Goal: Task Accomplishment & Management: Manage account settings

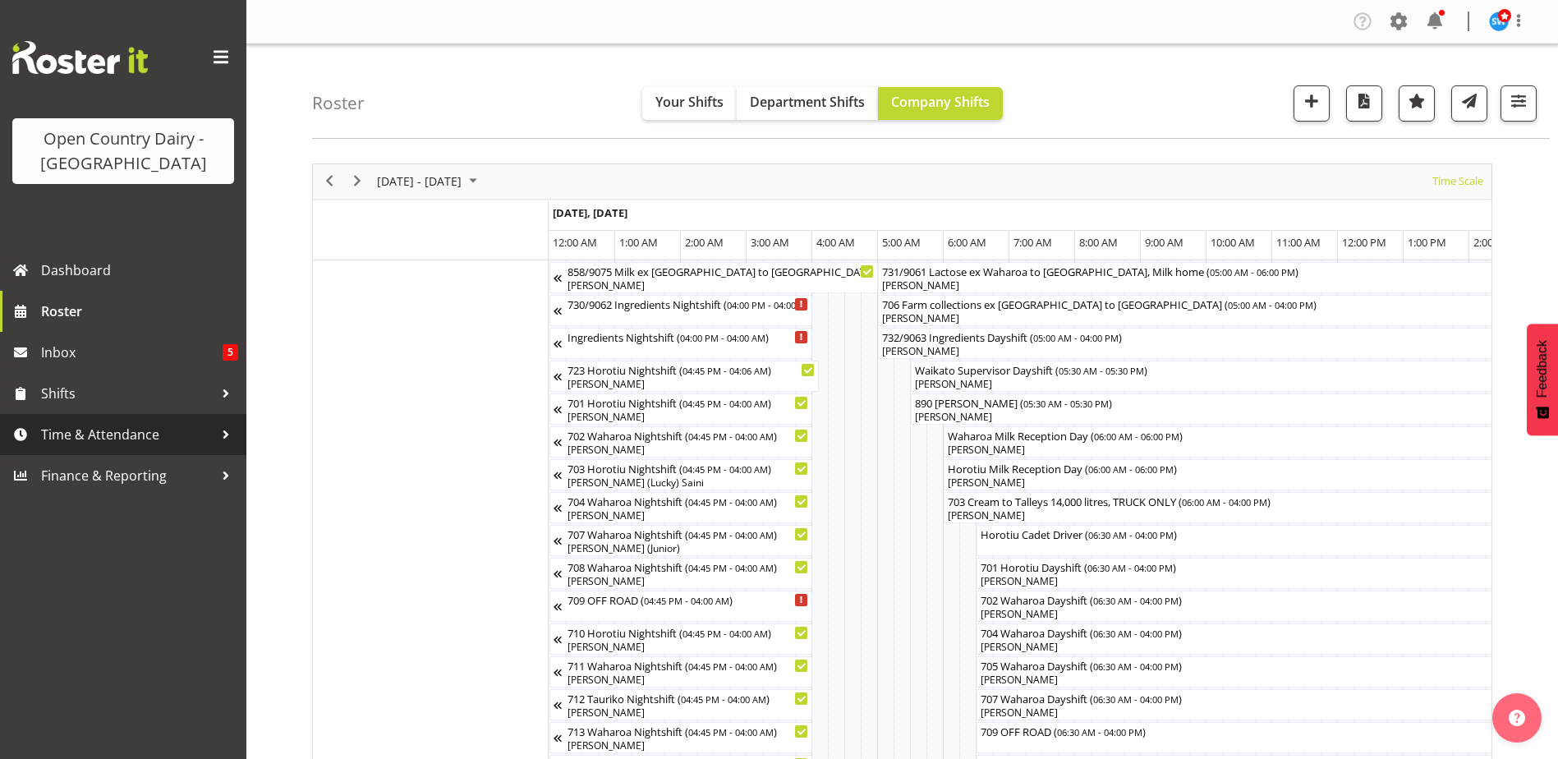
click at [71, 435] on span "Time & Attendance" at bounding box center [127, 434] width 173 height 25
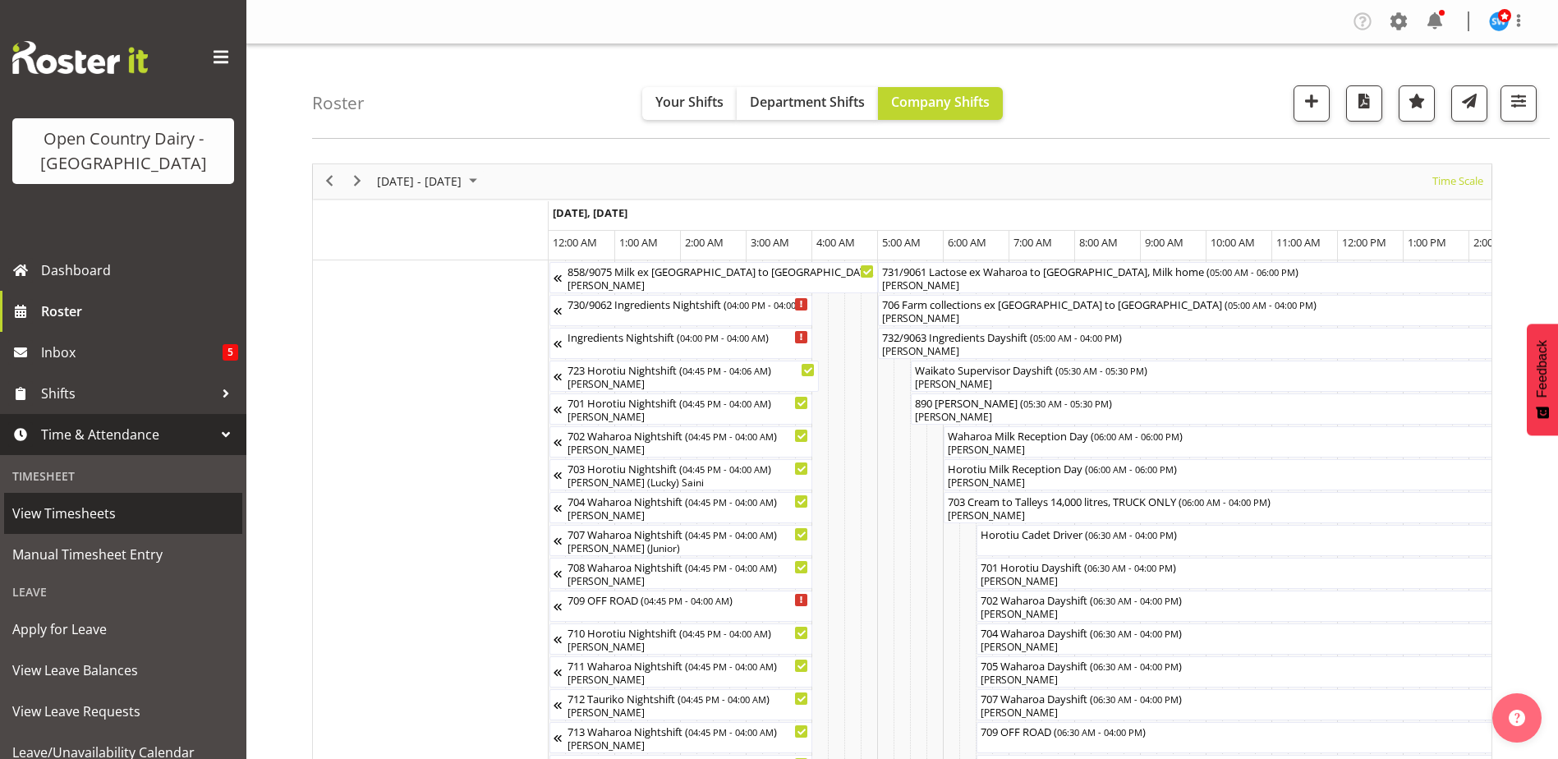
click at [49, 518] on span "View Timesheets" at bounding box center [123, 513] width 222 height 25
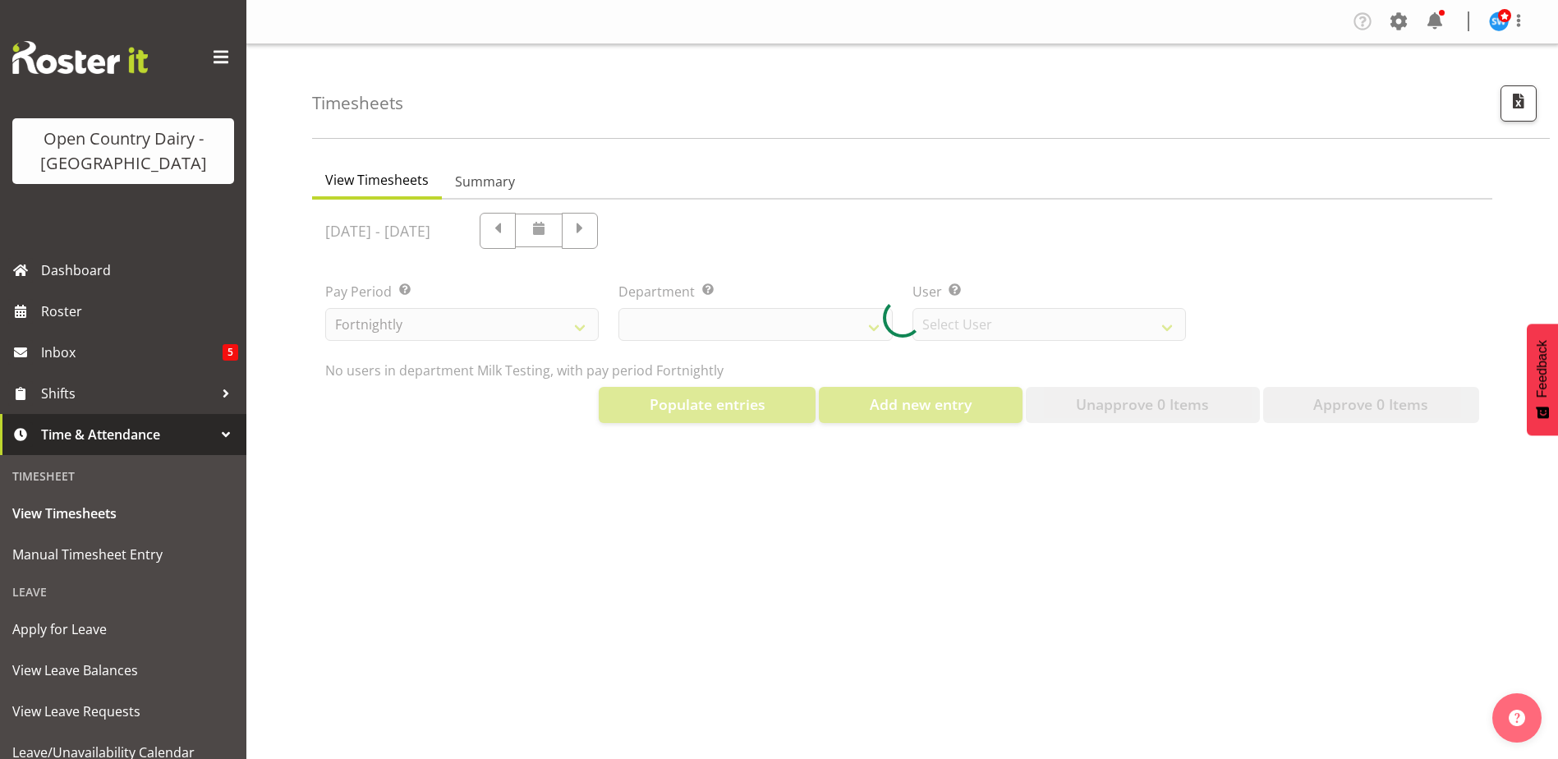
select select "733"
select select "7414"
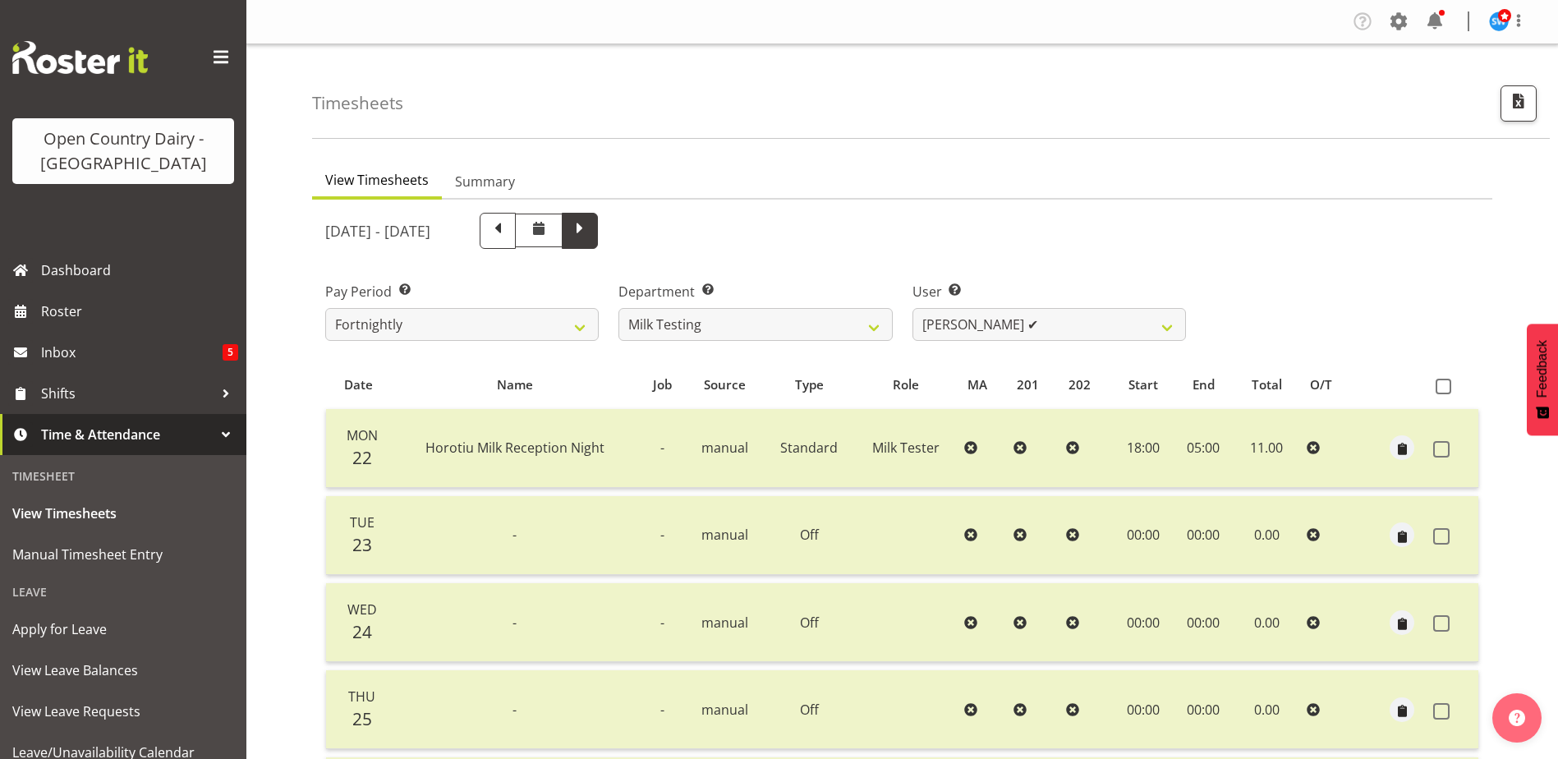
click at [591, 225] on span at bounding box center [579, 229] width 21 height 21
select select
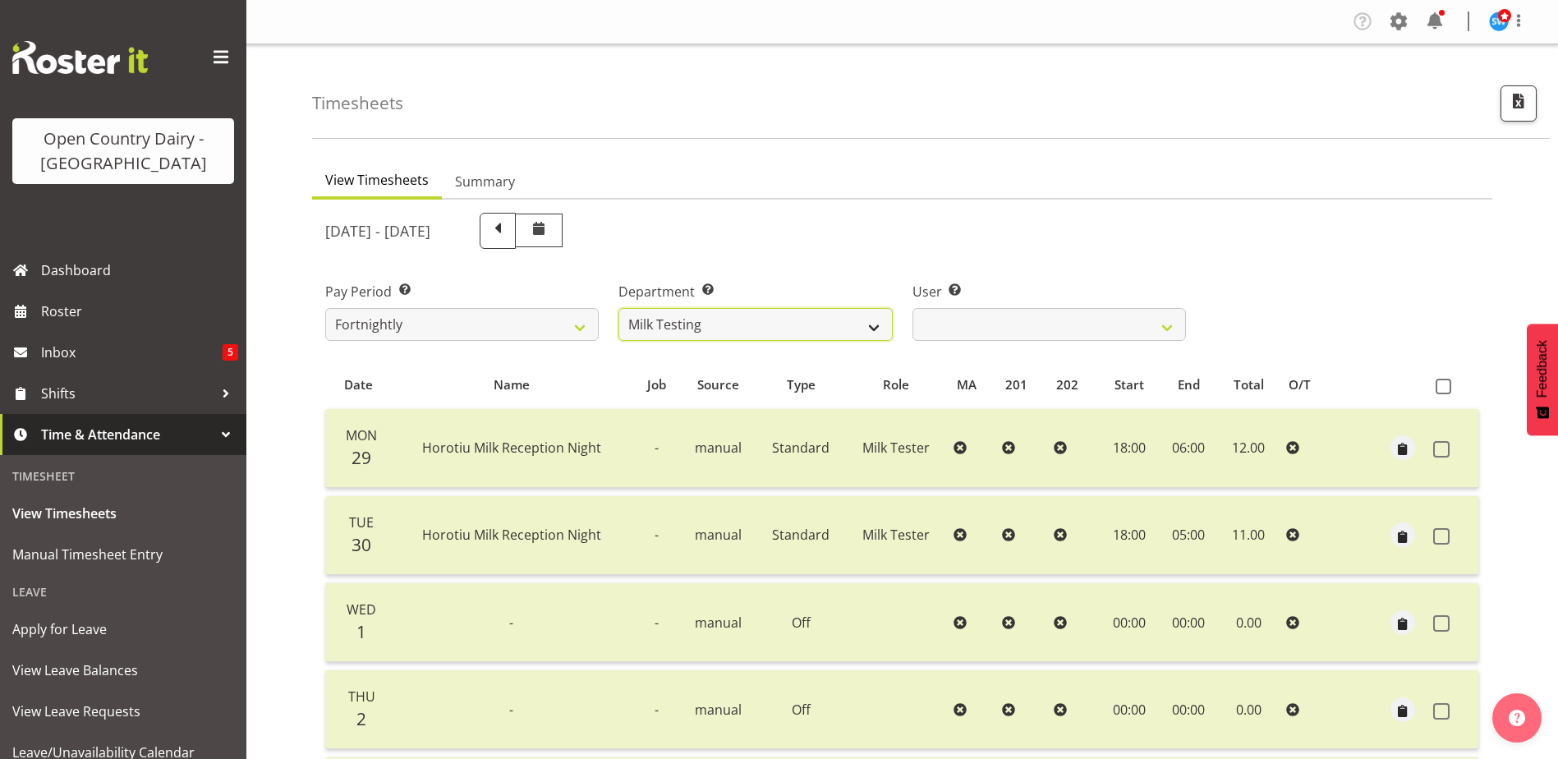
click at [748, 318] on select "701 702 703 704 705 706 707 708 709 710 711 712 713 714 715 716 717 718 719 720" at bounding box center [756, 324] width 274 height 33
select select "802"
click at [619, 308] on select "701 702 703 704 705 706 707 708 709 710 711 712 713 714 715 716 717 718 719 720" at bounding box center [756, 324] width 274 height 33
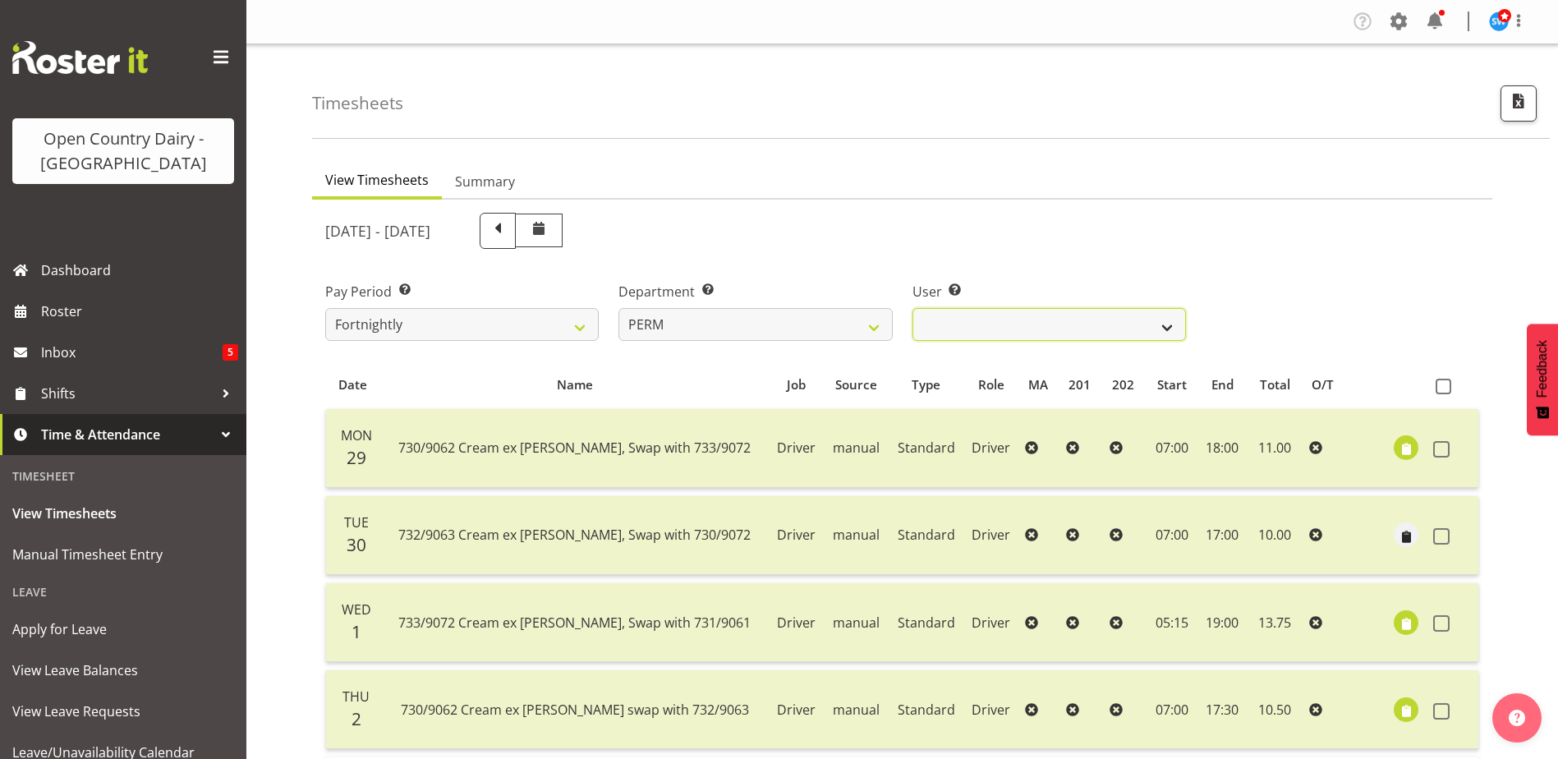
drag, startPoint x: 1047, startPoint y: 318, endPoint x: 1048, endPoint y: 335, distance: 17.3
click at [1048, 309] on select "Abhilash Antony ❌ Amba Swann ❌ Chris Kneebone ❌ Haley Galecki ❌ Jayden Vincent …" at bounding box center [1050, 324] width 274 height 33
select select "8188"
click at [913, 308] on select "Abhilash Antony ❌ Amba Swann ❌ Chris Kneebone ❌ Haley Galecki ❌ Jayden Vincent …" at bounding box center [1050, 324] width 274 height 33
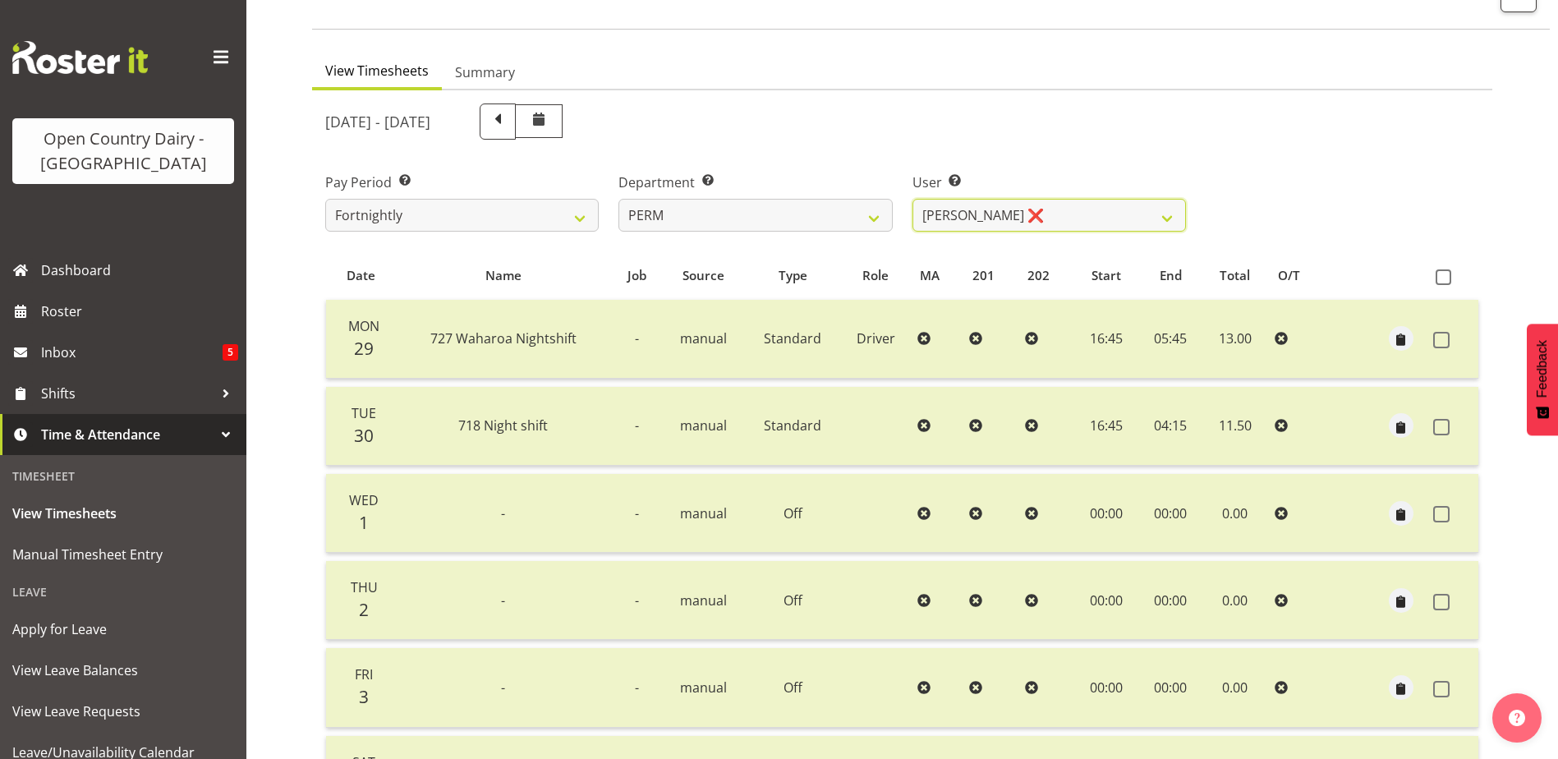
scroll to position [55, 0]
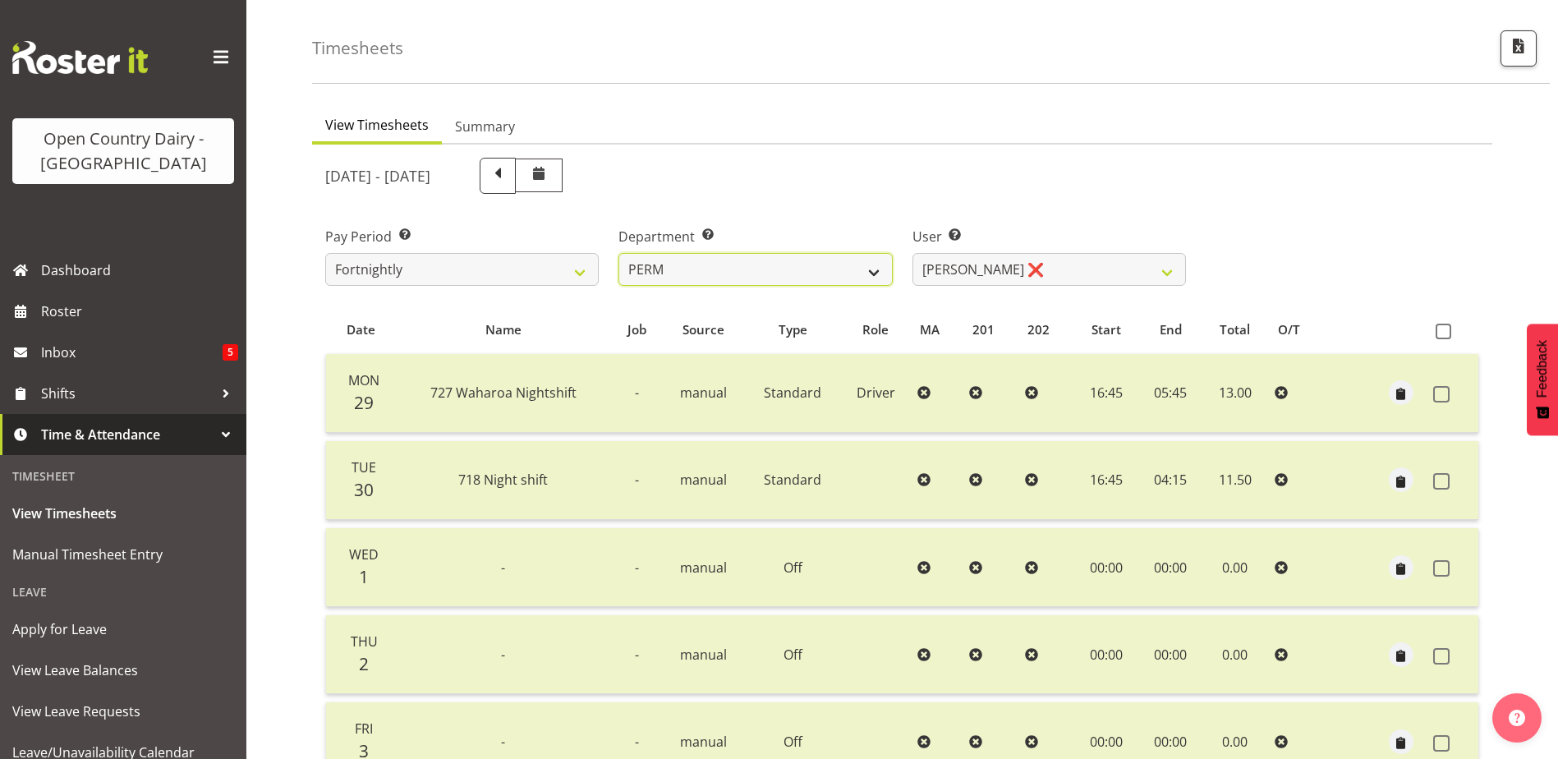
click at [767, 268] on select "701 702 703 704 705 706 707 708 709 710 711 712 713 714 715 716 717 718 719 720" at bounding box center [756, 269] width 274 height 33
select select "762"
click at [619, 253] on select "701 702 703 704 705 706 707 708 709 710 711 712 713 714 715 716 717 718 719 720" at bounding box center [756, 269] width 274 height 33
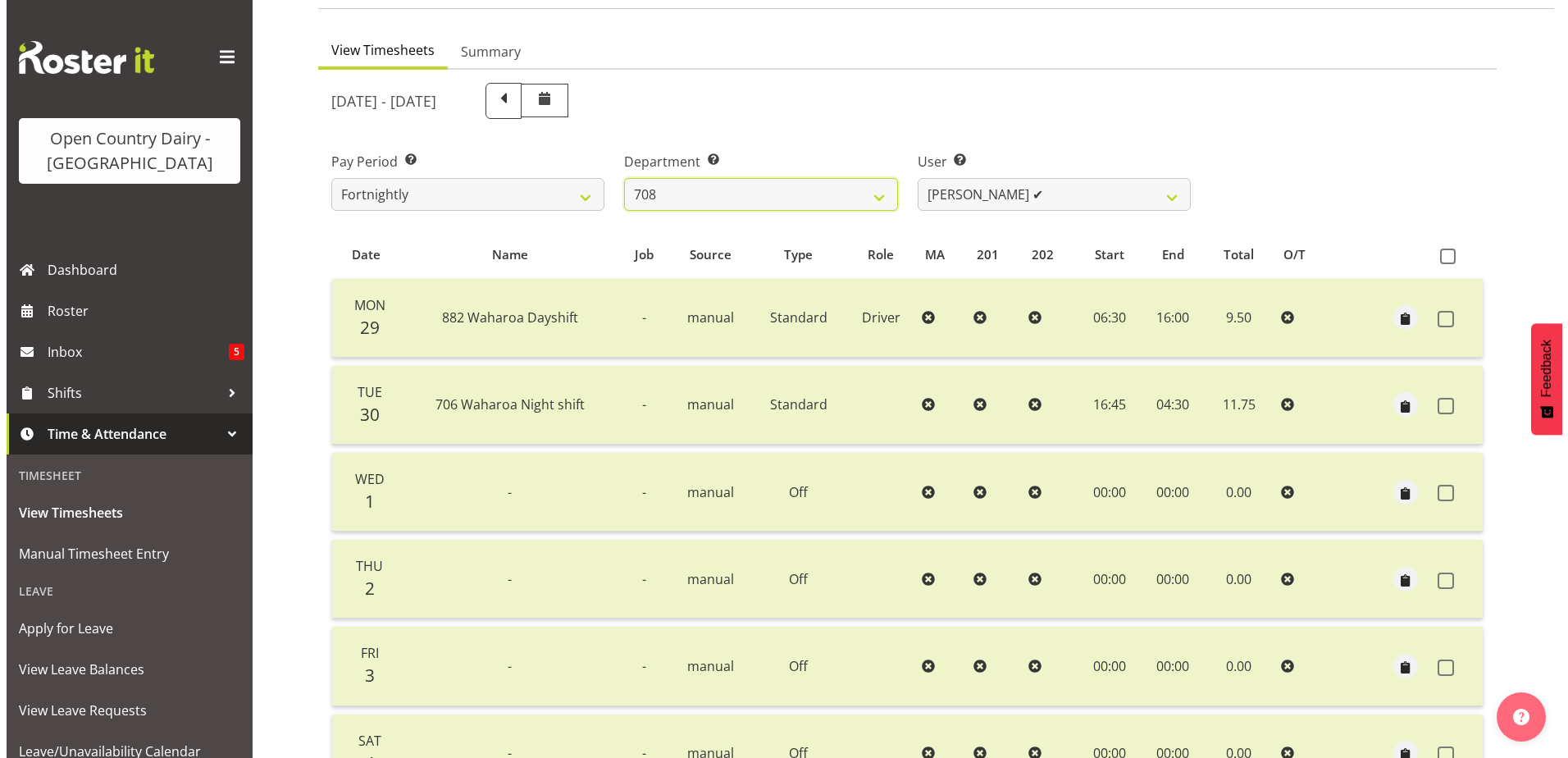
scroll to position [383, 0]
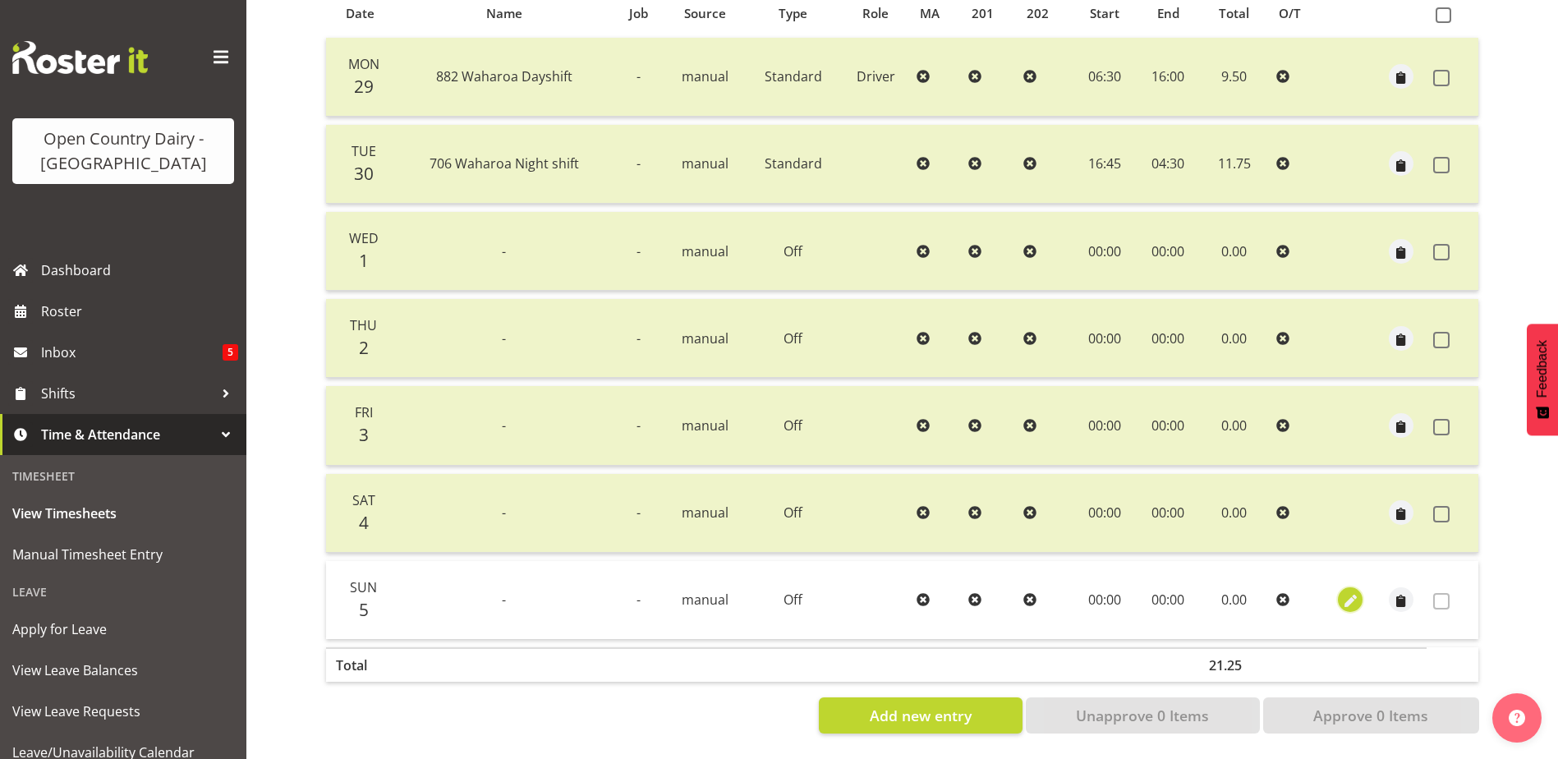
click at [1348, 592] on span "button" at bounding box center [1351, 601] width 19 height 19
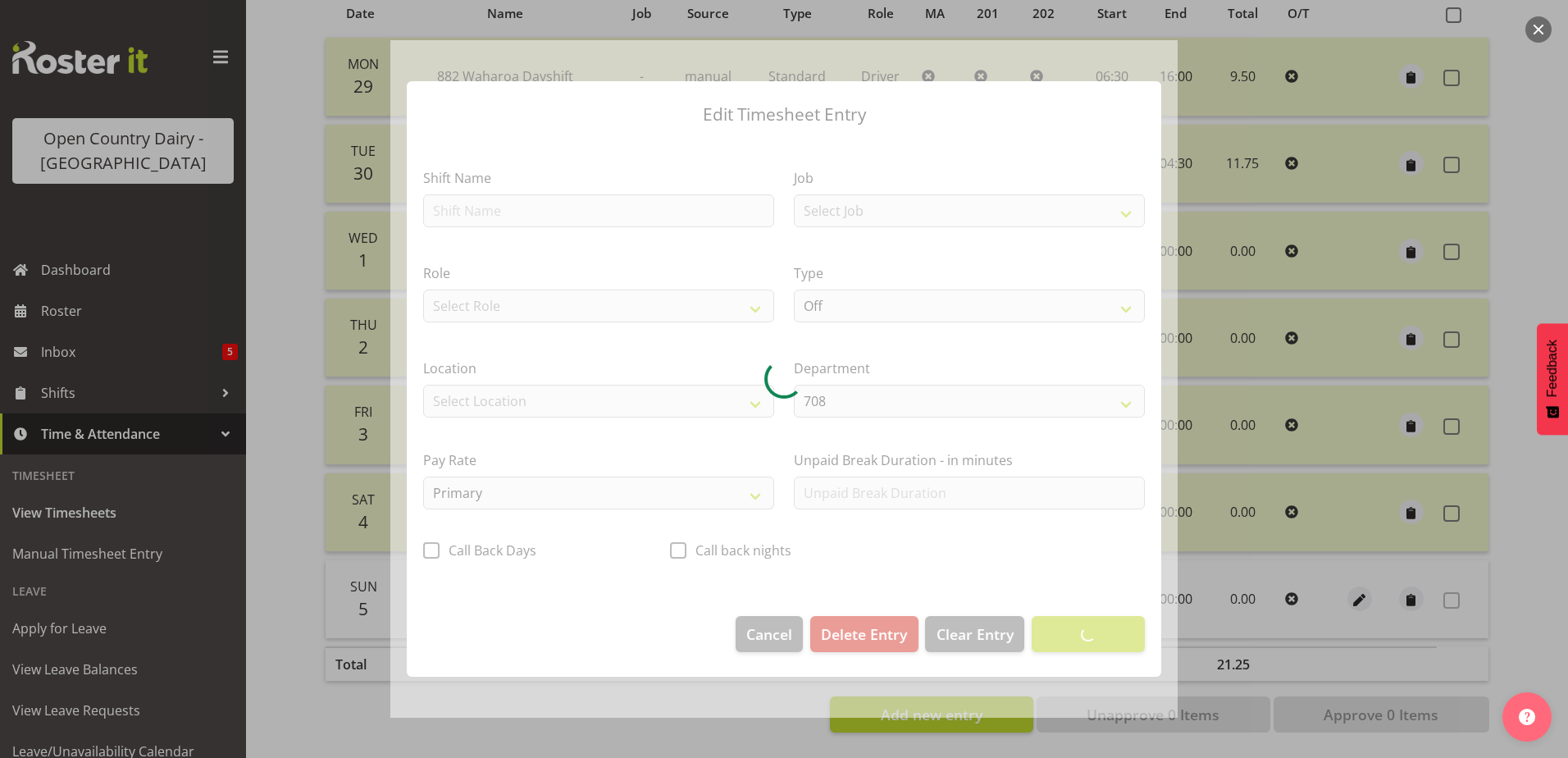
click at [552, 207] on section "Shift Name Job Select Job Driver Driver supervisor Support Role Select Role Dri…" at bounding box center [784, 370] width 755 height 461
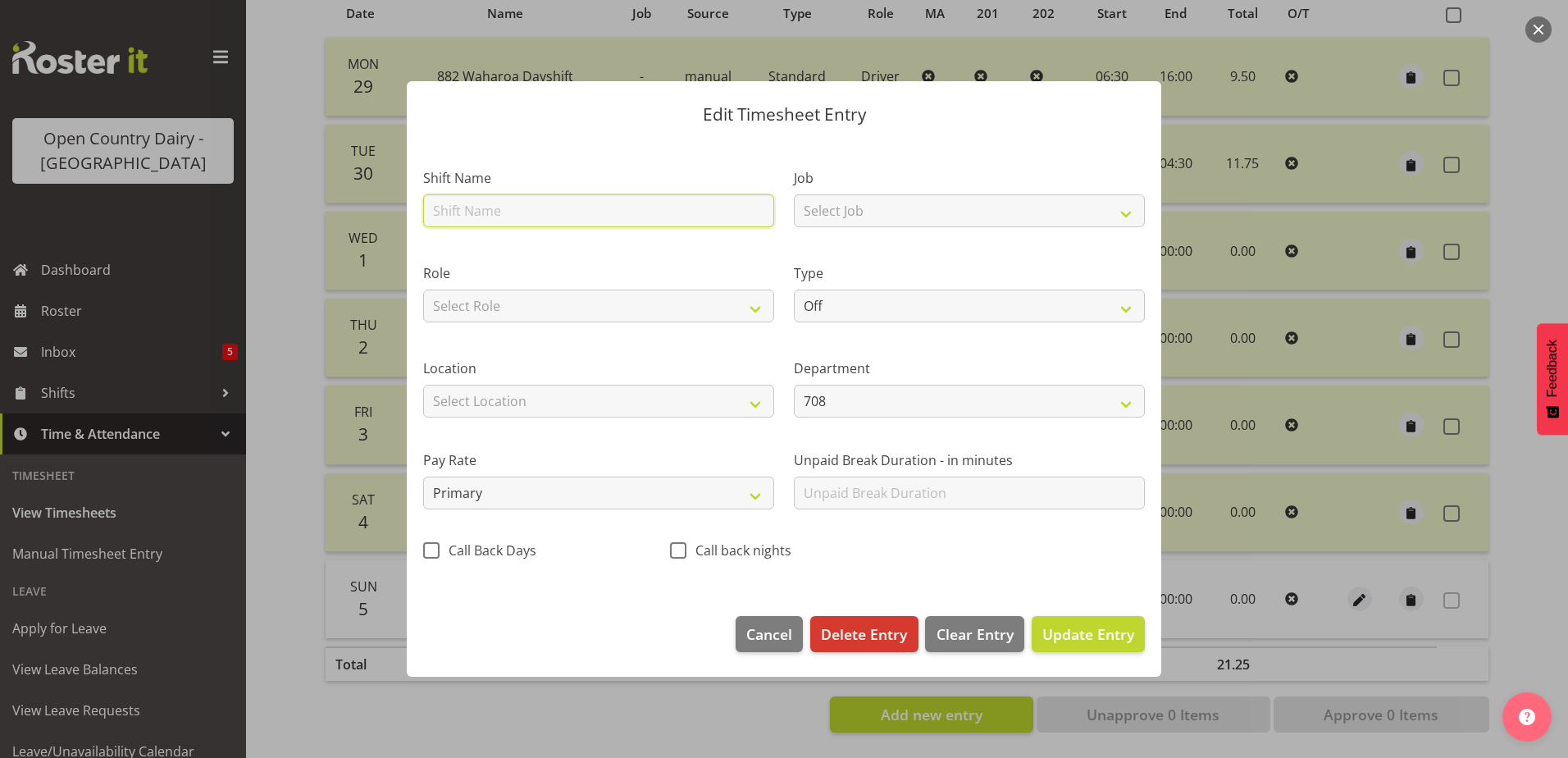
click at [551, 206] on input "text" at bounding box center [599, 211] width 351 height 33
type input "708 Waharoa Dayshift"
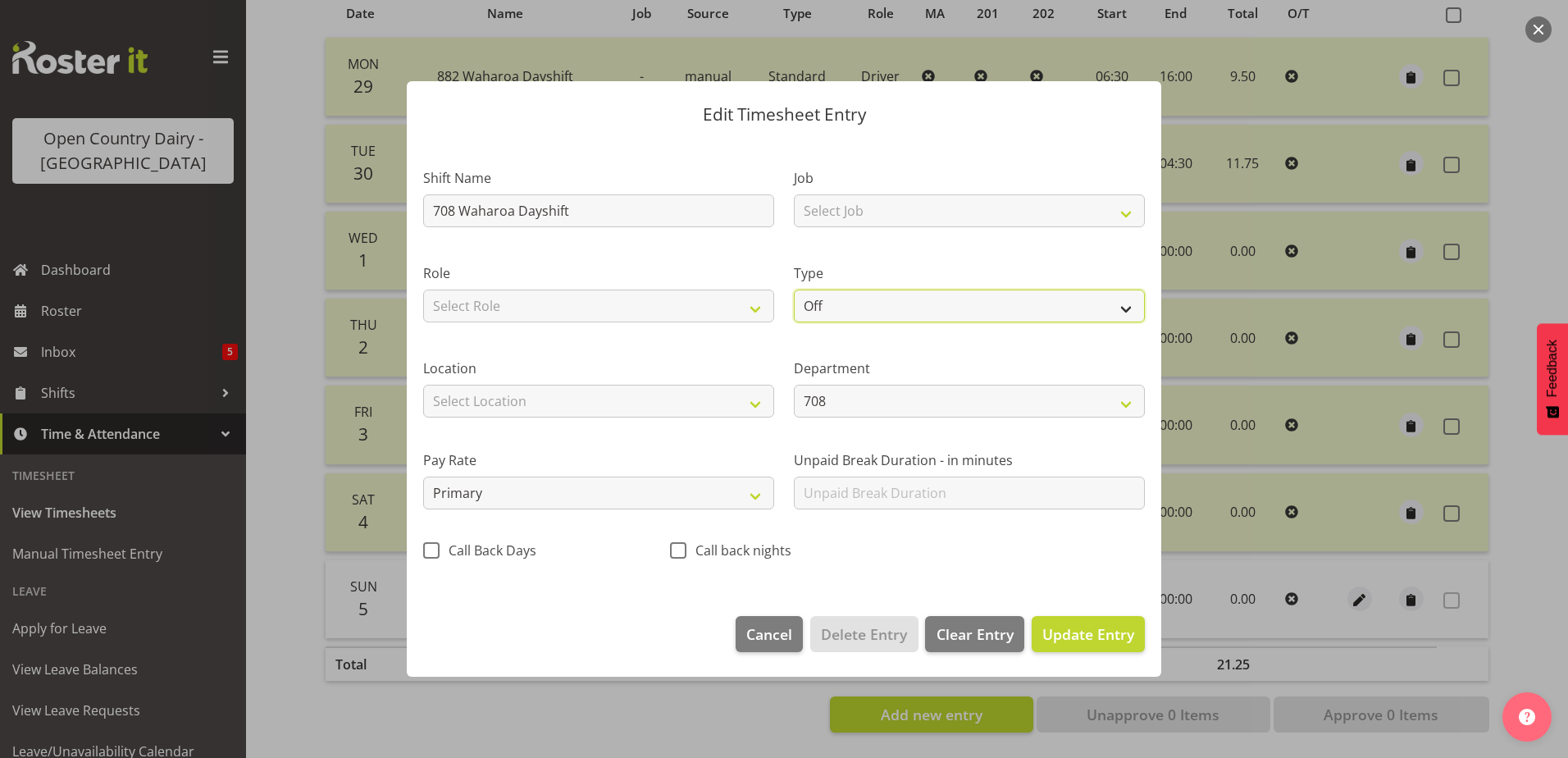
click at [921, 310] on select "Off Standard Public Holiday Public Holiday (Worked) Day In Lieu Annual Leave Si…" at bounding box center [969, 306] width 351 height 33
select select "Standard"
click at [793, 290] on select "Off Standard Public Holiday Public Holiday (Worked) Day In Lieu Annual Leave Si…" at bounding box center [969, 306] width 351 height 33
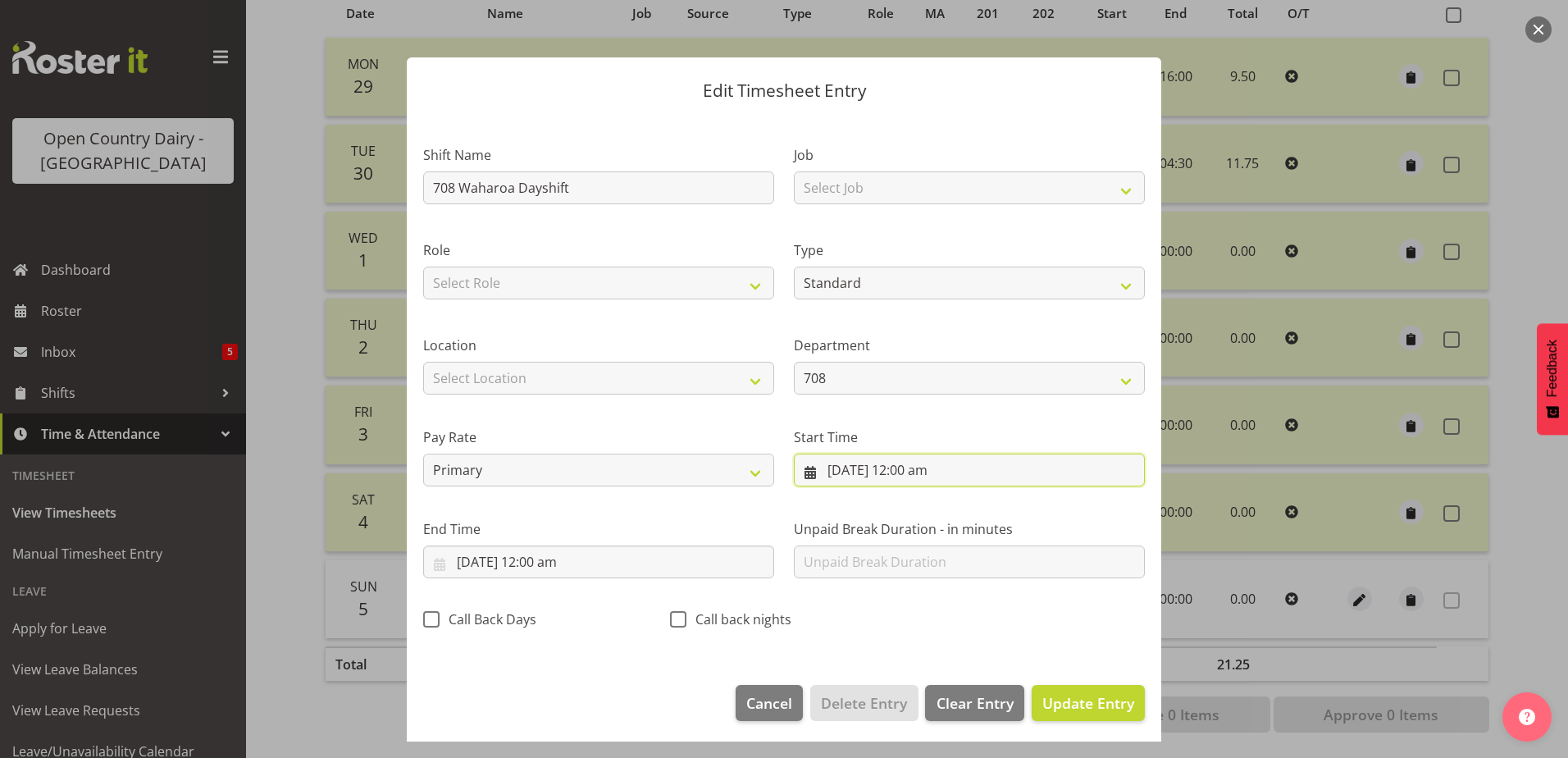
click at [869, 469] on input "5/10/2025, 12:00 am" at bounding box center [969, 469] width 351 height 33
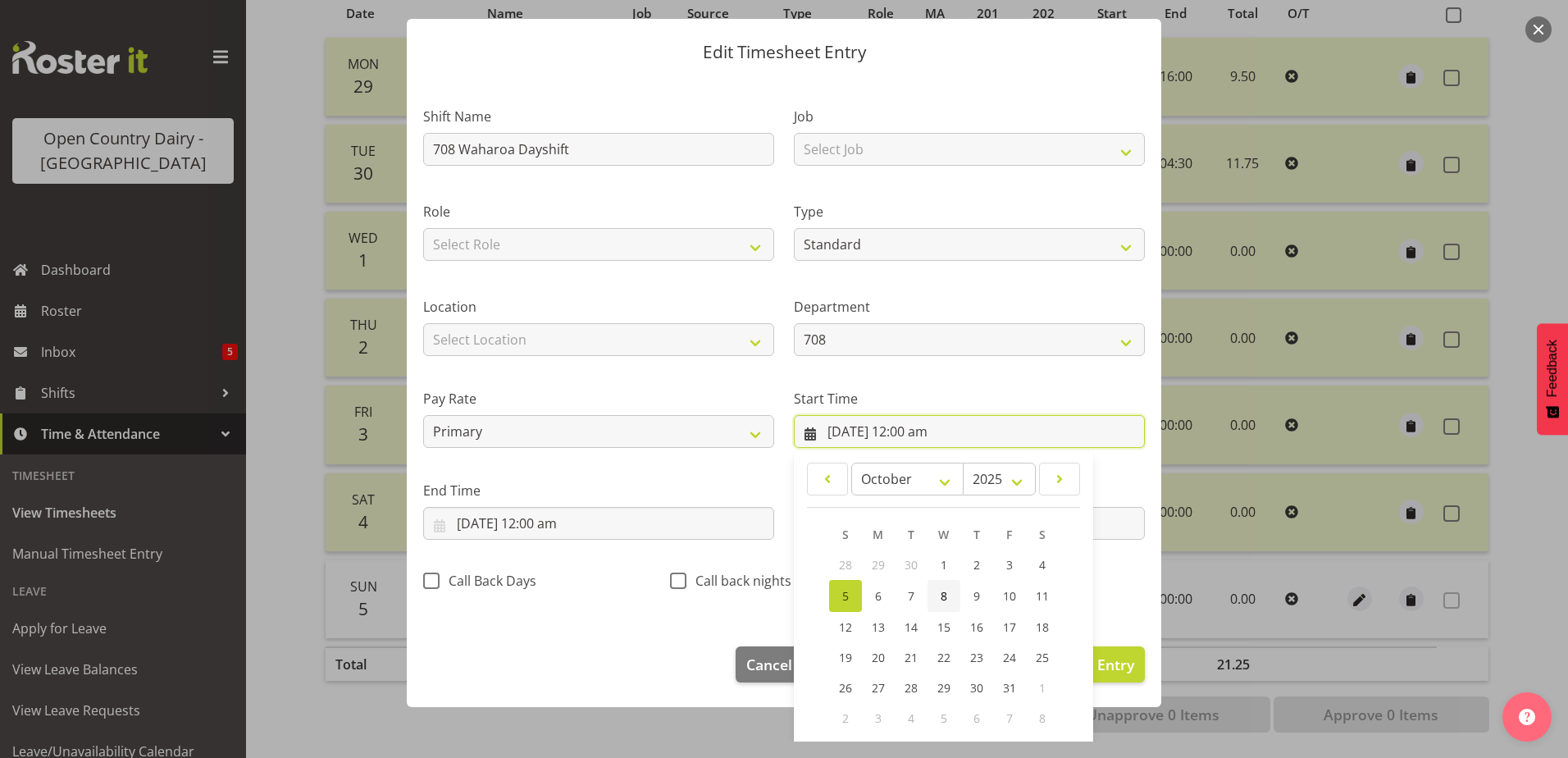
scroll to position [120, 0]
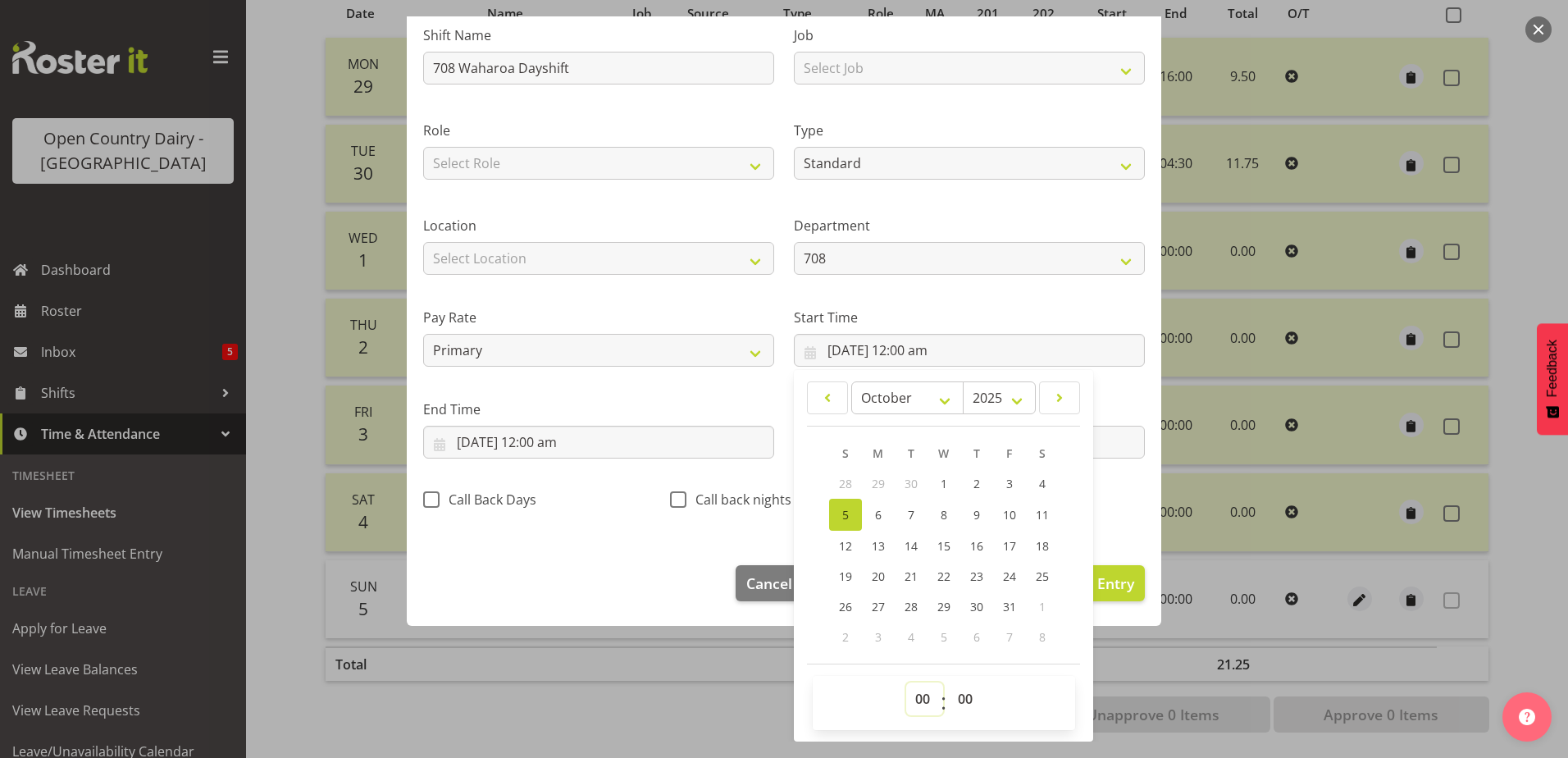
click at [914, 698] on select "00 01 02 03 04 05 06 07 08 09 10 11 12 13 14 15 16 17 18 19 20 21 22 23" at bounding box center [924, 699] width 37 height 33
select select "6"
click at [906, 683] on select "00 01 02 03 04 05 06 07 08 09 10 11 12 13 14 15 16 17 18 19 20 21 22 23" at bounding box center [924, 699] width 37 height 33
type input "5/10/2025, 6:00 am"
drag, startPoint x: 959, startPoint y: 698, endPoint x: 953, endPoint y: 681, distance: 18.0
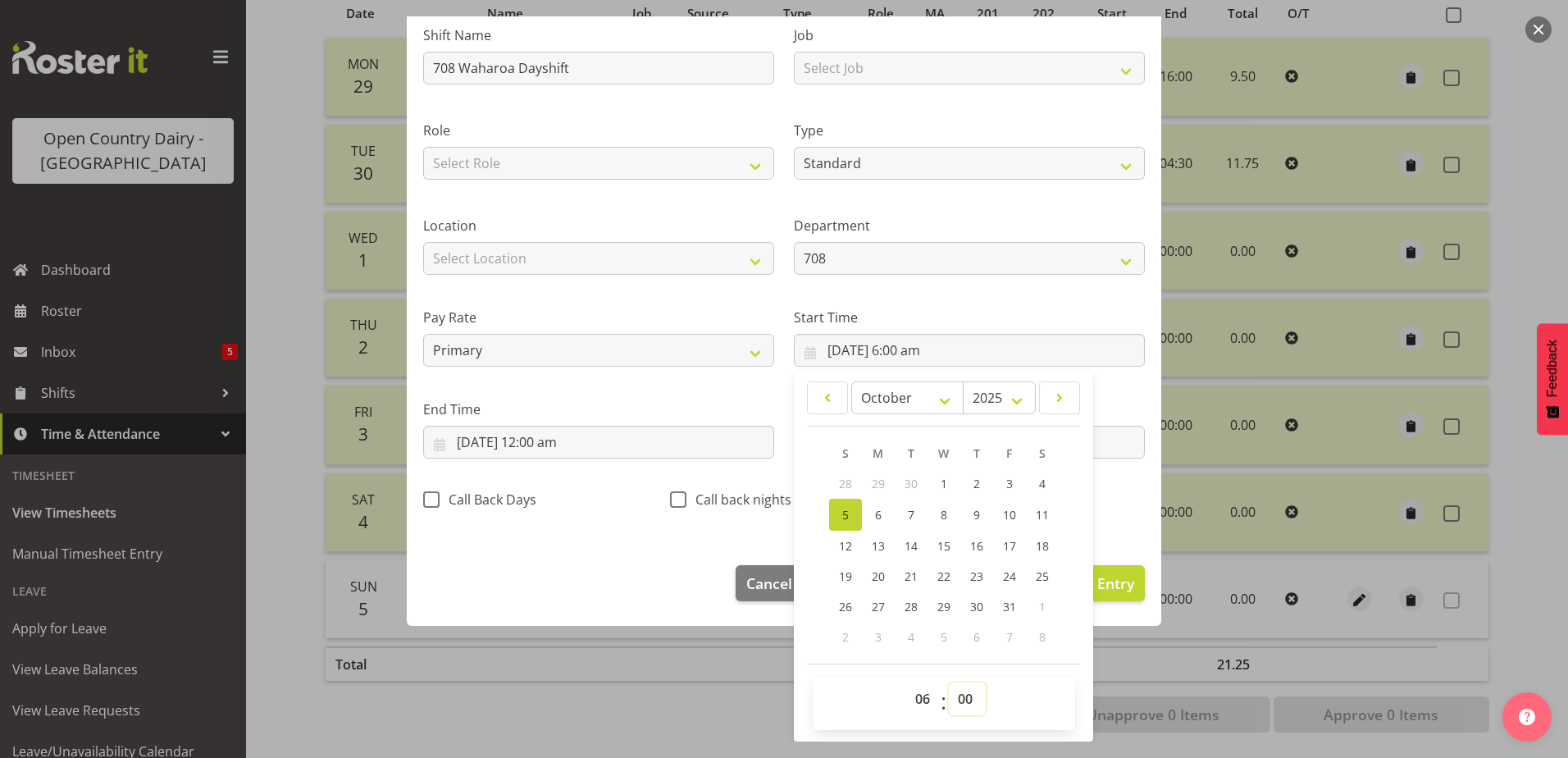
click at [959, 698] on select "00 01 02 03 04 05 06 07 08 09 10 11 12 13 14 15 16 17 18 19 20 21 22 23 24 25 2…" at bounding box center [967, 699] width 37 height 33
select select "30"
click at [949, 683] on select "00 01 02 03 04 05 06 07 08 09 10 11 12 13 14 15 16 17 18 19 20 21 22 23 24 25 2…" at bounding box center [967, 699] width 37 height 33
type input "5/10/2025, 6:30 am"
click at [483, 440] on input "5/10/2025, 12:00 am" at bounding box center [599, 441] width 351 height 33
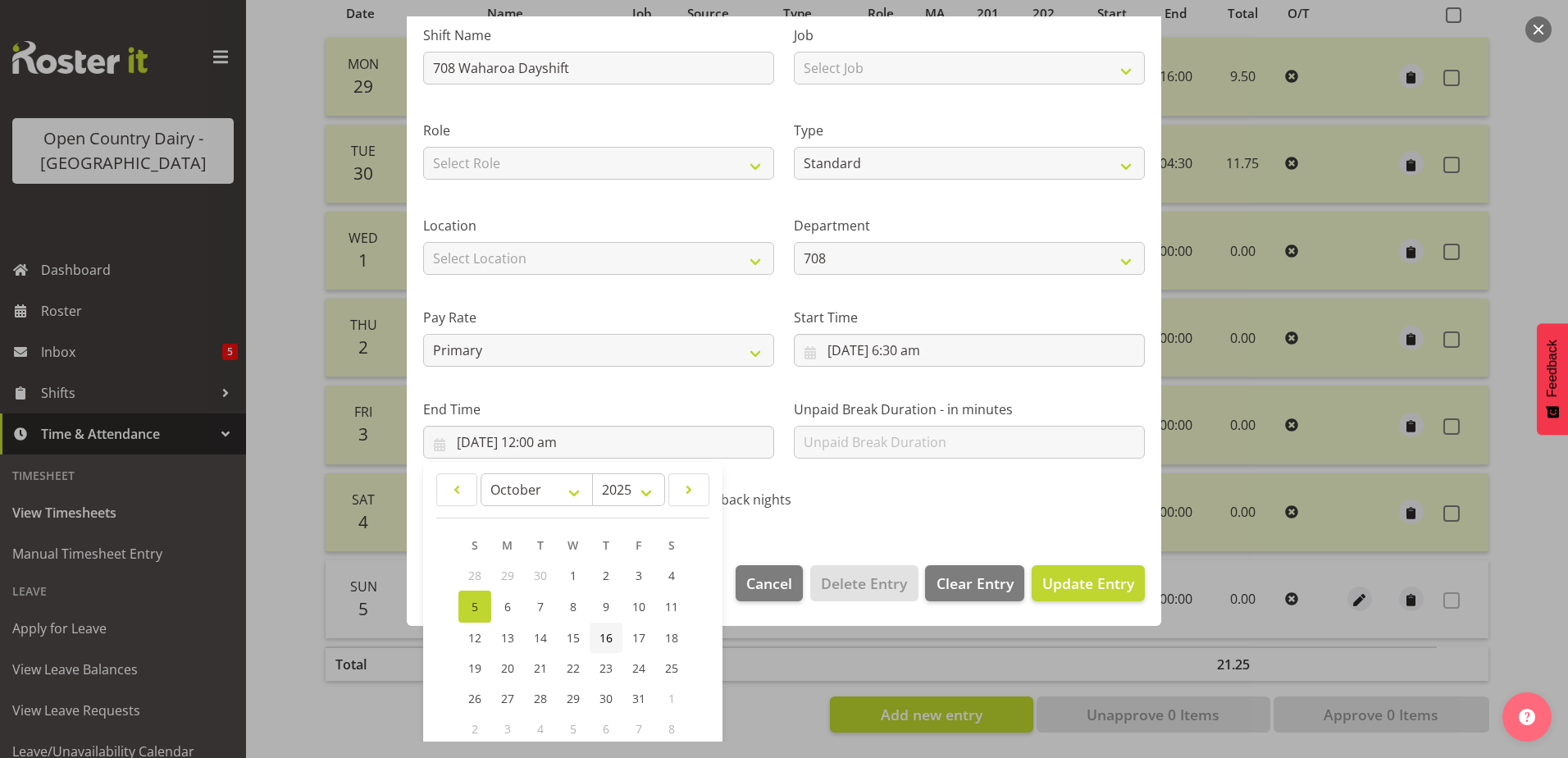
click at [600, 631] on span "16" at bounding box center [606, 638] width 13 height 16
type input "16/10/2025, 12:00 am"
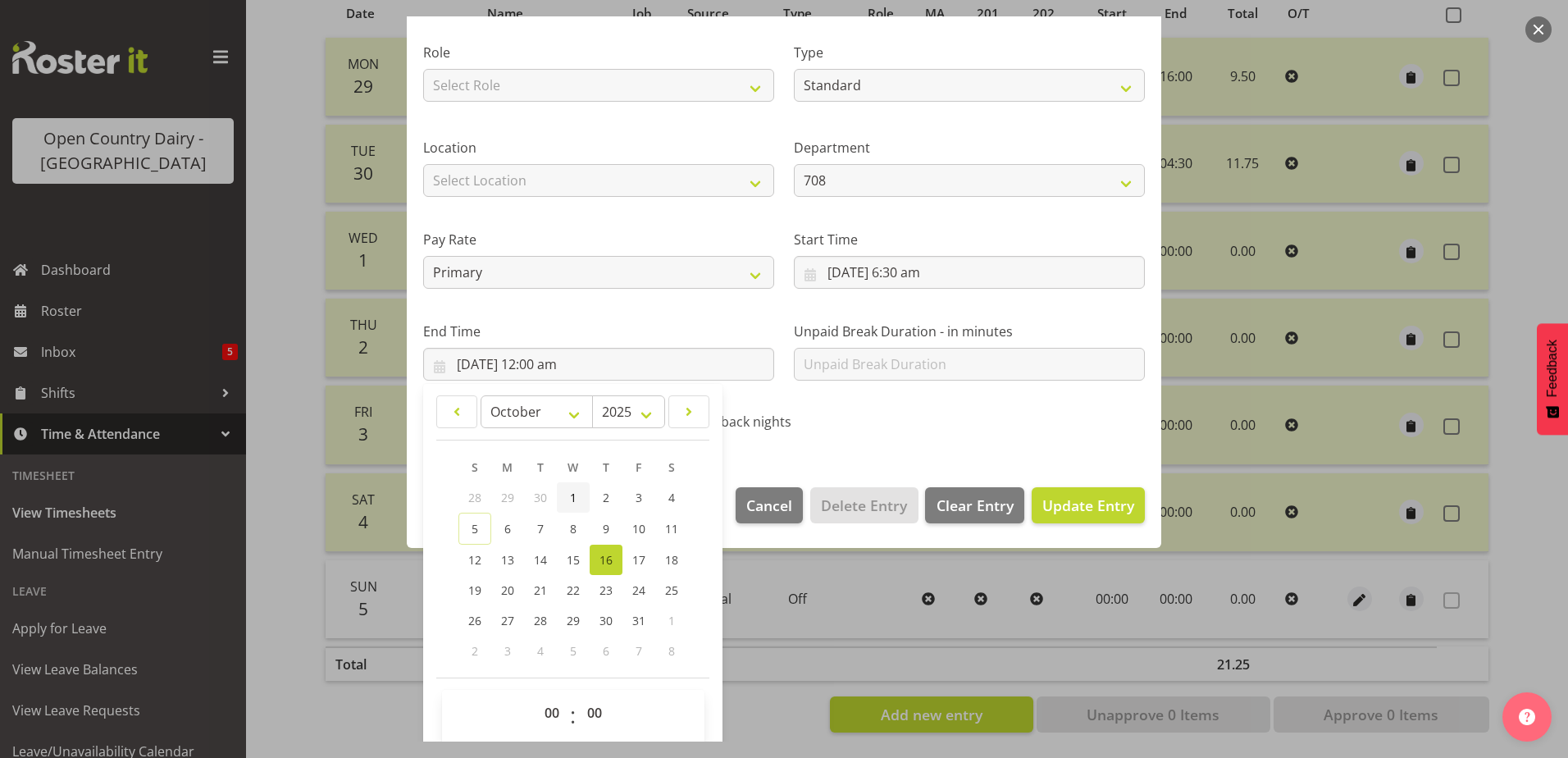
scroll to position [212, 0]
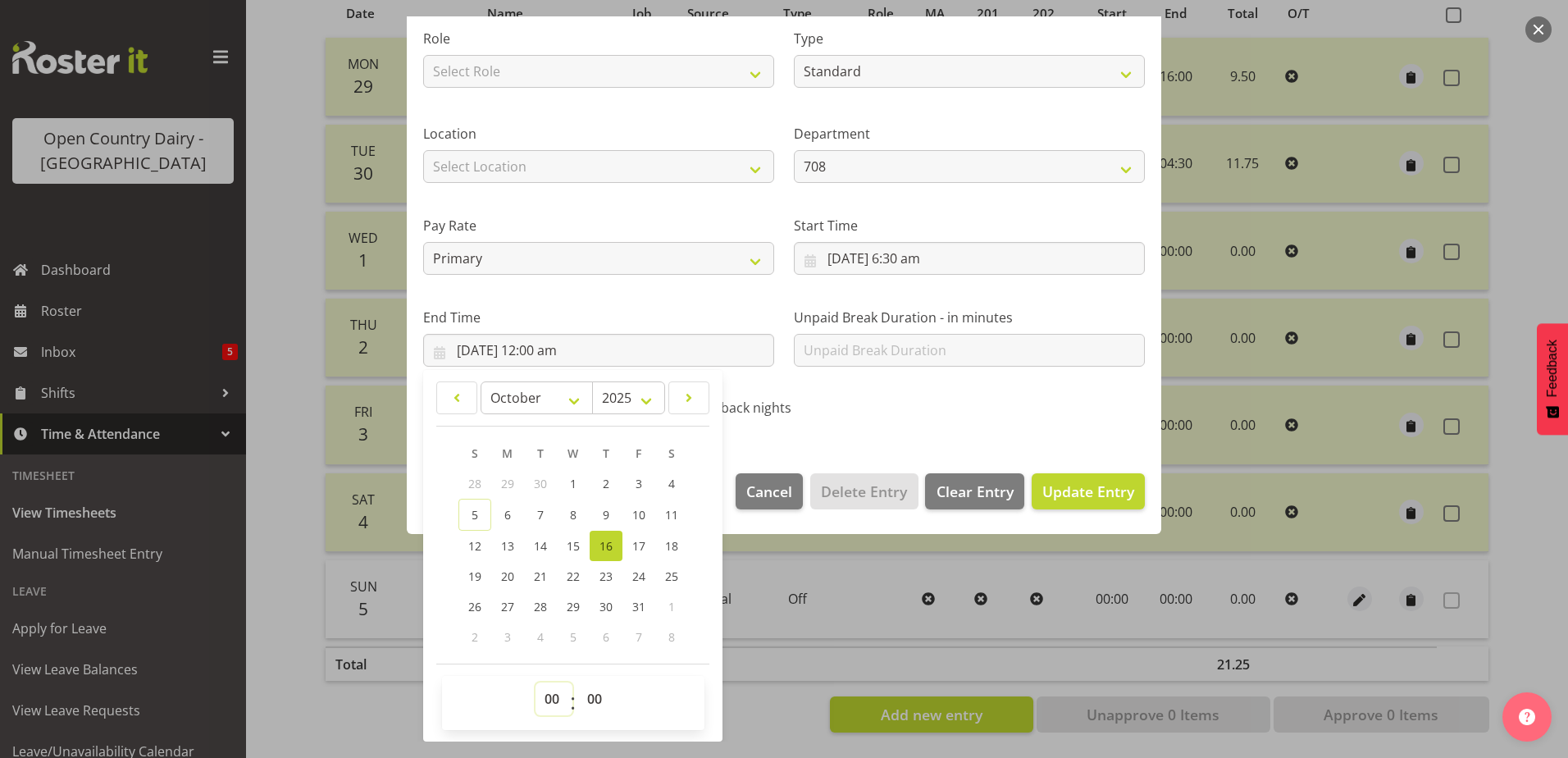
click at [553, 693] on select "00 01 02 03 04 05 06 07 08 09 10 11 12 13 14 15 16 17 18 19 20 21 22 23" at bounding box center [553, 699] width 37 height 33
select select "16"
click at [535, 683] on select "00 01 02 03 04 05 06 07 08 09 10 11 12 13 14 15 16 17 18 19 20 21 22 23" at bounding box center [553, 699] width 37 height 33
click at [464, 512] on link "5" at bounding box center [474, 515] width 33 height 32
type input "5/10/2025, 4:00 pm"
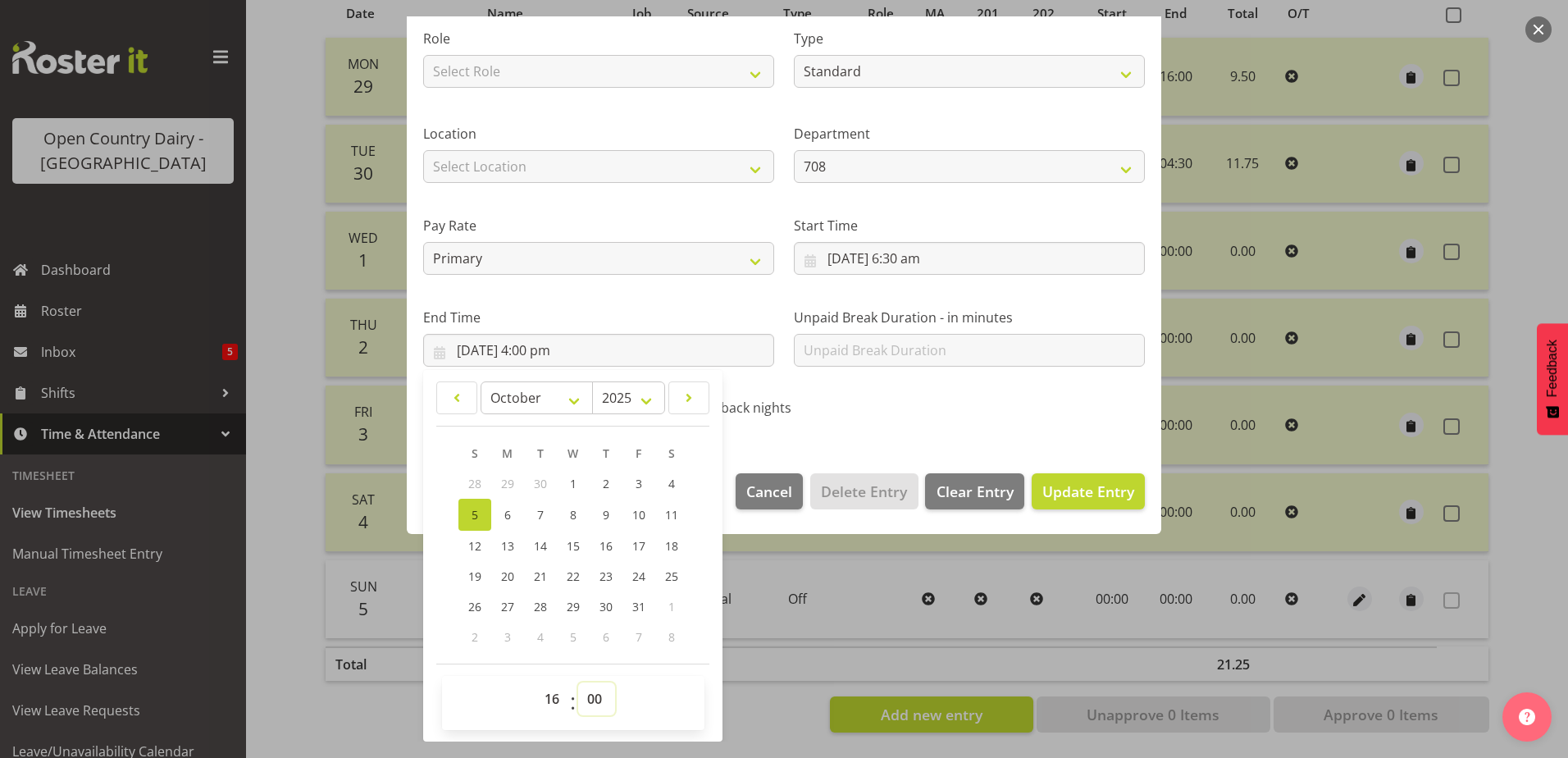
click at [592, 690] on select "00 01 02 03 04 05 06 07 08 09 10 11 12 13 14 15 16 17 18 19 20 21 22 23 24 25 2…" at bounding box center [596, 699] width 37 height 33
select select "45"
click at [578, 683] on select "00 01 02 03 04 05 06 07 08 09 10 11 12 13 14 15 16 17 18 19 20 21 22 23 24 25 2…" at bounding box center [596, 699] width 37 height 33
type input "5/10/2025, 4:45 pm"
click at [1061, 476] on button "Update Entry" at bounding box center [1088, 491] width 113 height 36
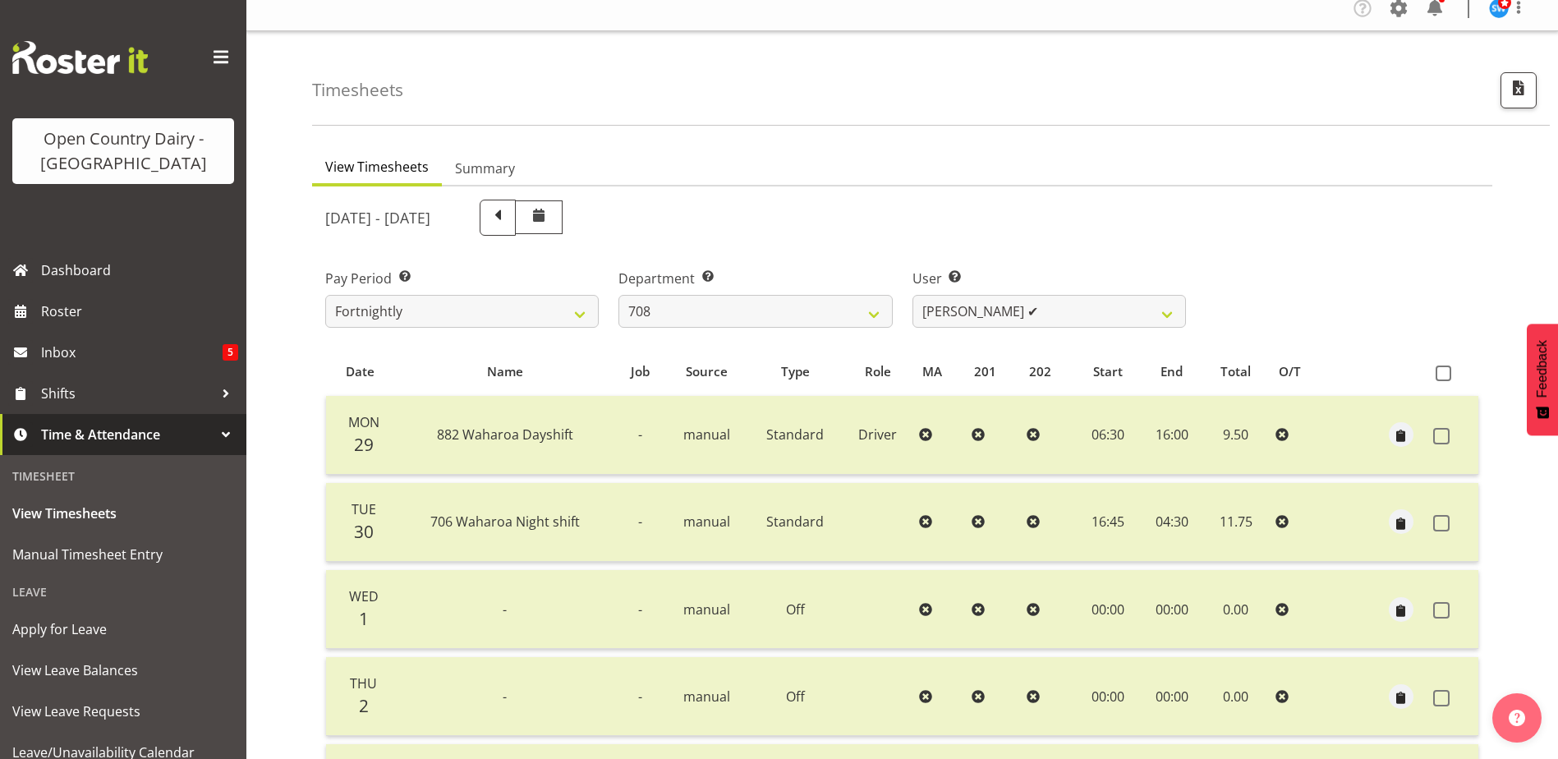
scroll to position [0, 0]
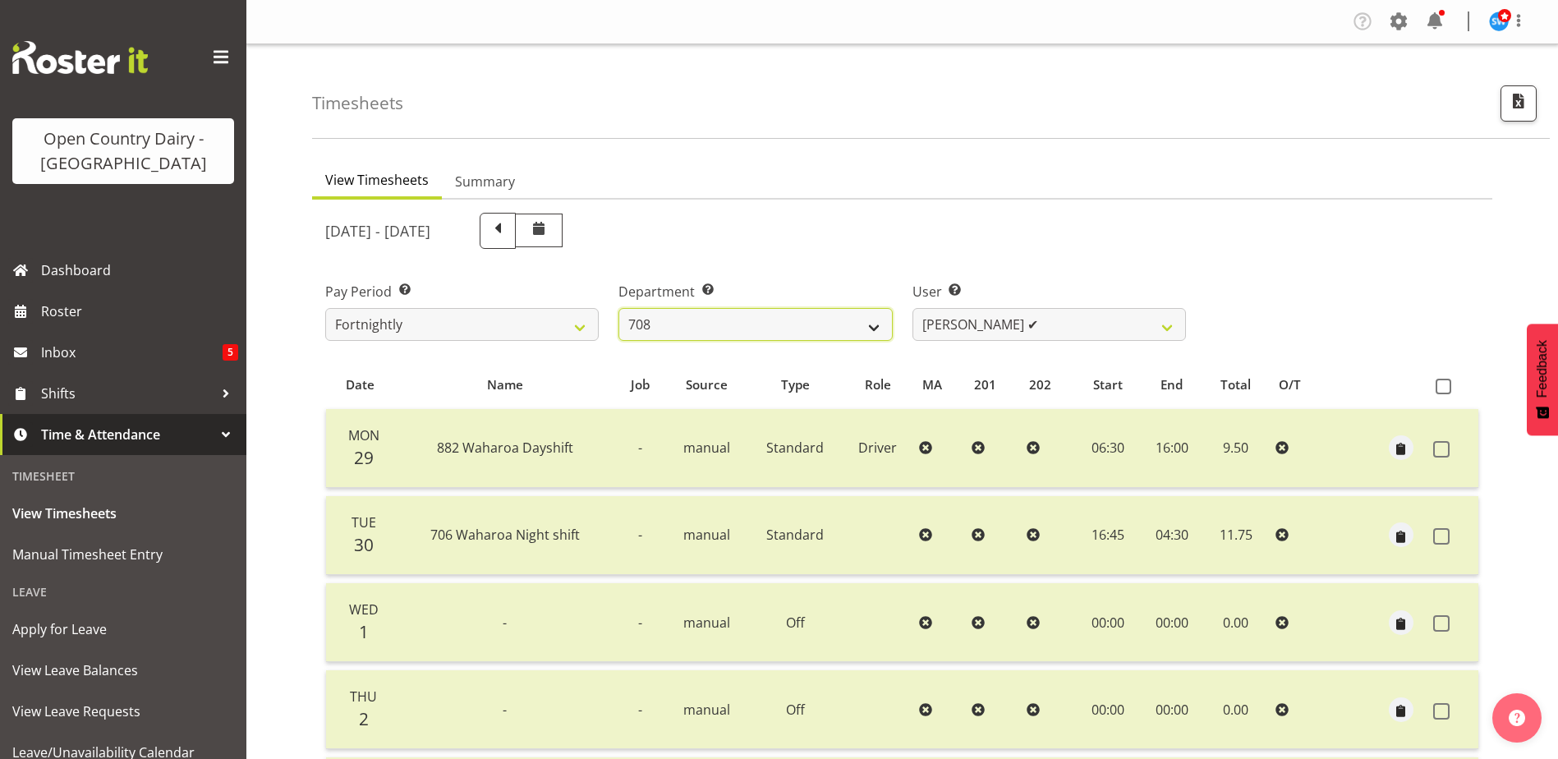
click at [710, 325] on select "701 702 703 704 705 706 707 708 709 710 711 712 713 714 715 716 717 718 719 720" at bounding box center [756, 324] width 274 height 33
select select "720"
click at [619, 308] on select "701 702 703 704 705 706 707 708 709 710 711 712 713 714 715 716 717 718 719 720" at bounding box center [756, 324] width 274 height 33
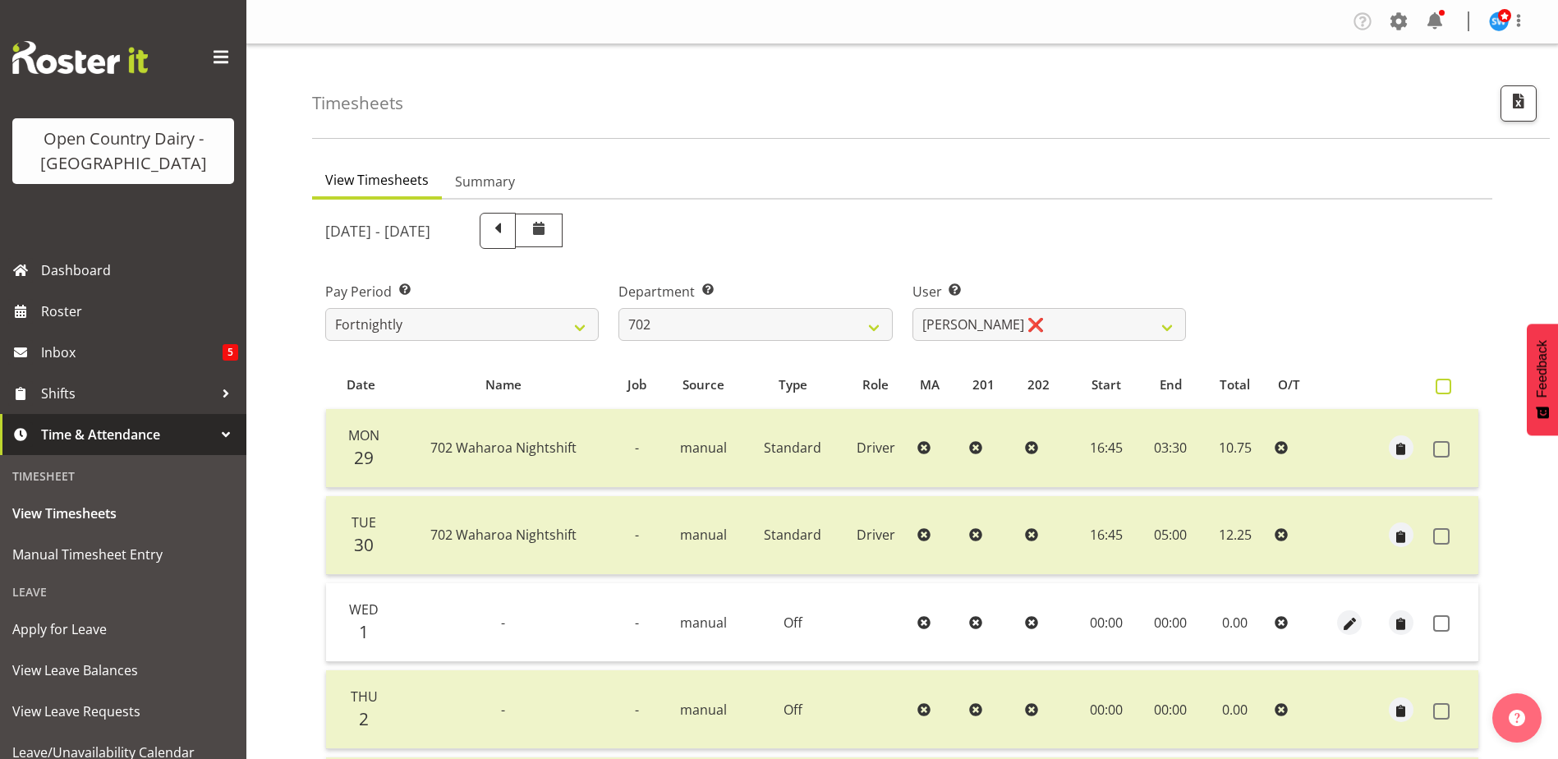
click at [1441, 384] on span at bounding box center [1444, 387] width 16 height 16
click at [1441, 384] on input "checkbox" at bounding box center [1441, 386] width 11 height 11
checkbox input "true"
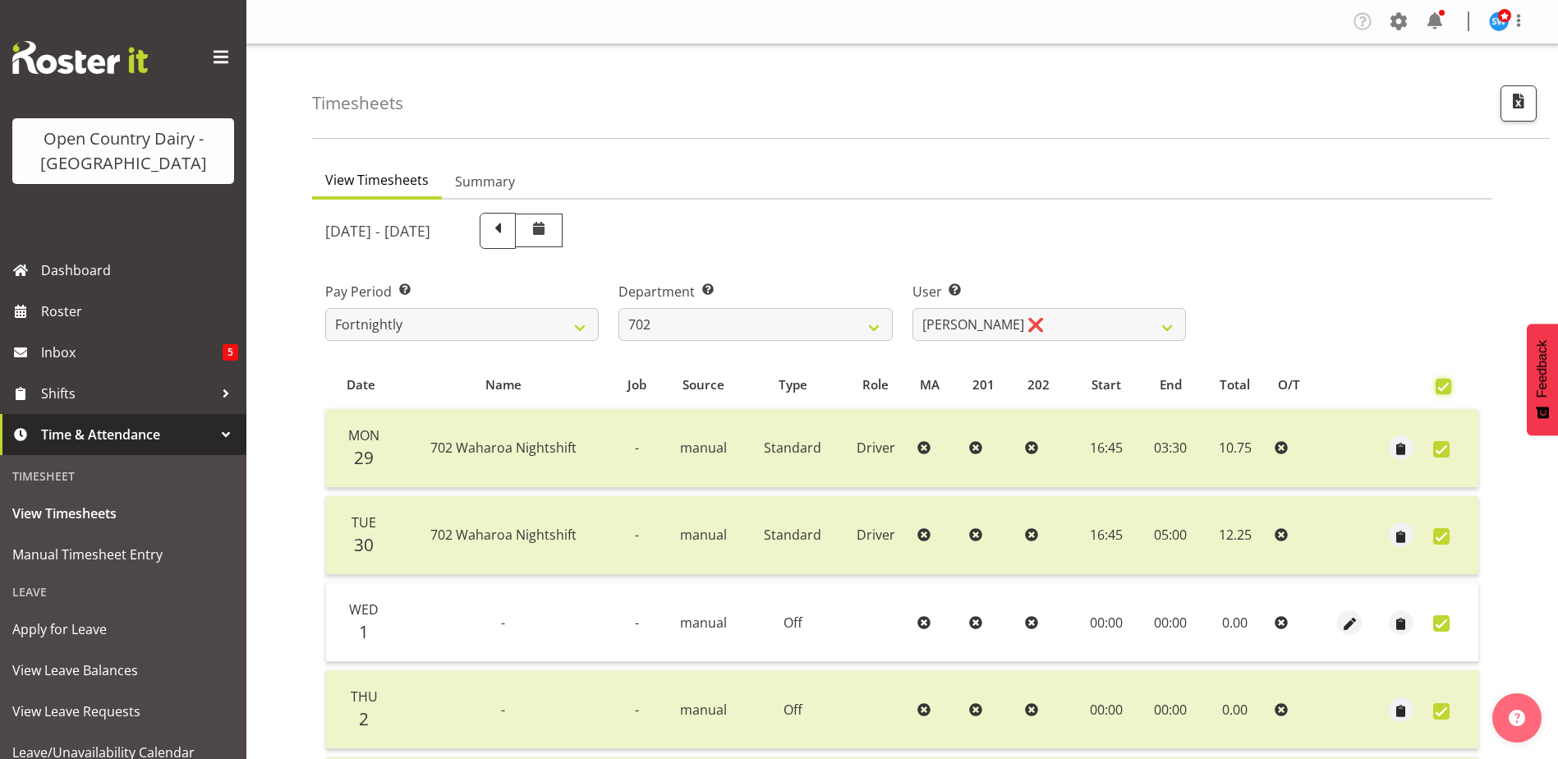
checkbox input "true"
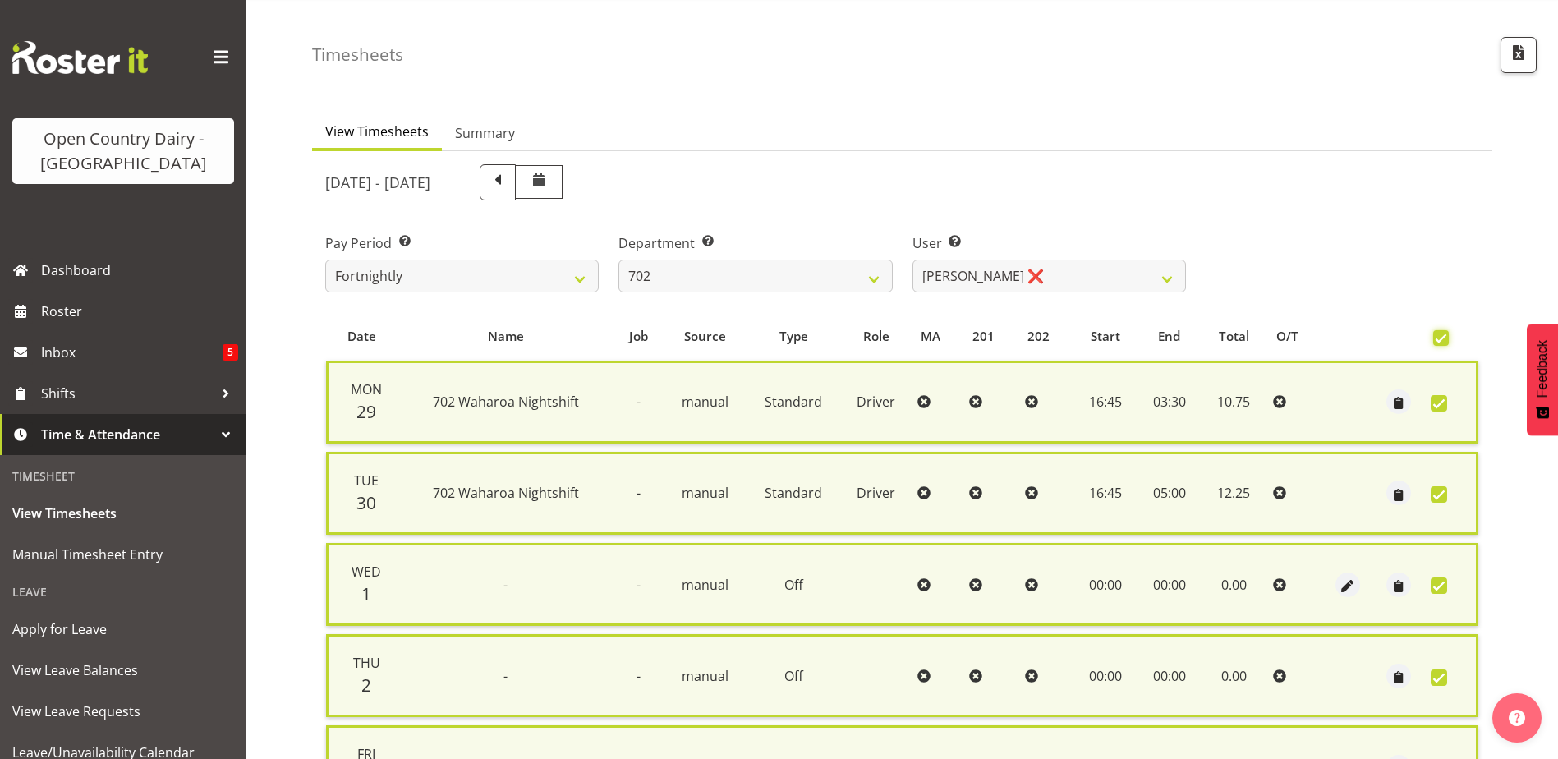
scroll to position [408, 0]
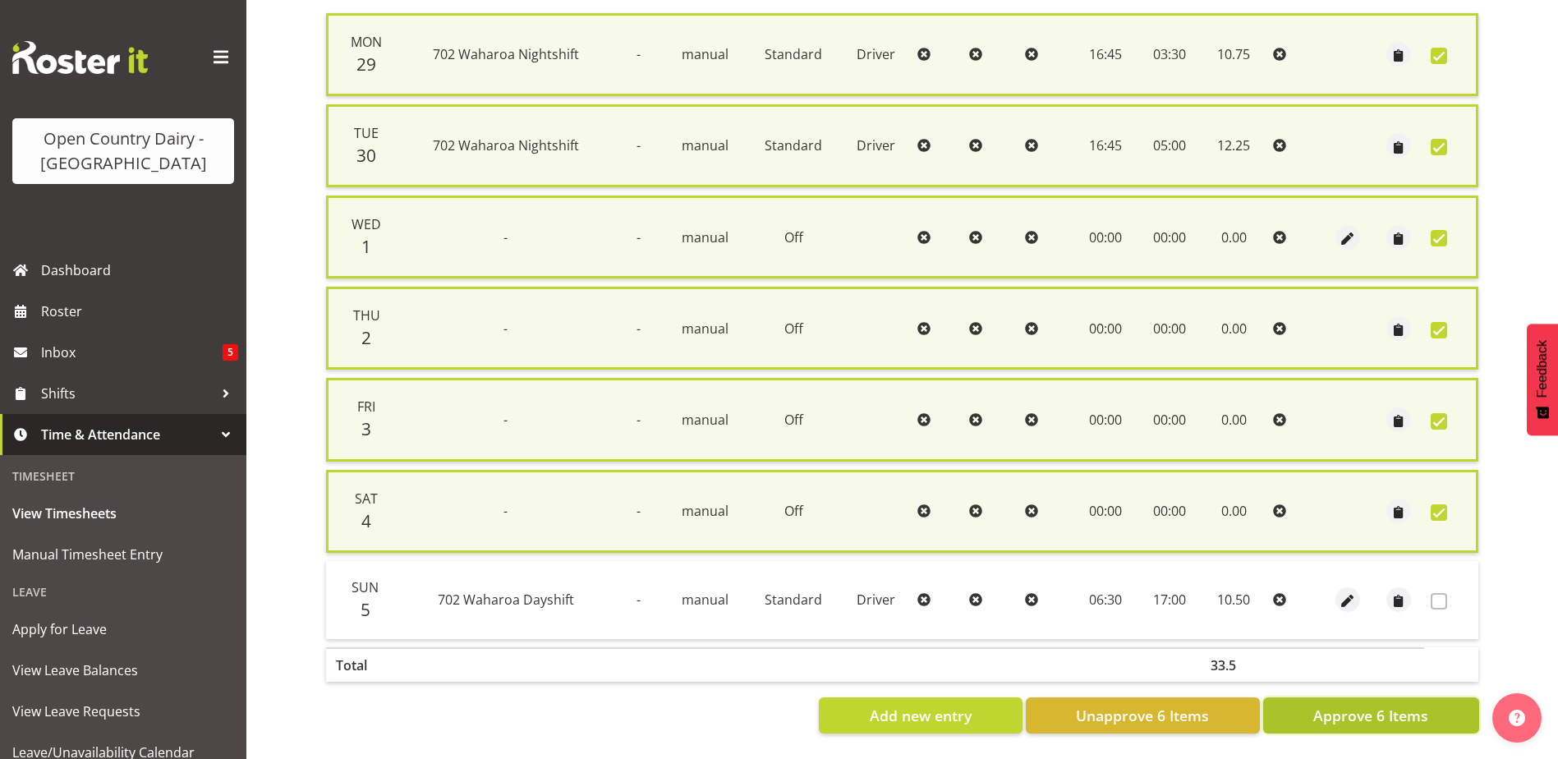
click at [1444, 710] on button "Approve 6 Items" at bounding box center [1372, 715] width 216 height 36
checkbox input "false"
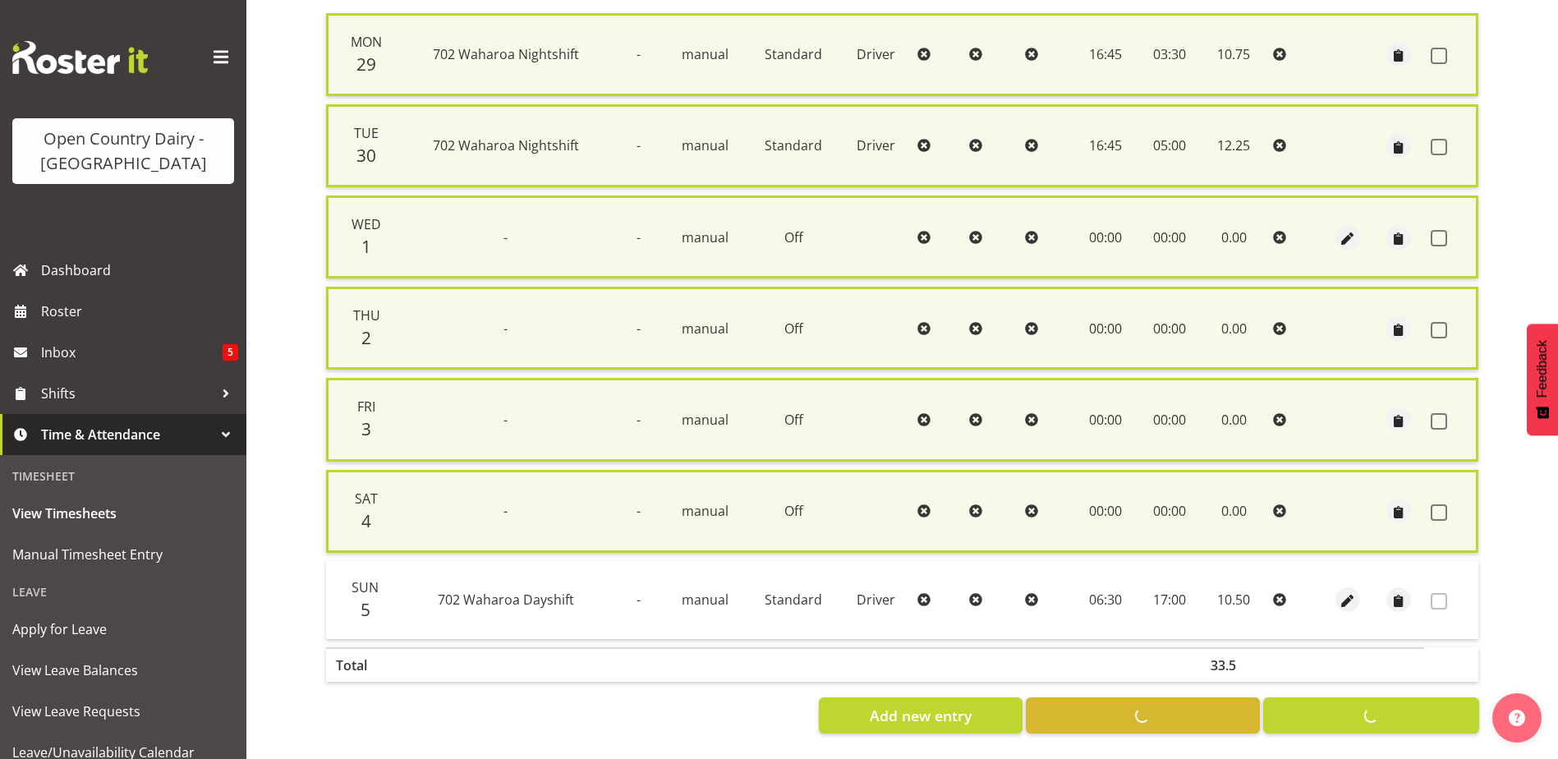
checkbox input "false"
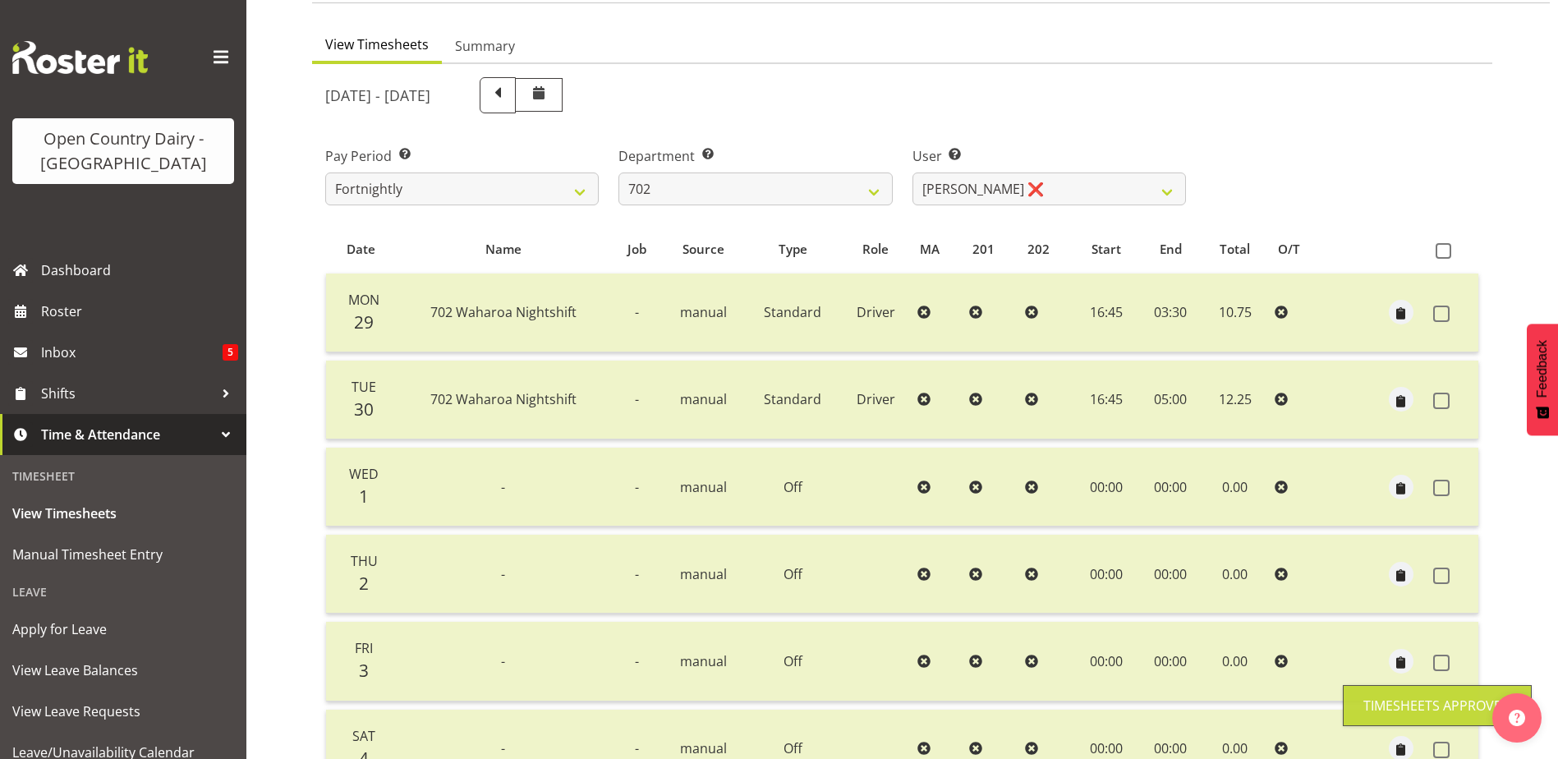
scroll to position [0, 0]
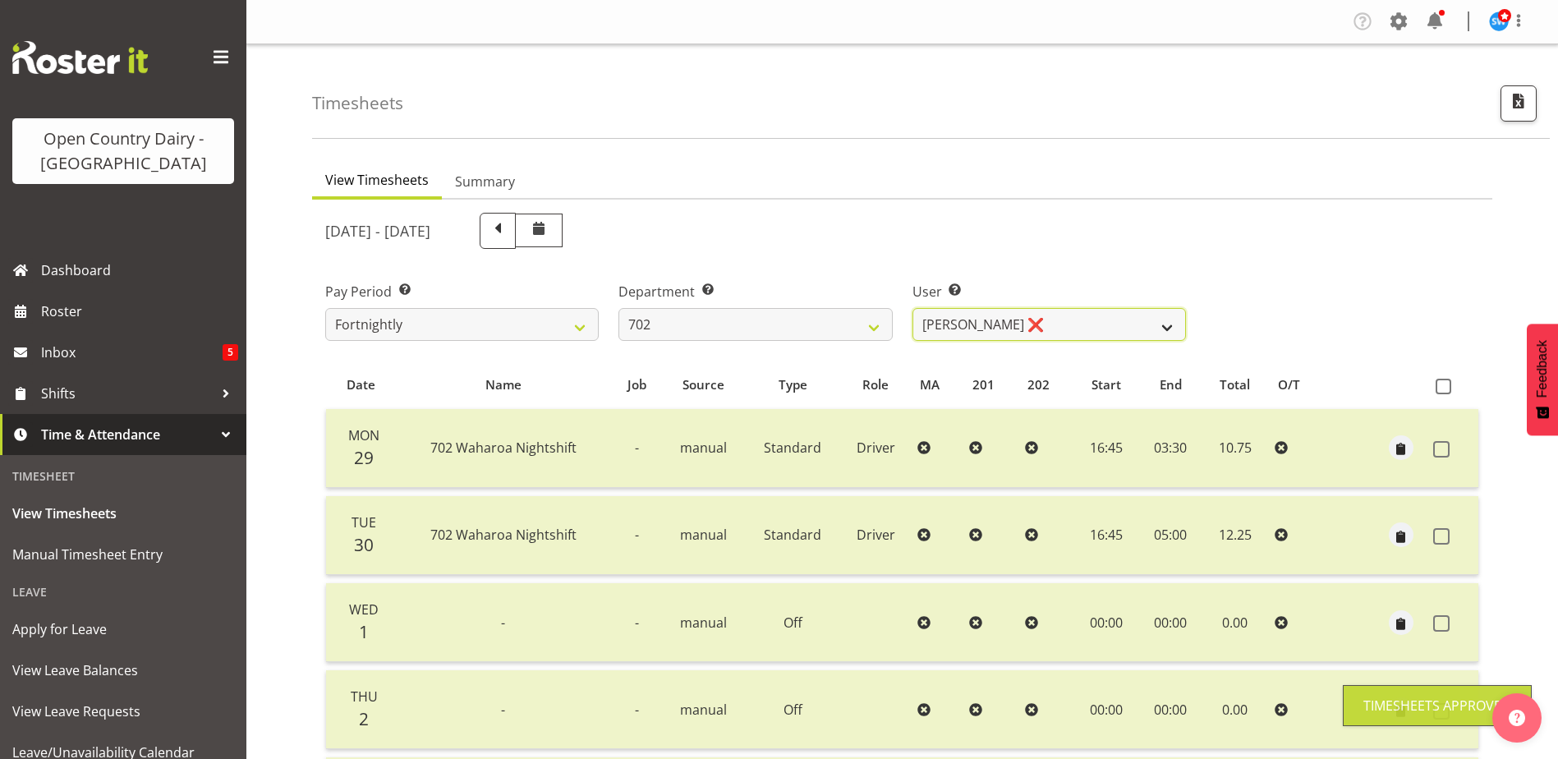
click at [983, 321] on select "Brian Riddle ❌ Denica Tapiki ❌ Nick Adlington ❌ Simon Phillpott ❌" at bounding box center [1050, 324] width 274 height 33
select select "9996"
click at [913, 308] on select "Brian Riddle ❌ Denica Tapiki ❌ Nick Adlington ❌ Simon Phillpott ❌" at bounding box center [1050, 324] width 274 height 33
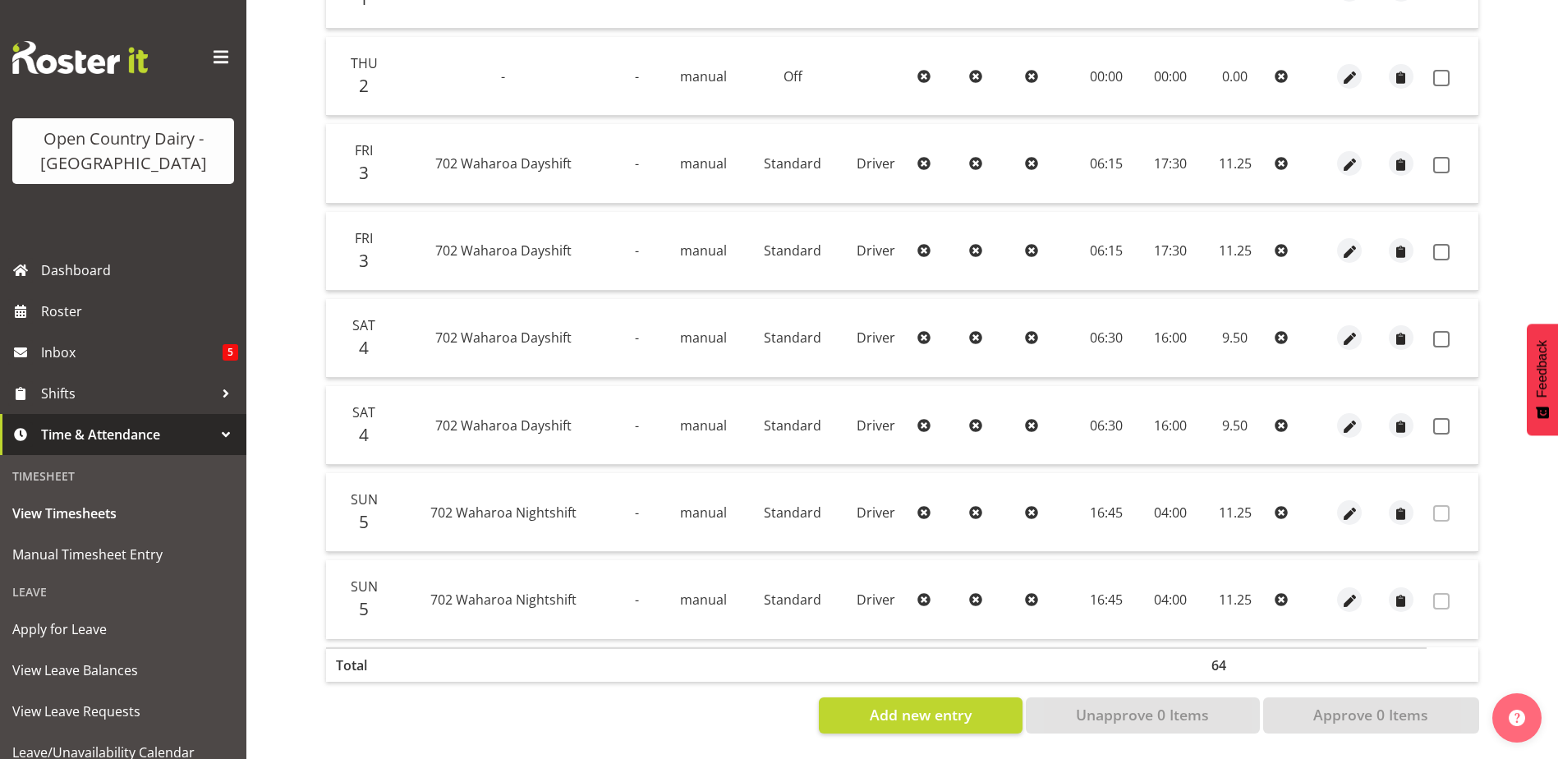
scroll to position [646, 0]
click at [1353, 418] on span "button" at bounding box center [1350, 426] width 19 height 19
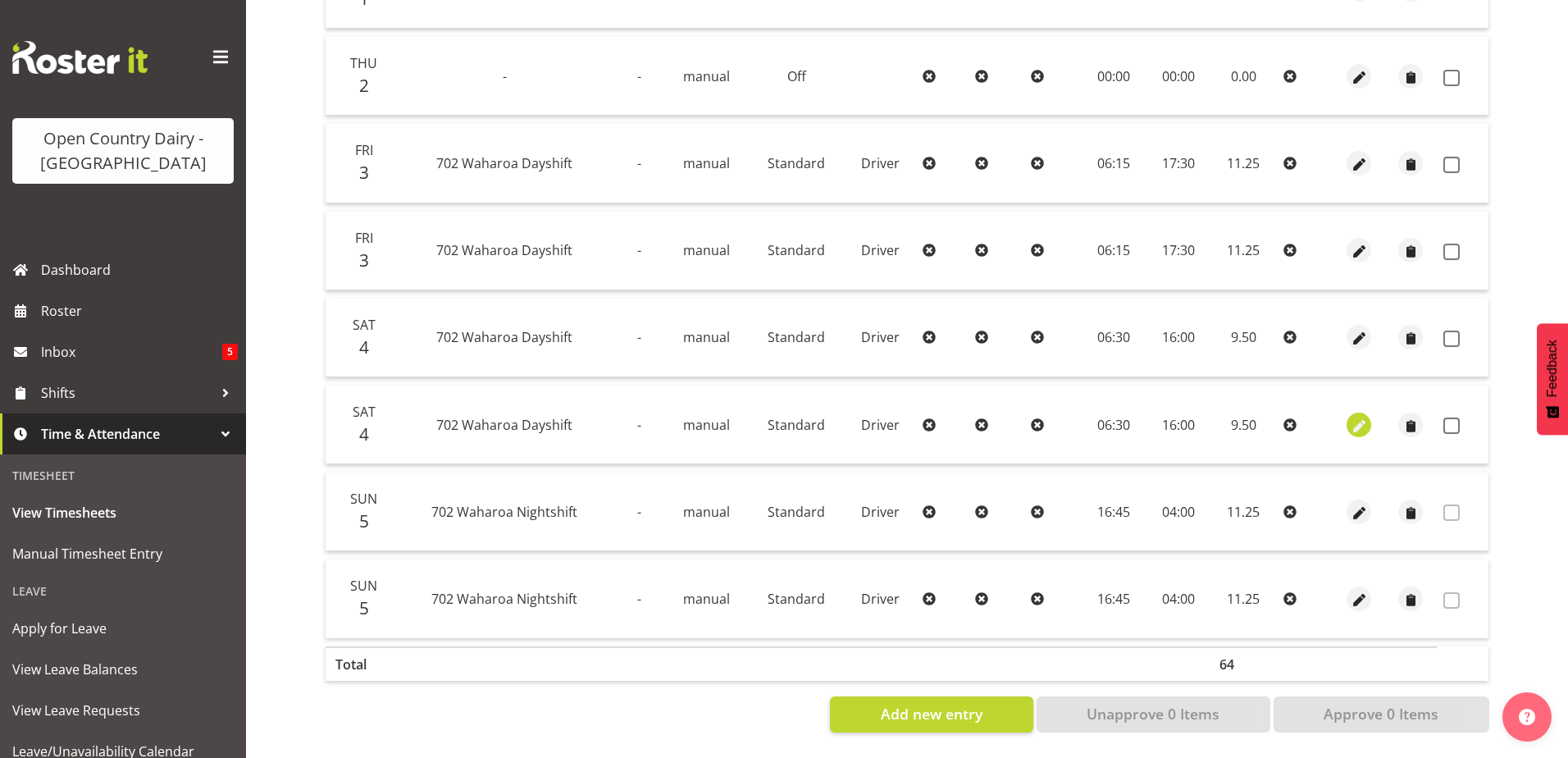
select select "Standard"
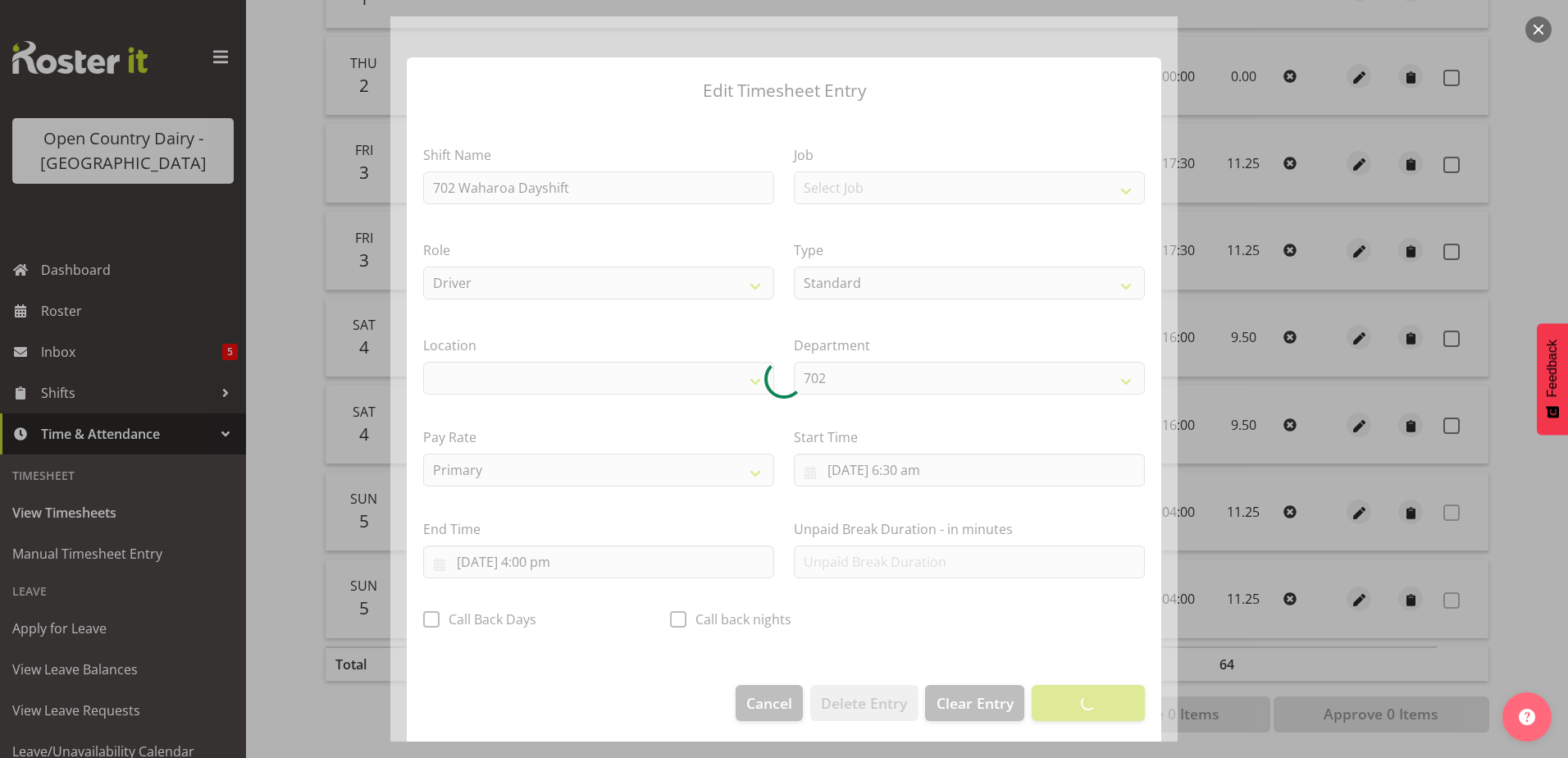
select select "1054"
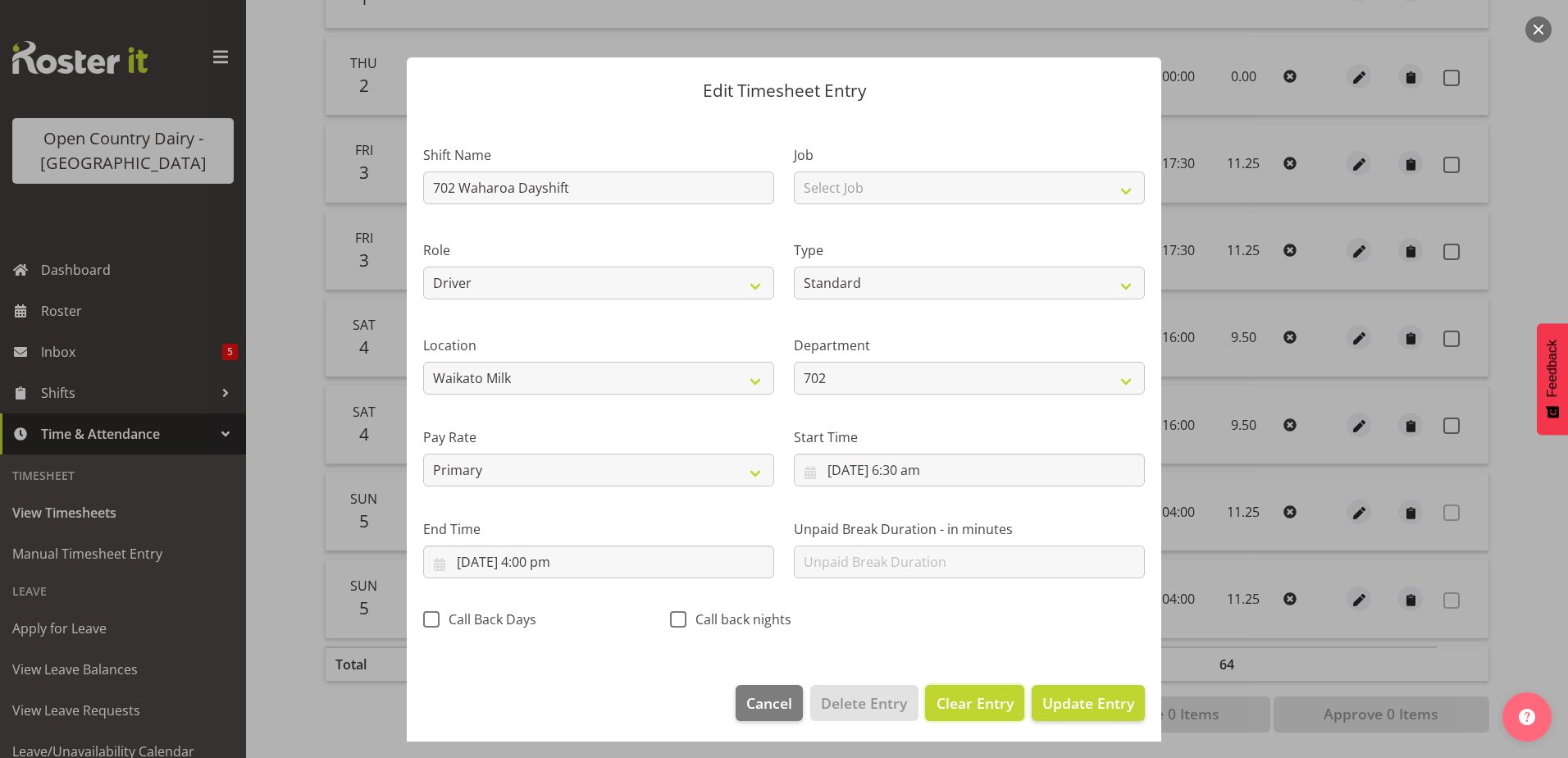
click at [944, 695] on span "Clear Entry" at bounding box center [974, 702] width 77 height 21
select select "Off"
type input "0"
select select
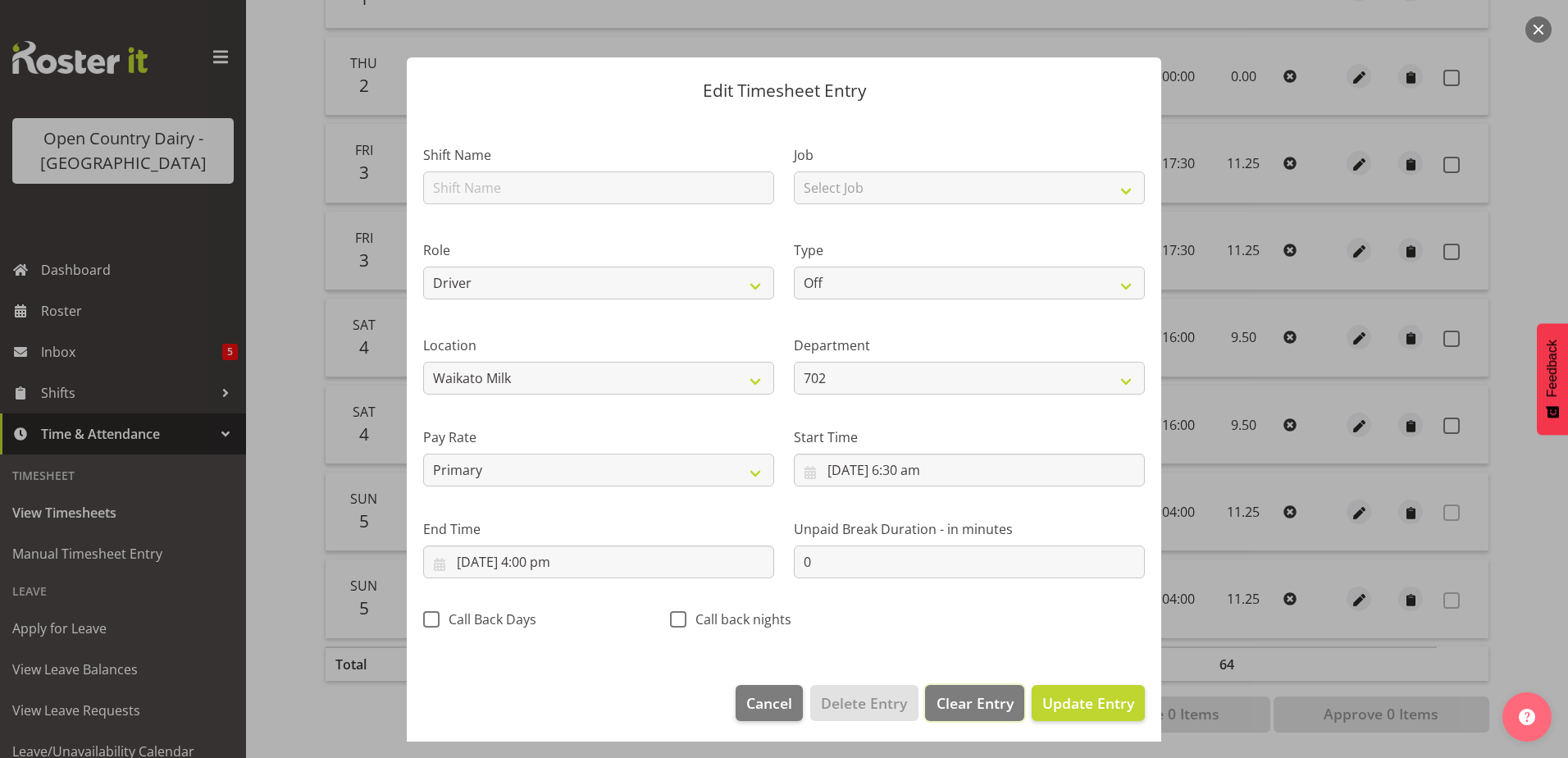
select select
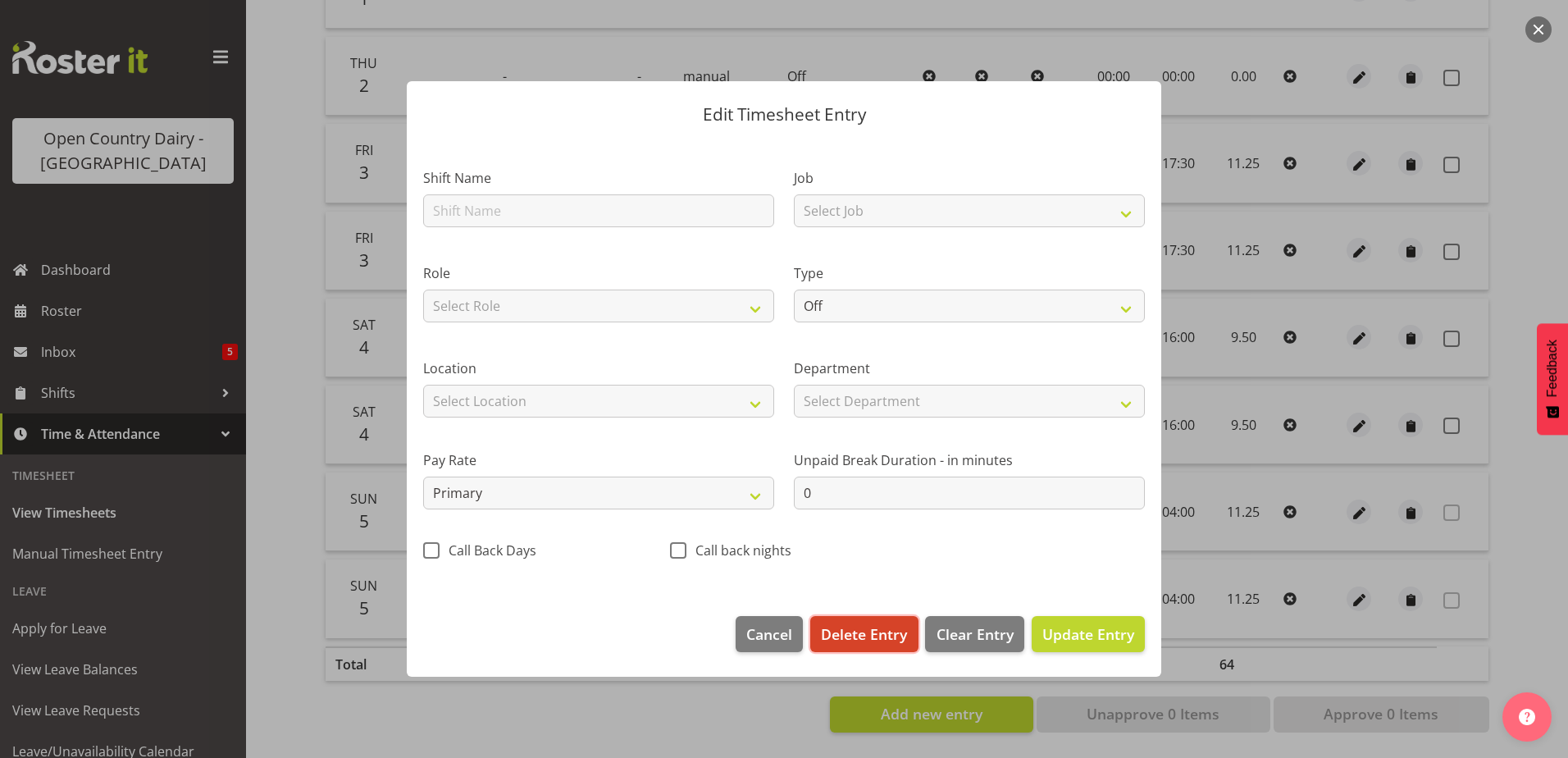
click at [866, 619] on button "Delete Entry" at bounding box center [864, 634] width 108 height 36
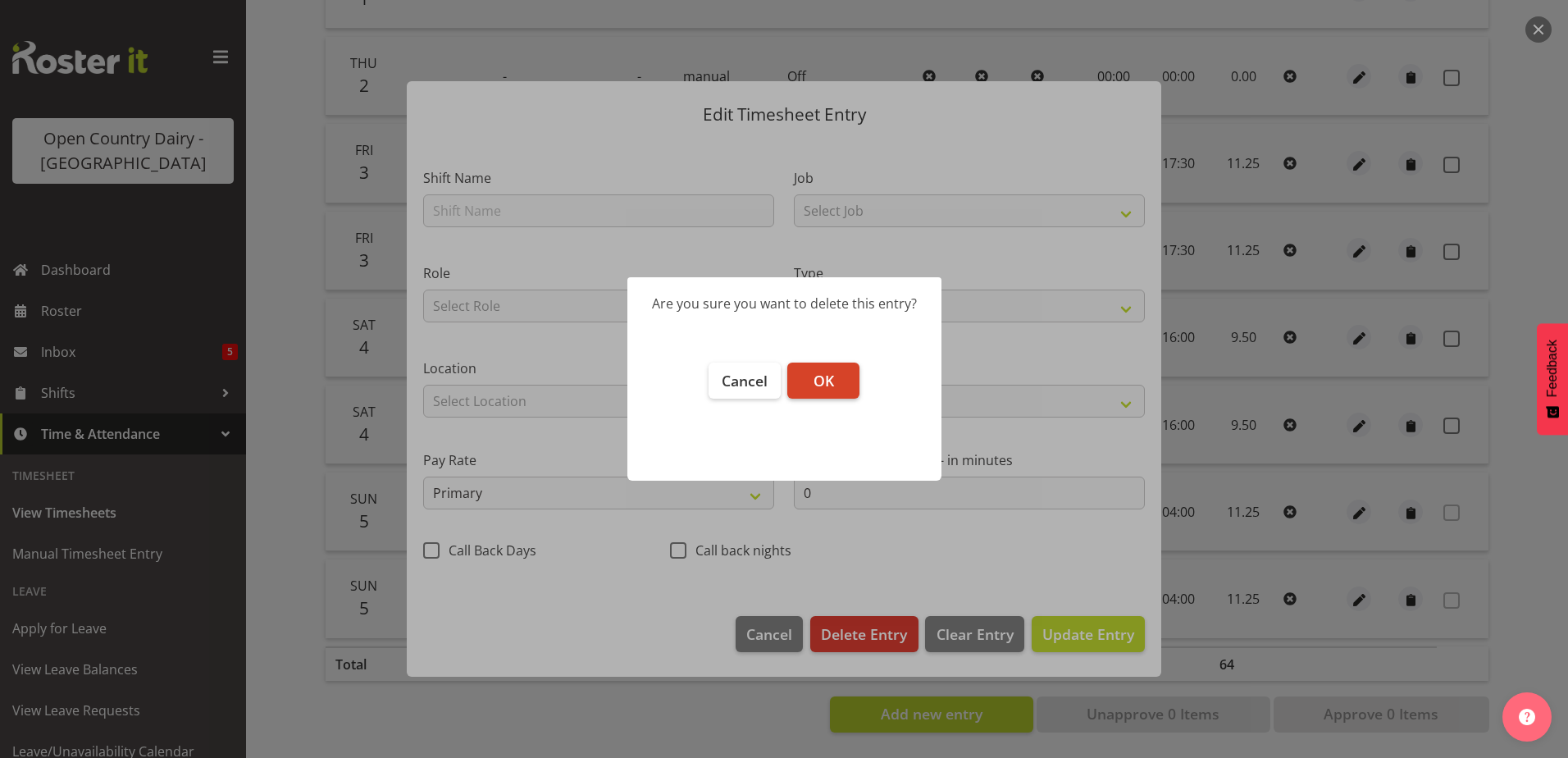
click at [828, 390] on button "OK" at bounding box center [823, 380] width 72 height 36
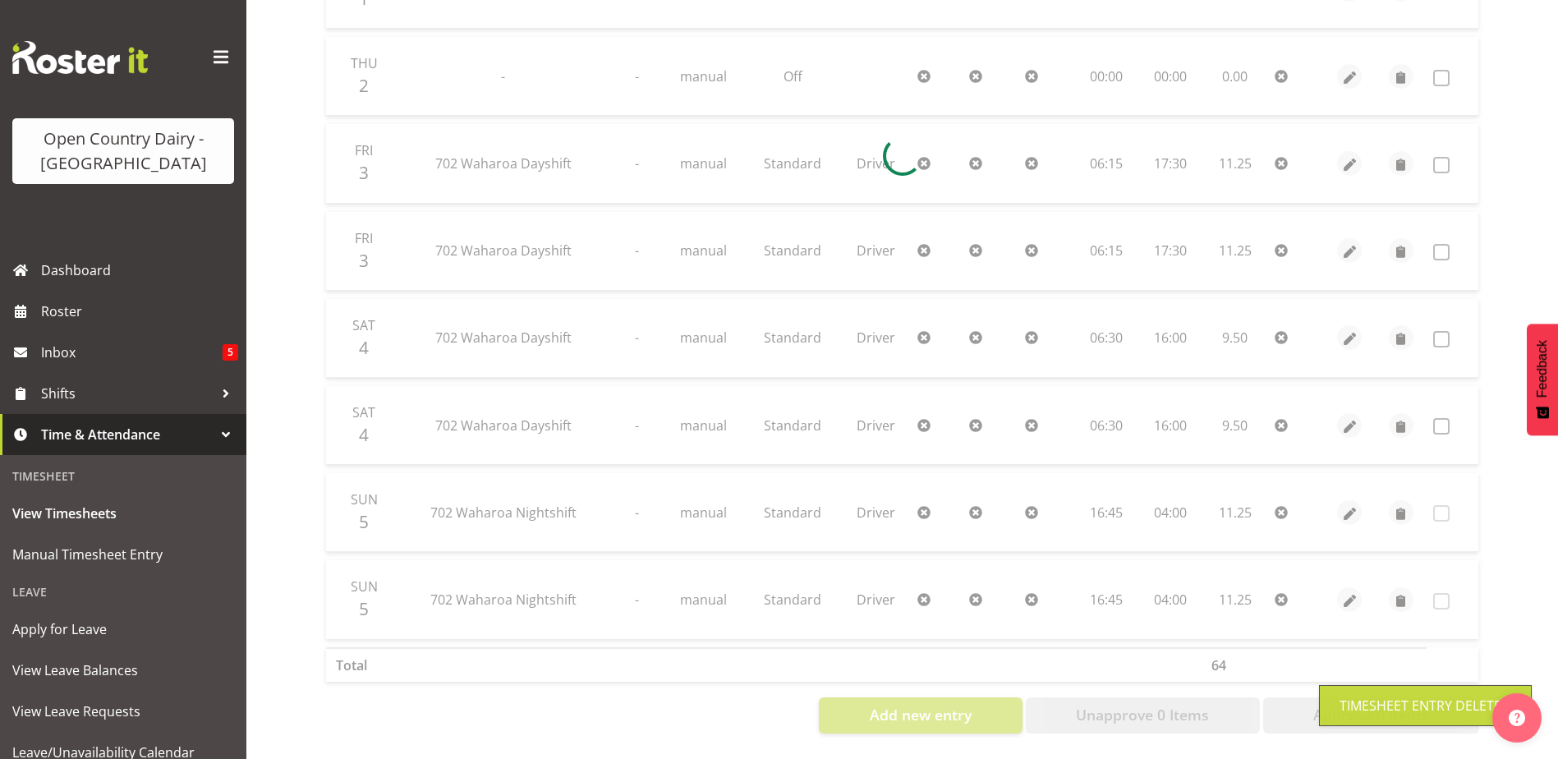
scroll to position [558, 0]
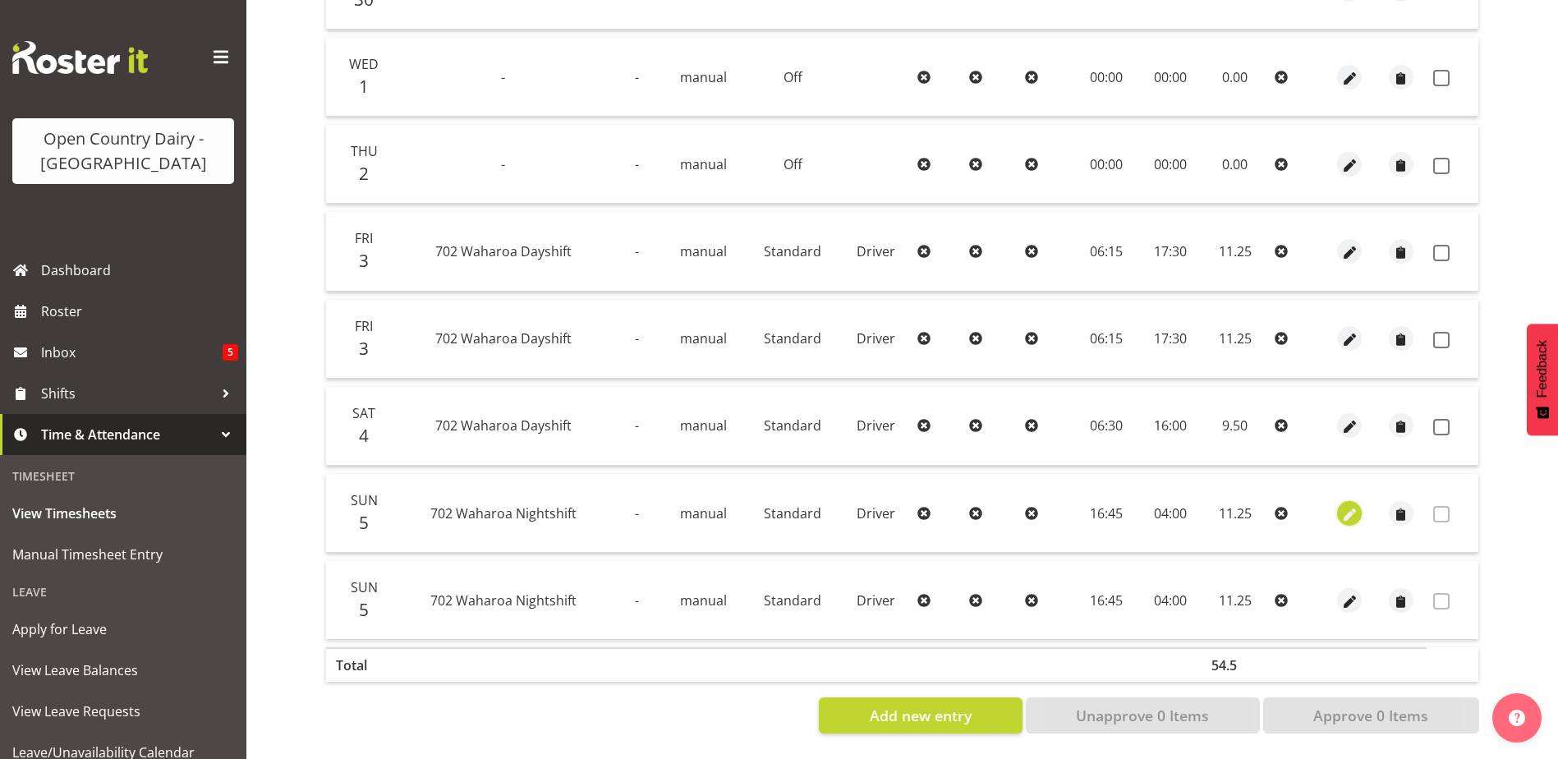
click at [1356, 505] on span "button" at bounding box center [1350, 514] width 19 height 19
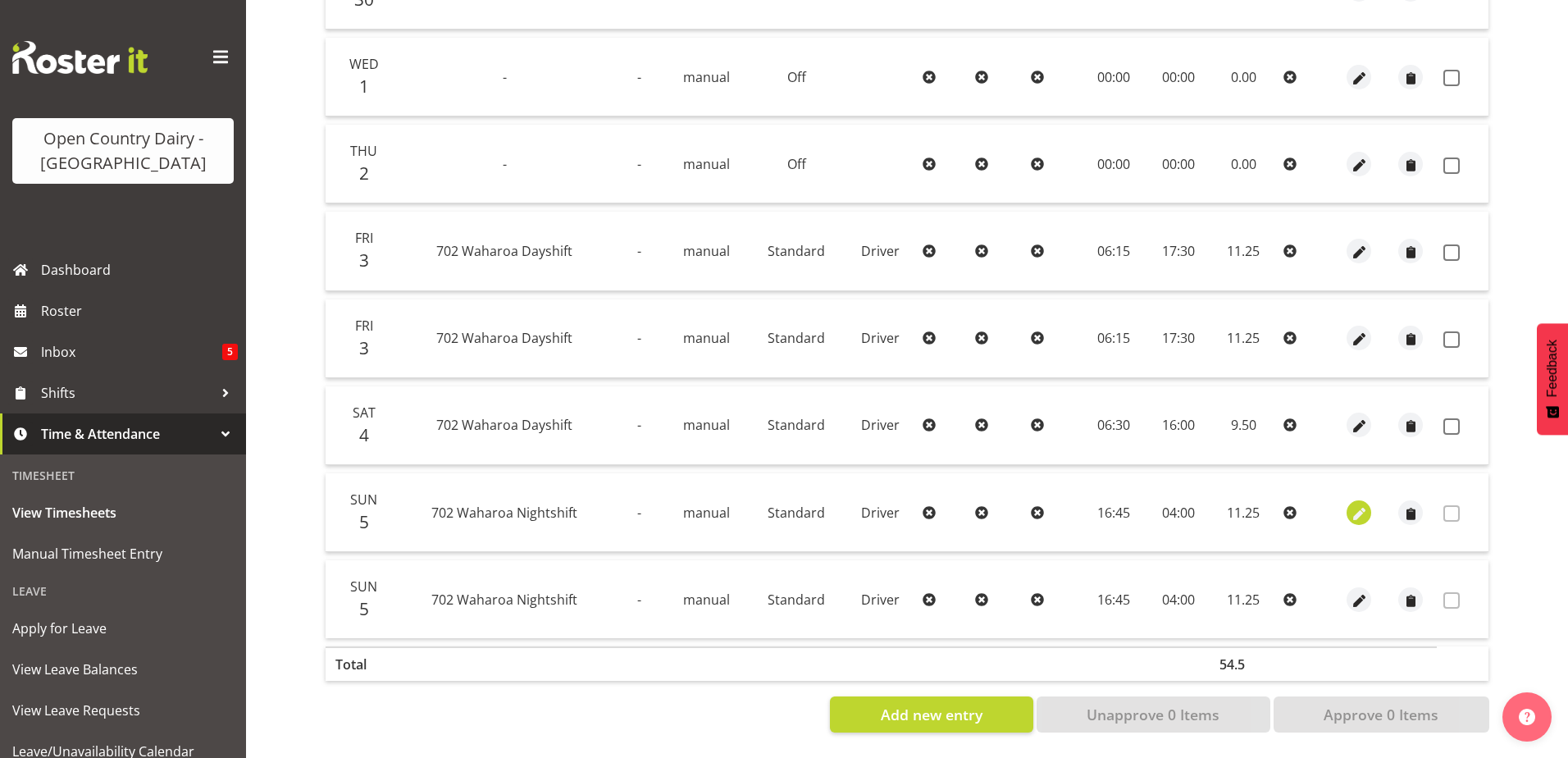
select select "Standard"
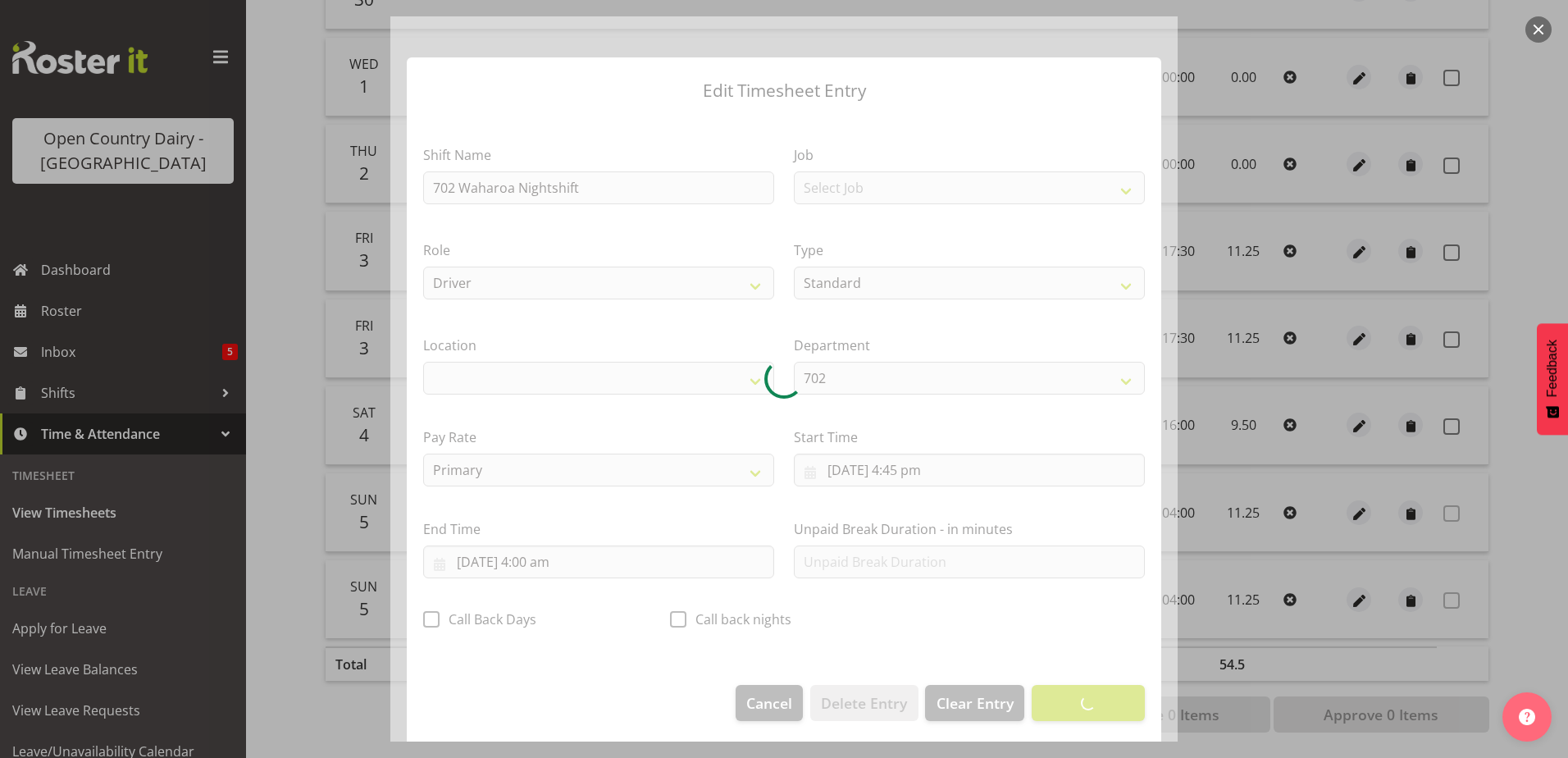
select select "1054"
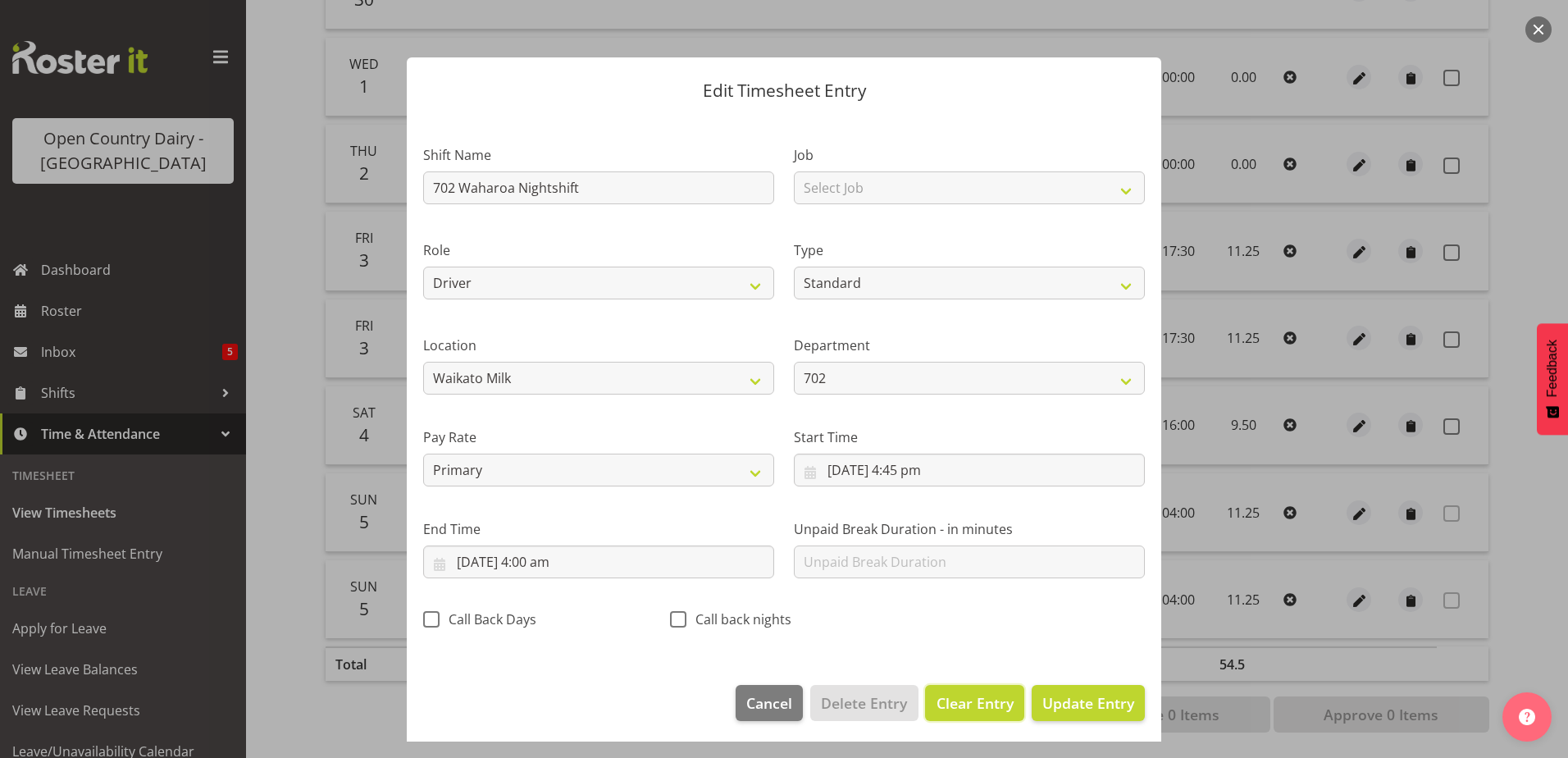
click at [944, 707] on span "Clear Entry" at bounding box center [974, 702] width 77 height 21
select select "Off"
type input "0"
select select
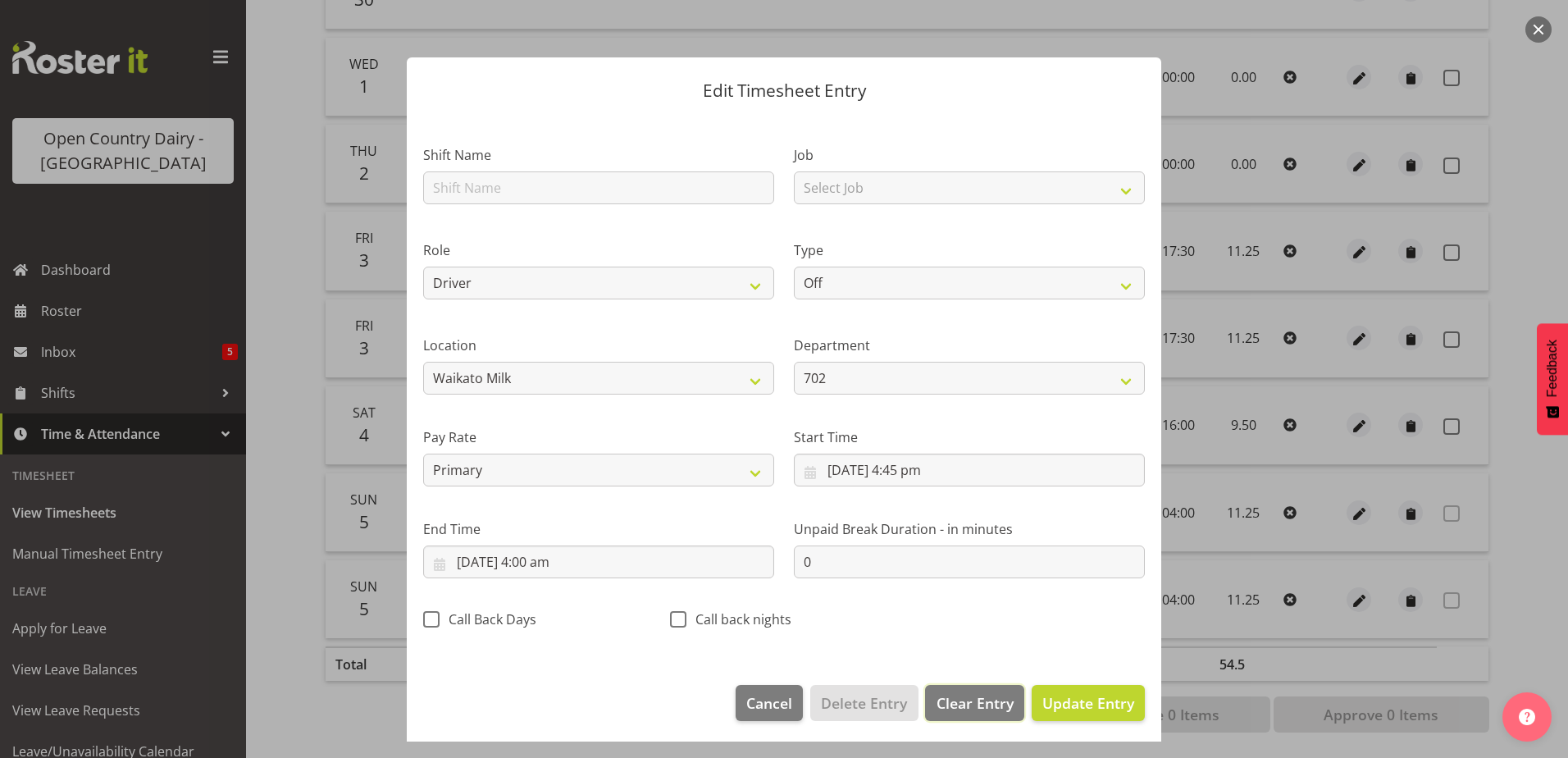
select select
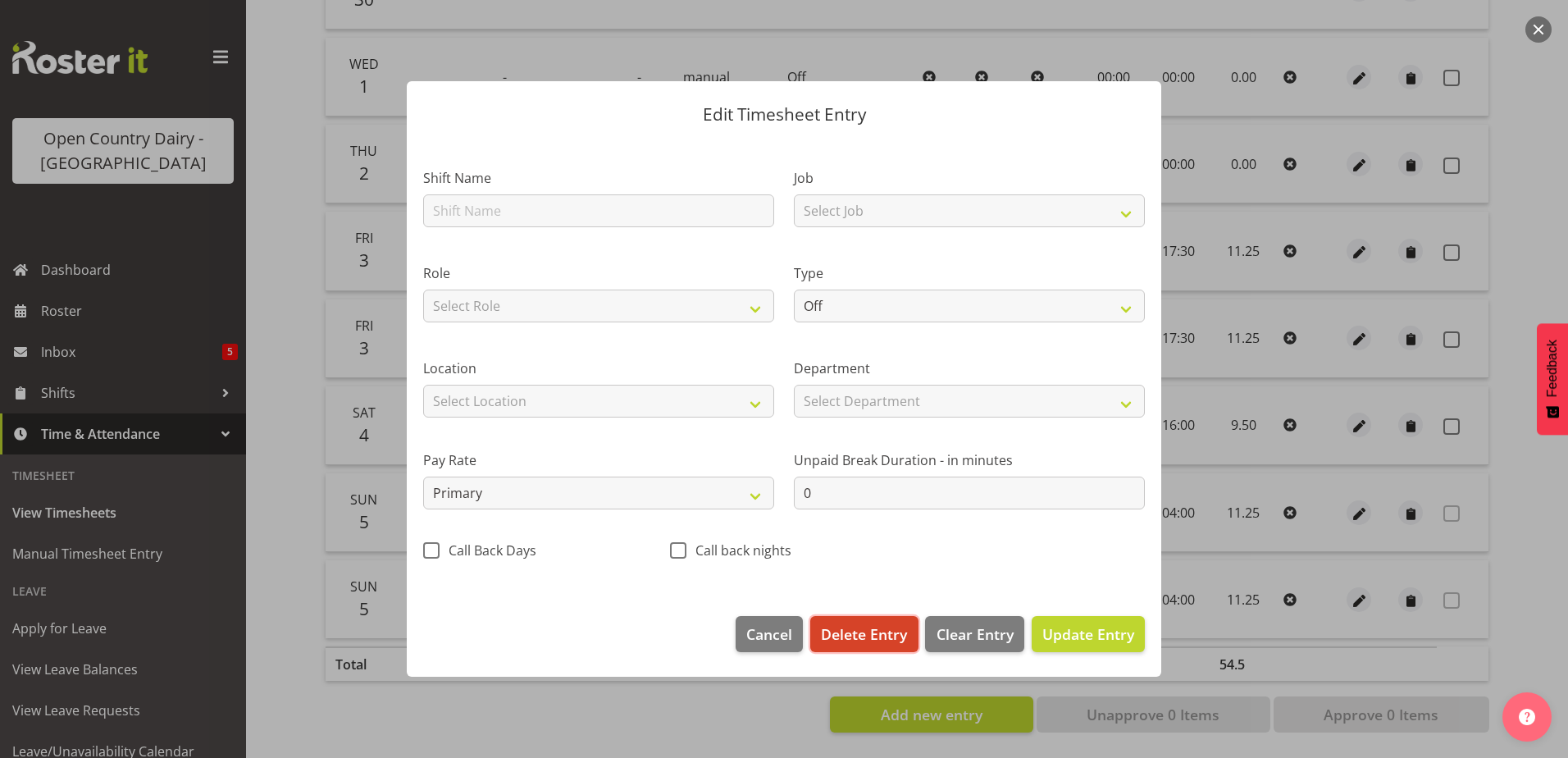
click at [871, 626] on span "Delete Entry" at bounding box center [863, 633] width 86 height 21
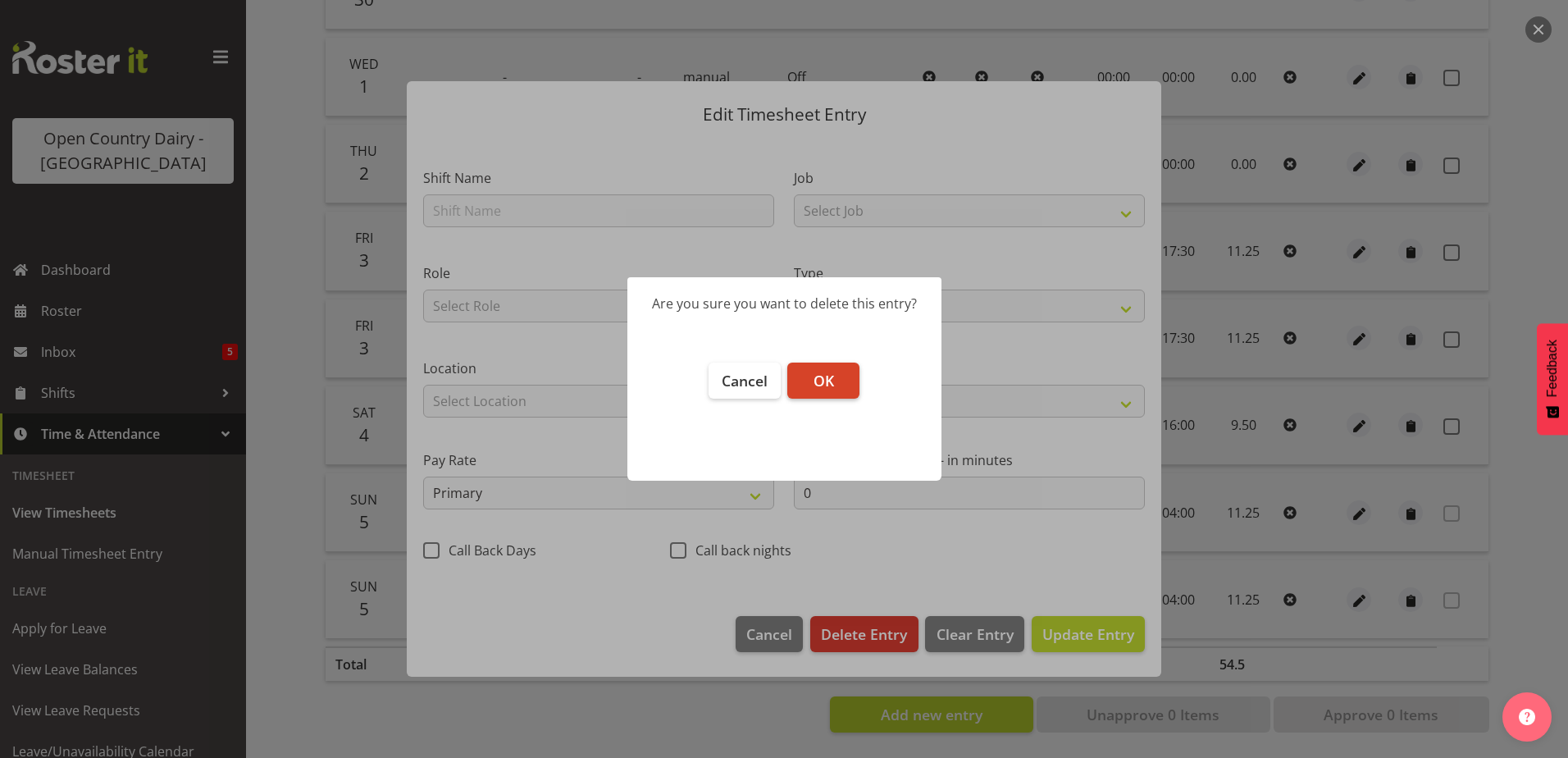
click at [829, 388] on span "OK" at bounding box center [823, 380] width 21 height 20
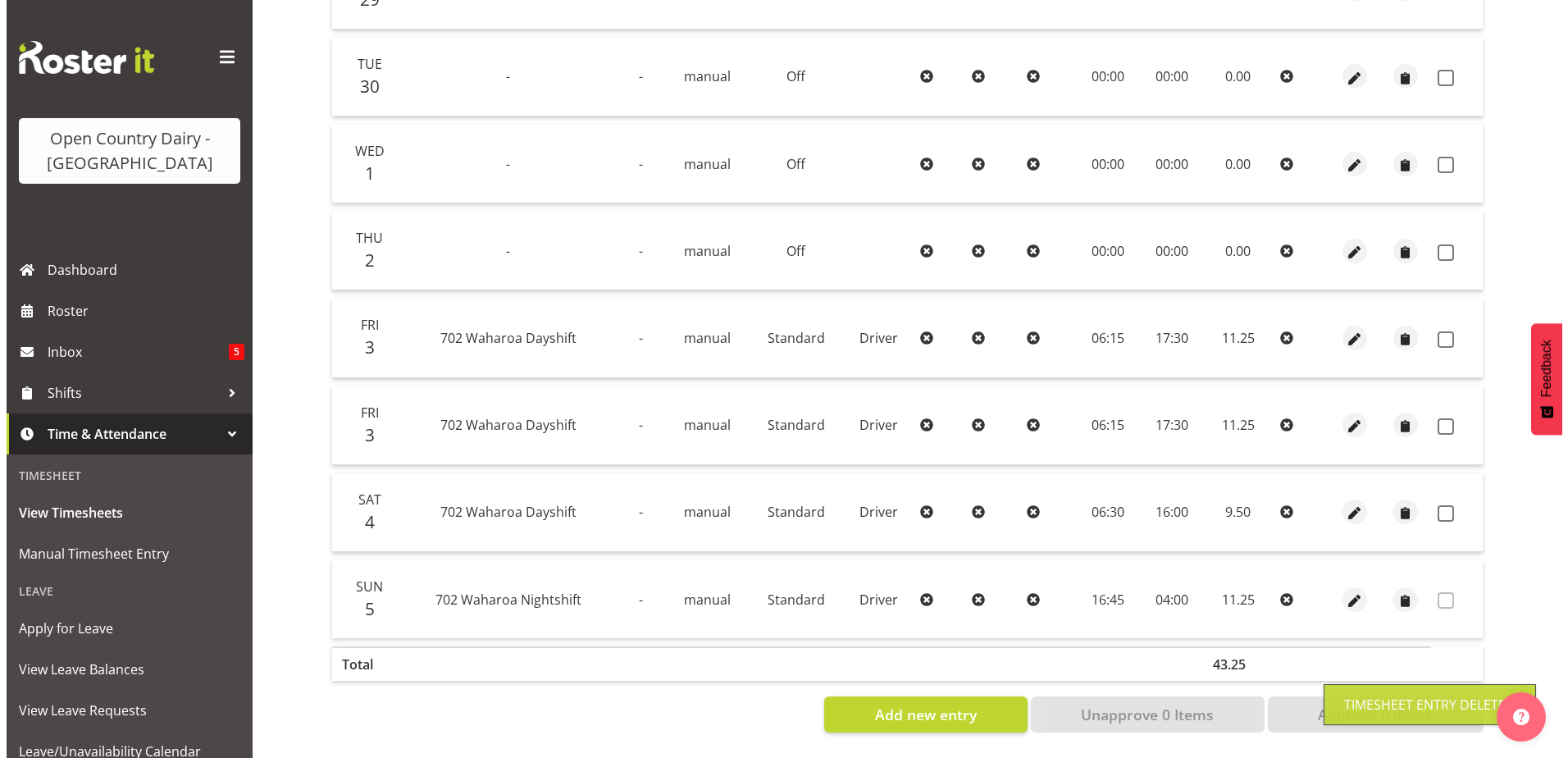
scroll to position [470, 0]
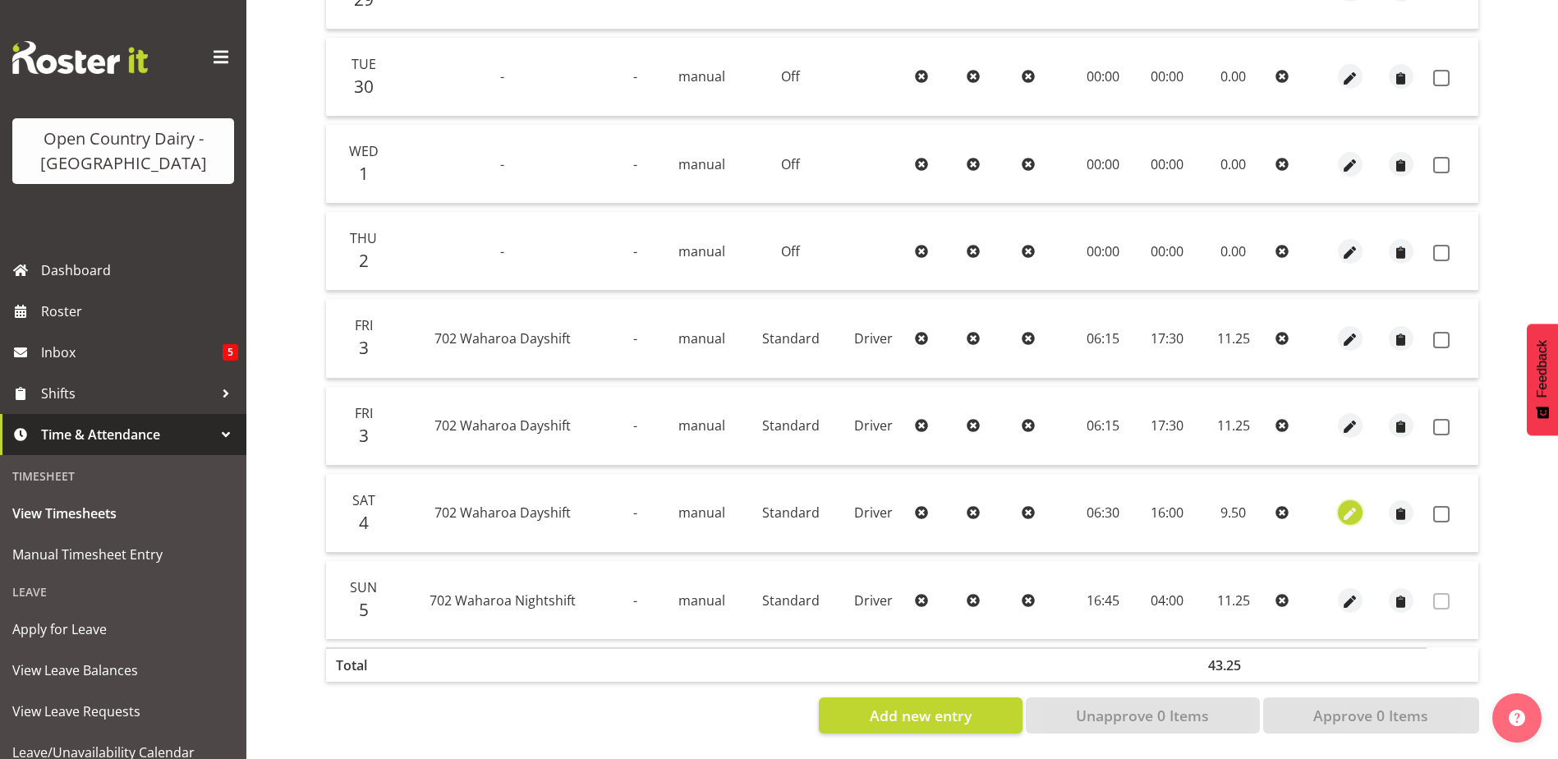
click at [1352, 505] on span "button" at bounding box center [1350, 514] width 19 height 19
select select "Standard"
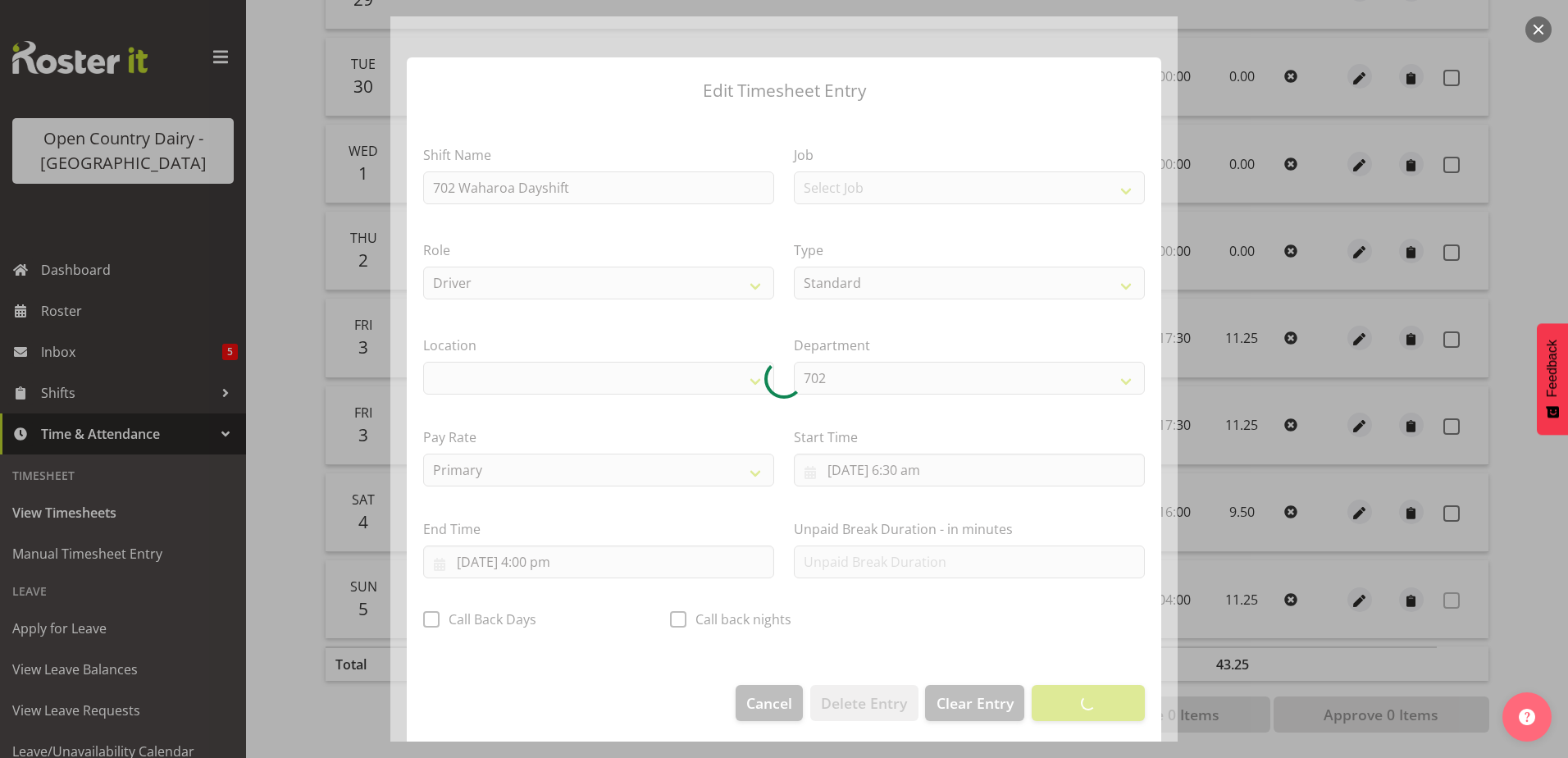
select select "1054"
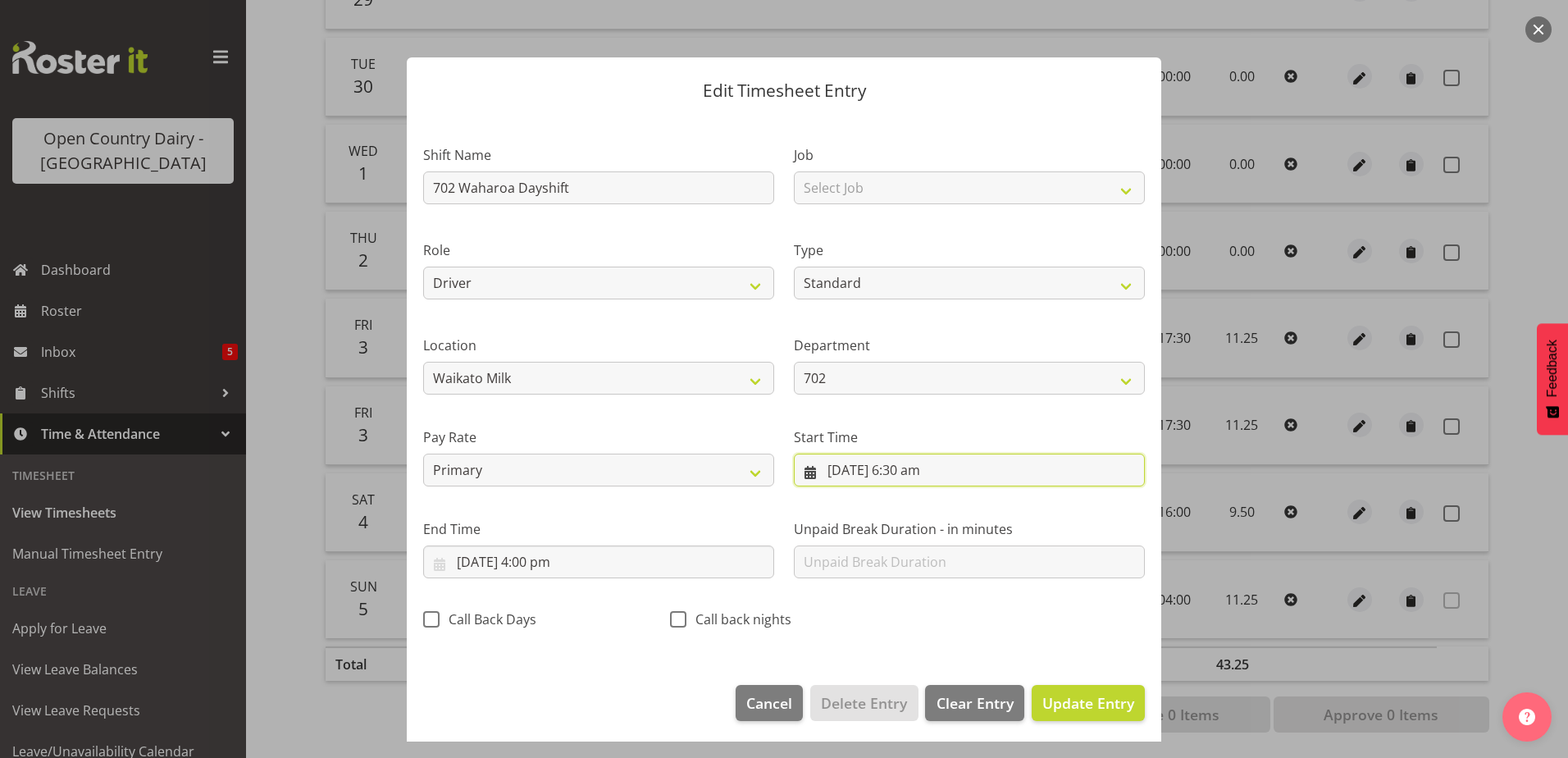
click at [901, 467] on input "4/10/2025, 6:30 am" at bounding box center [969, 469] width 351 height 33
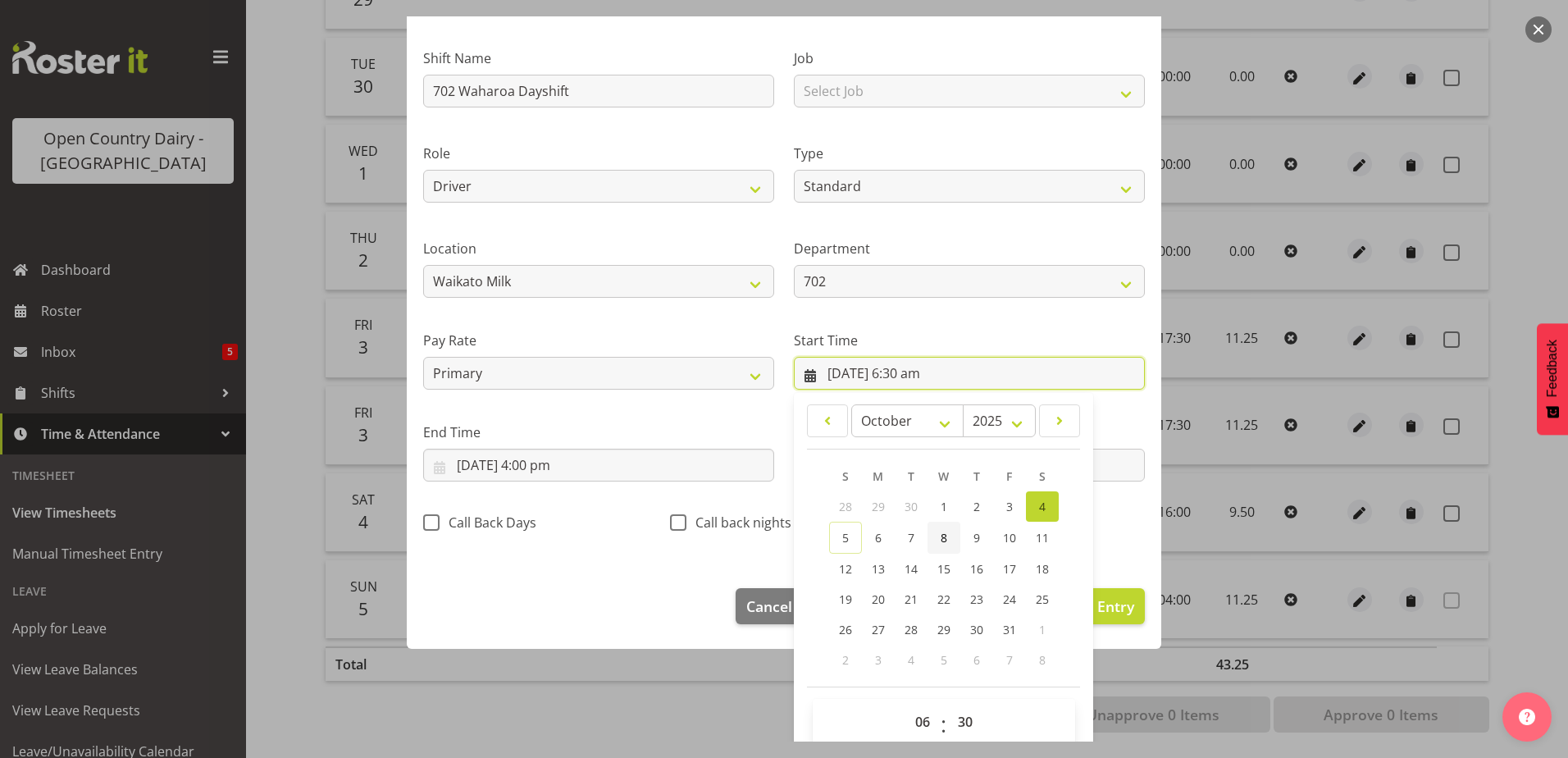
scroll to position [120, 0]
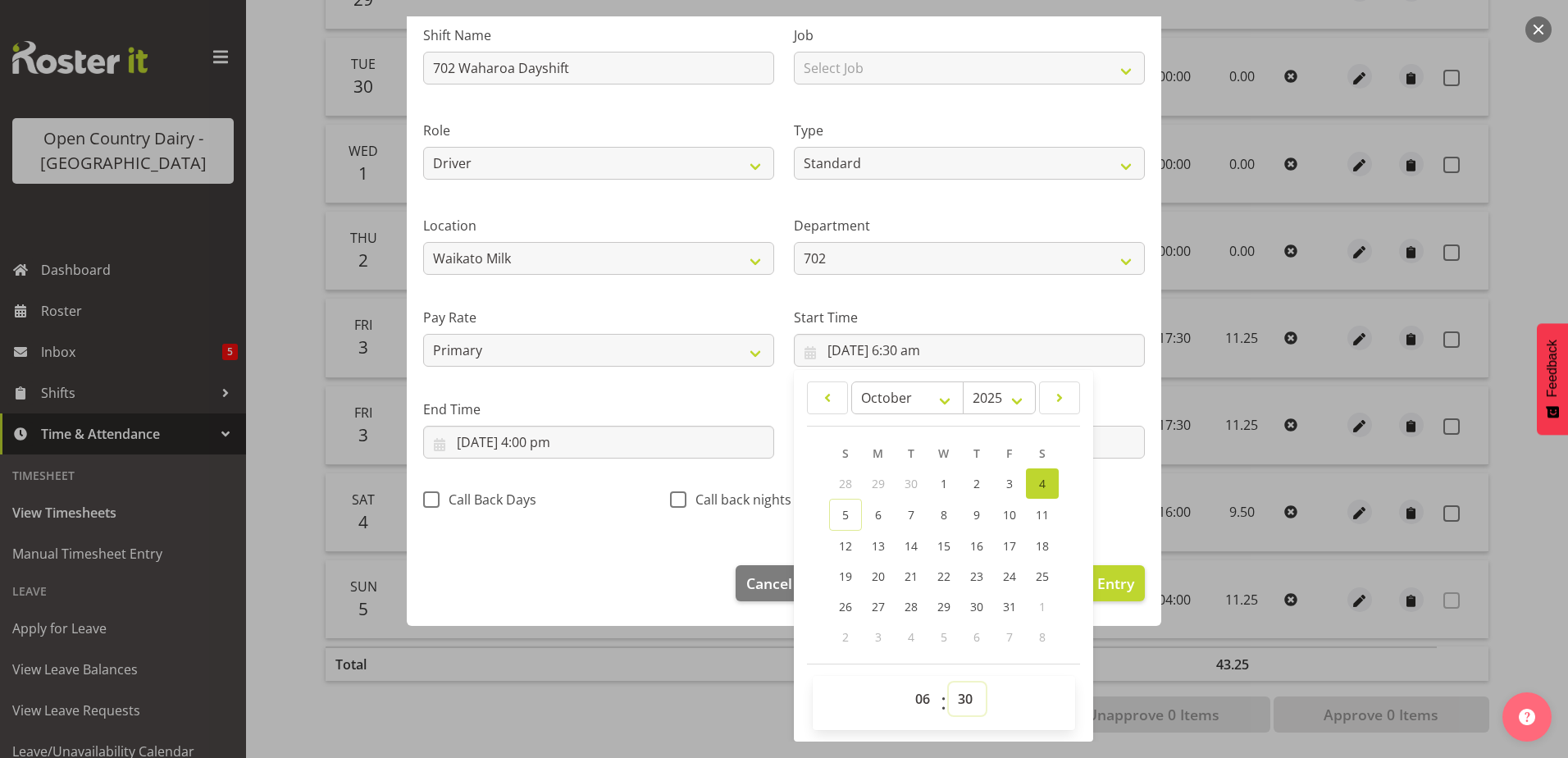
click at [964, 701] on select "00 01 02 03 04 05 06 07 08 09 10 11 12 13 14 15 16 17 18 19 20 21 22 23 24 25 2…" at bounding box center [967, 699] width 37 height 33
select select "15"
click at [949, 683] on select "00 01 02 03 04 05 06 07 08 09 10 11 12 13 14 15 16 17 18 19 20 21 22 23 24 25 2…" at bounding box center [967, 699] width 37 height 33
type input "4/10/2025, 6:15 am"
click at [1128, 492] on div "Shift Name 702 Waharoa Dayshift Job Select Job Driver Driver supervisor Support…" at bounding box center [784, 262] width 742 height 520
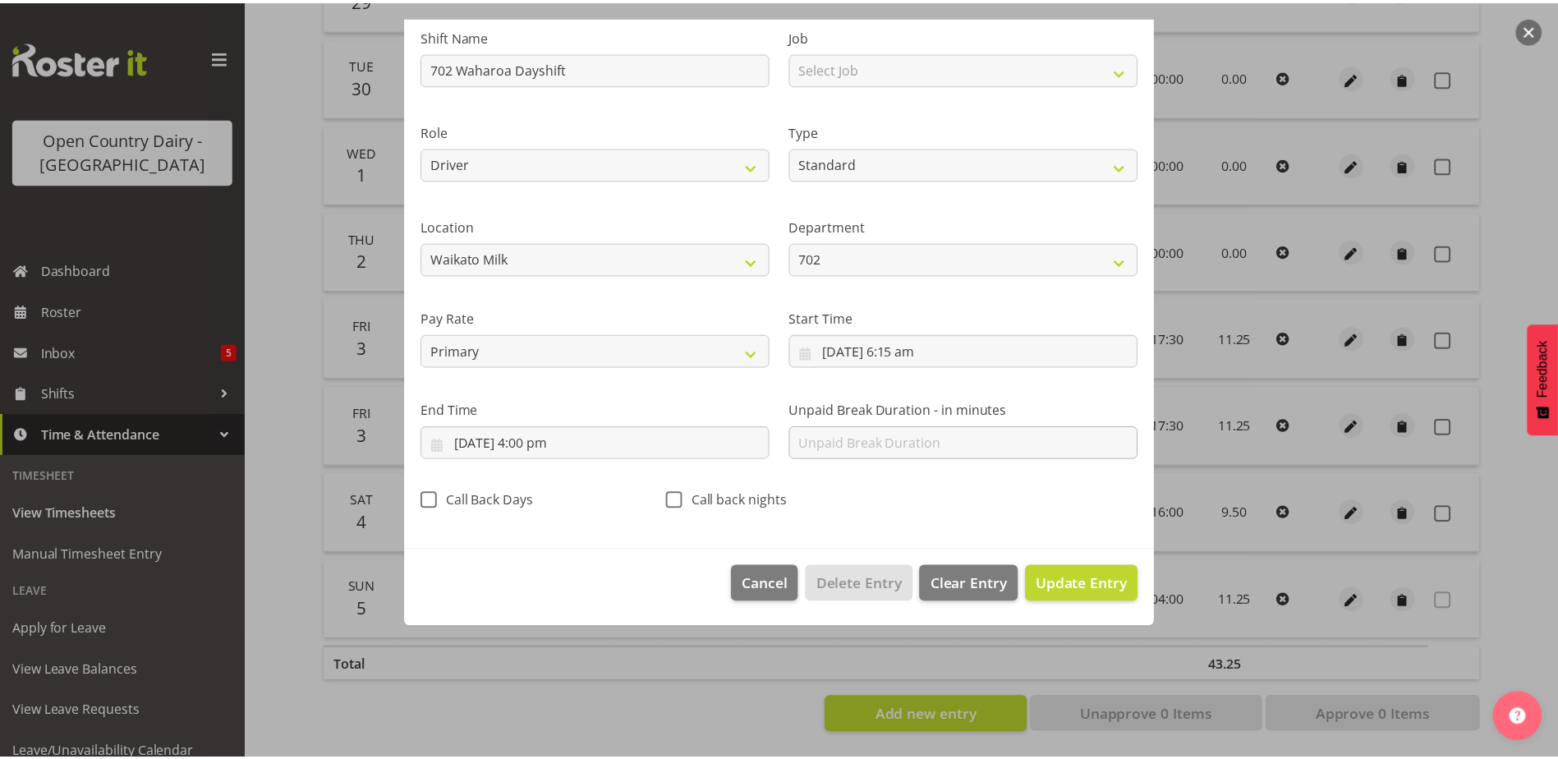
scroll to position [4, 0]
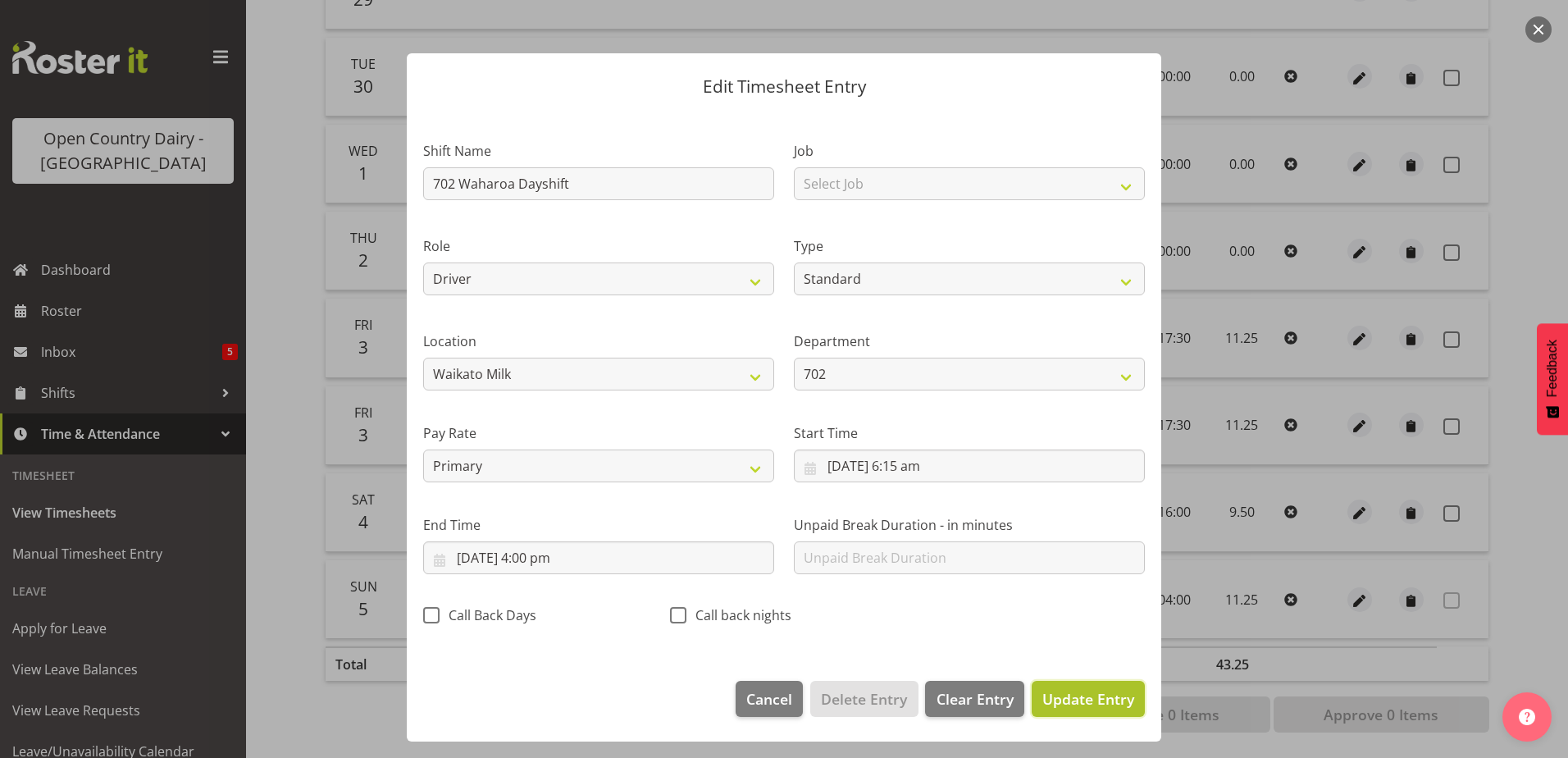
click at [1072, 696] on span "Update Entry" at bounding box center [1088, 699] width 92 height 20
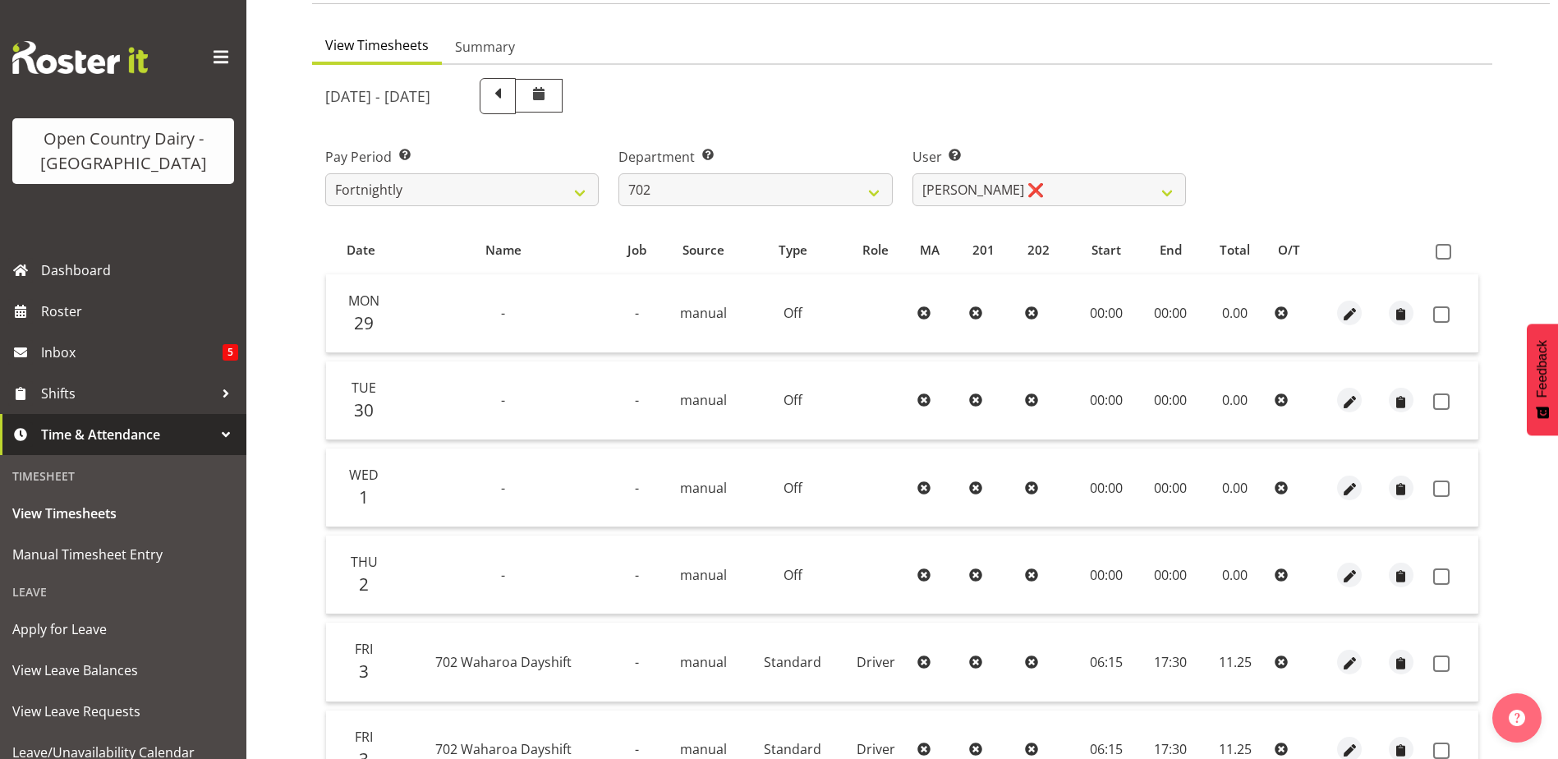
scroll to position [0, 0]
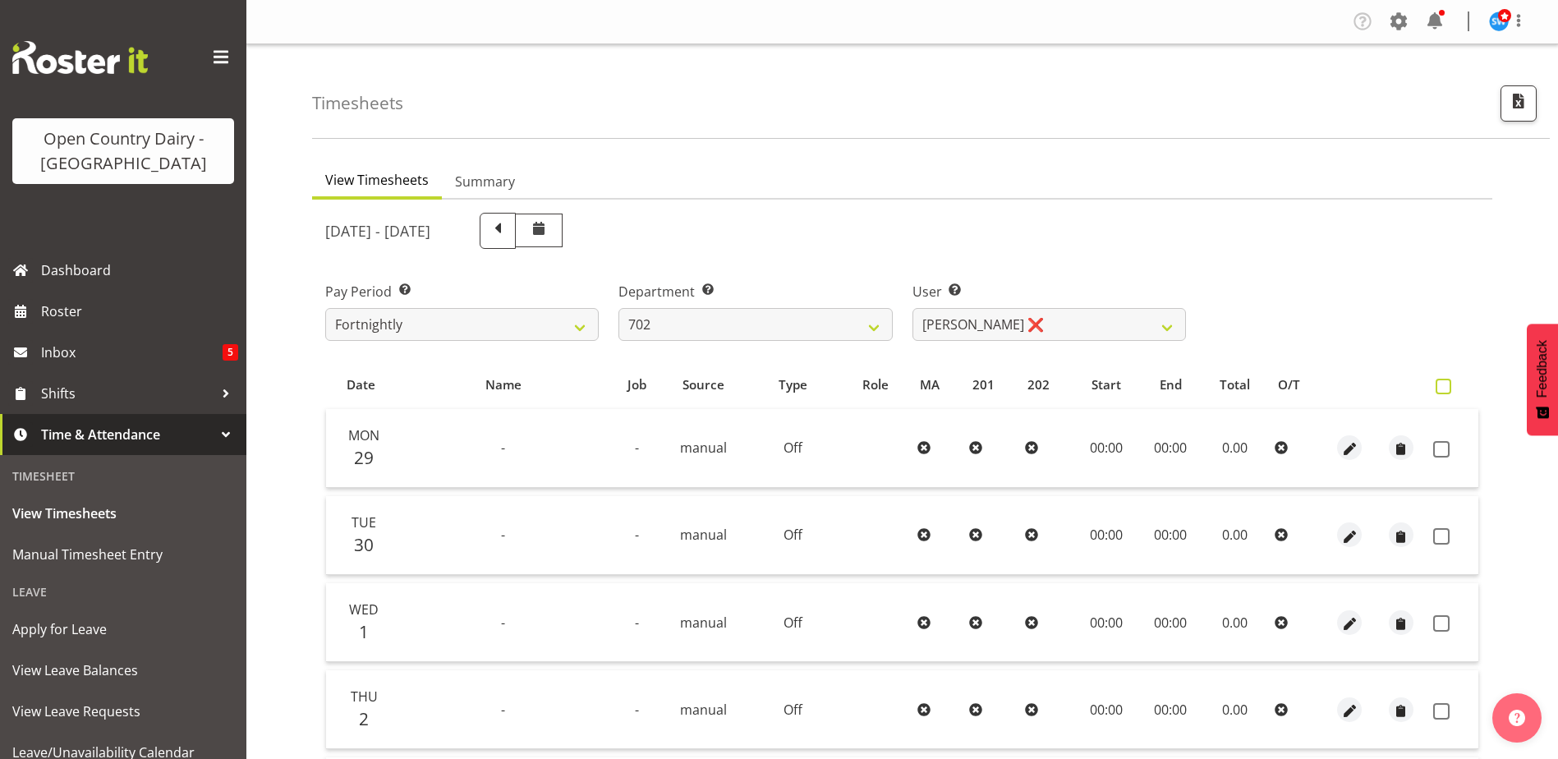
click at [1452, 388] on span at bounding box center [1444, 387] width 16 height 16
click at [1447, 388] on input "checkbox" at bounding box center [1441, 386] width 11 height 11
checkbox input "true"
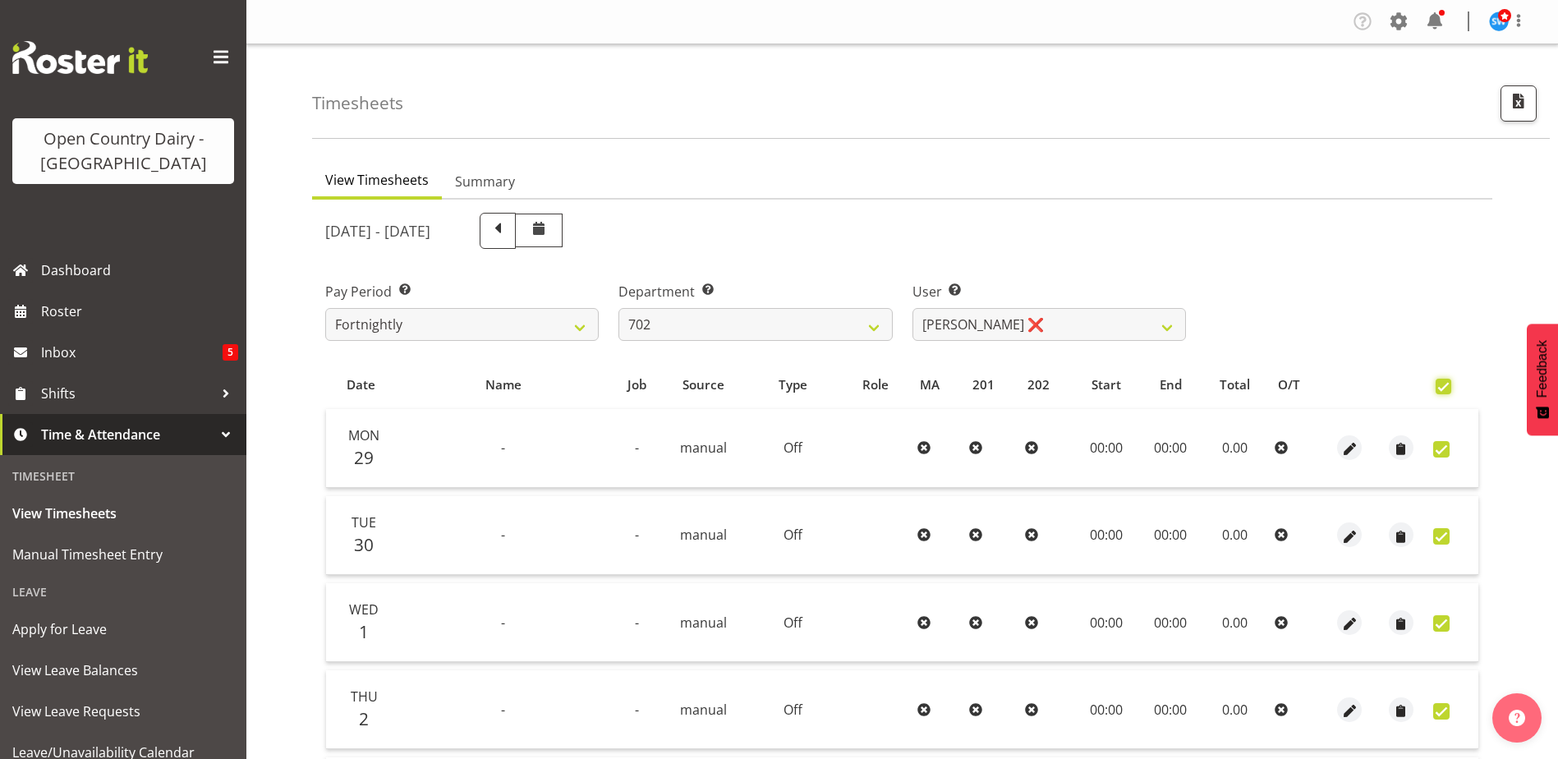
checkbox input "true"
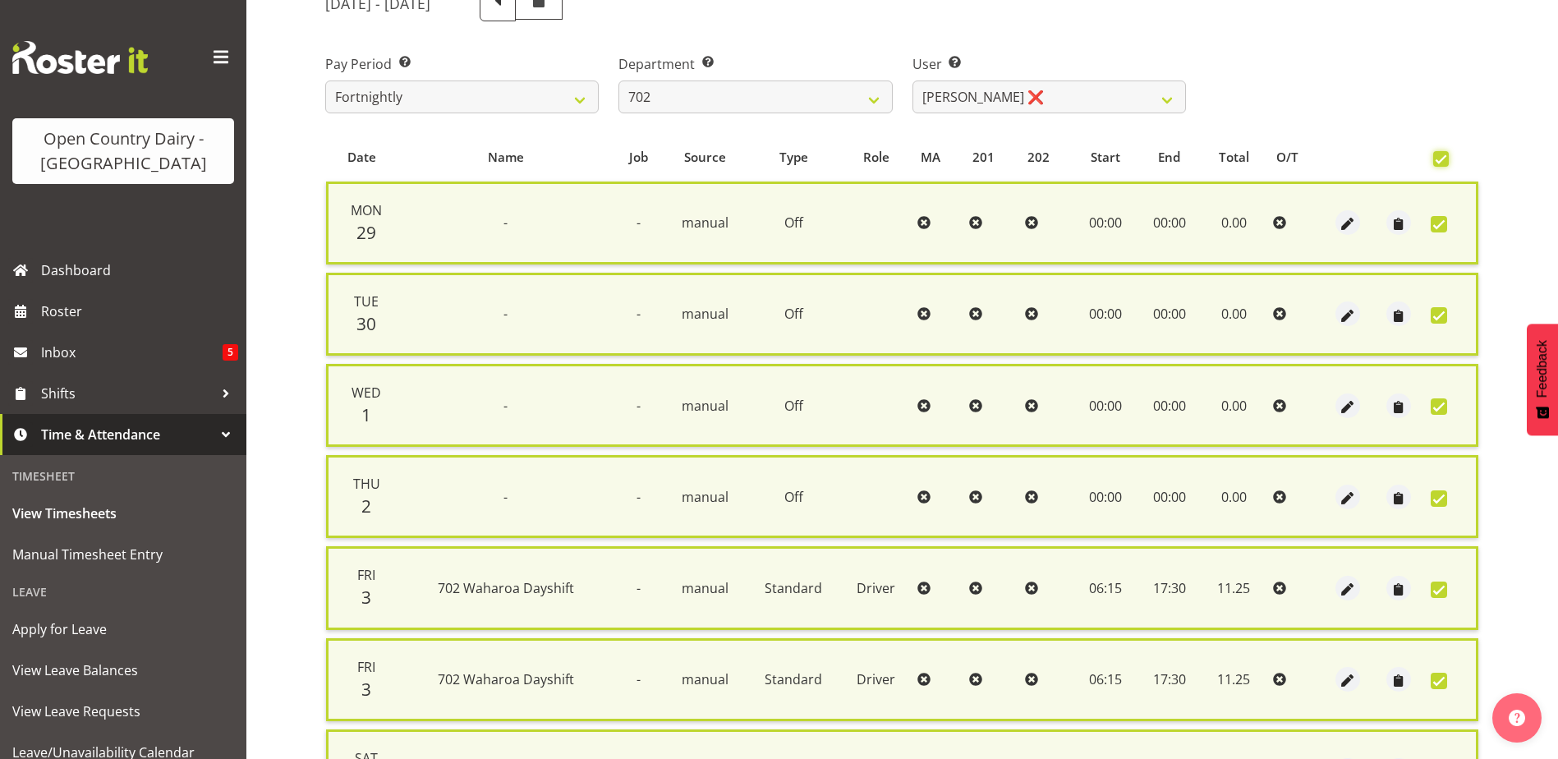
scroll to position [89, 0]
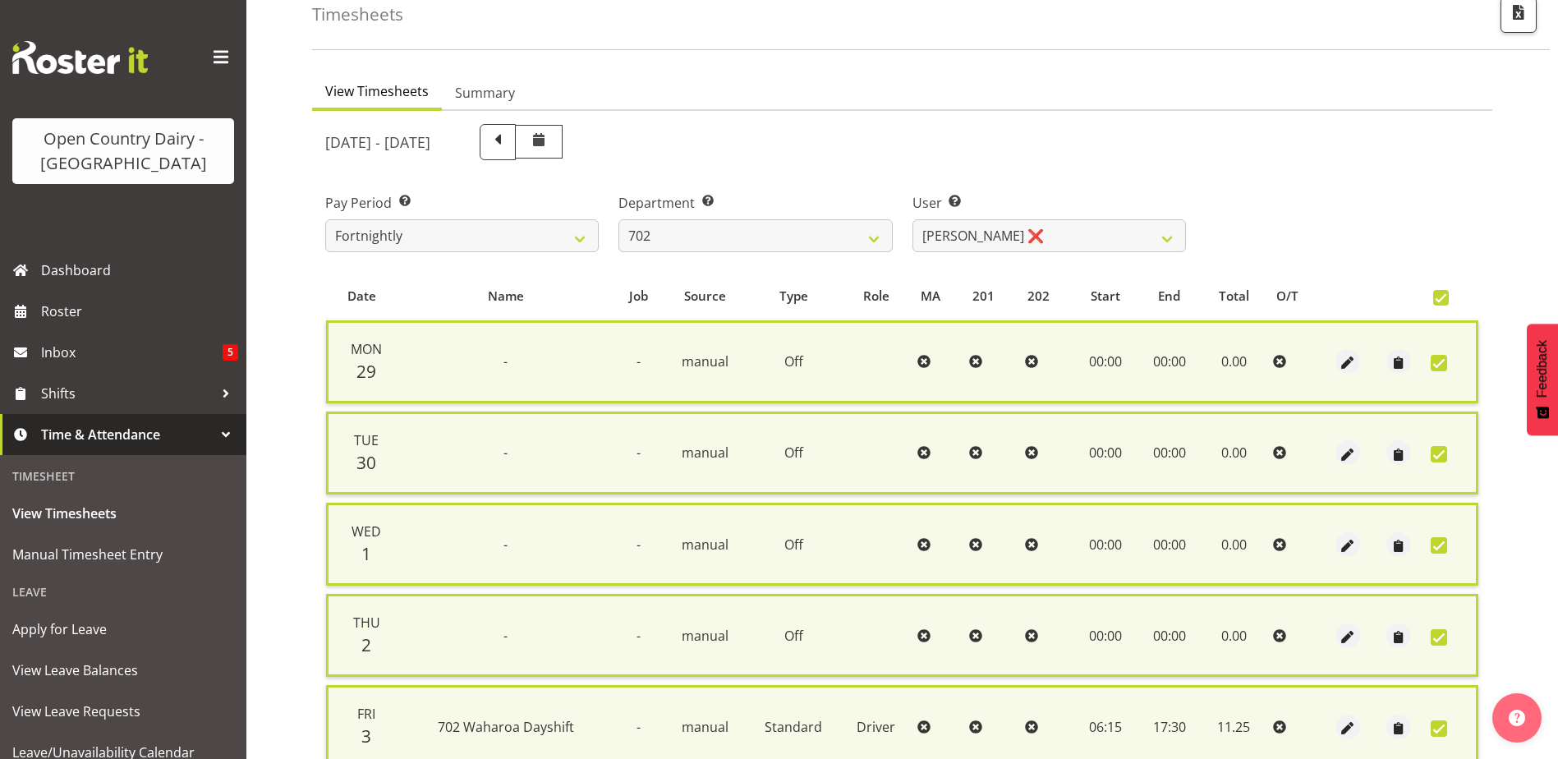
click at [1436, 297] on span at bounding box center [1442, 298] width 16 height 16
click at [1436, 297] on input "checkbox" at bounding box center [1439, 297] width 11 height 11
checkbox input "false"
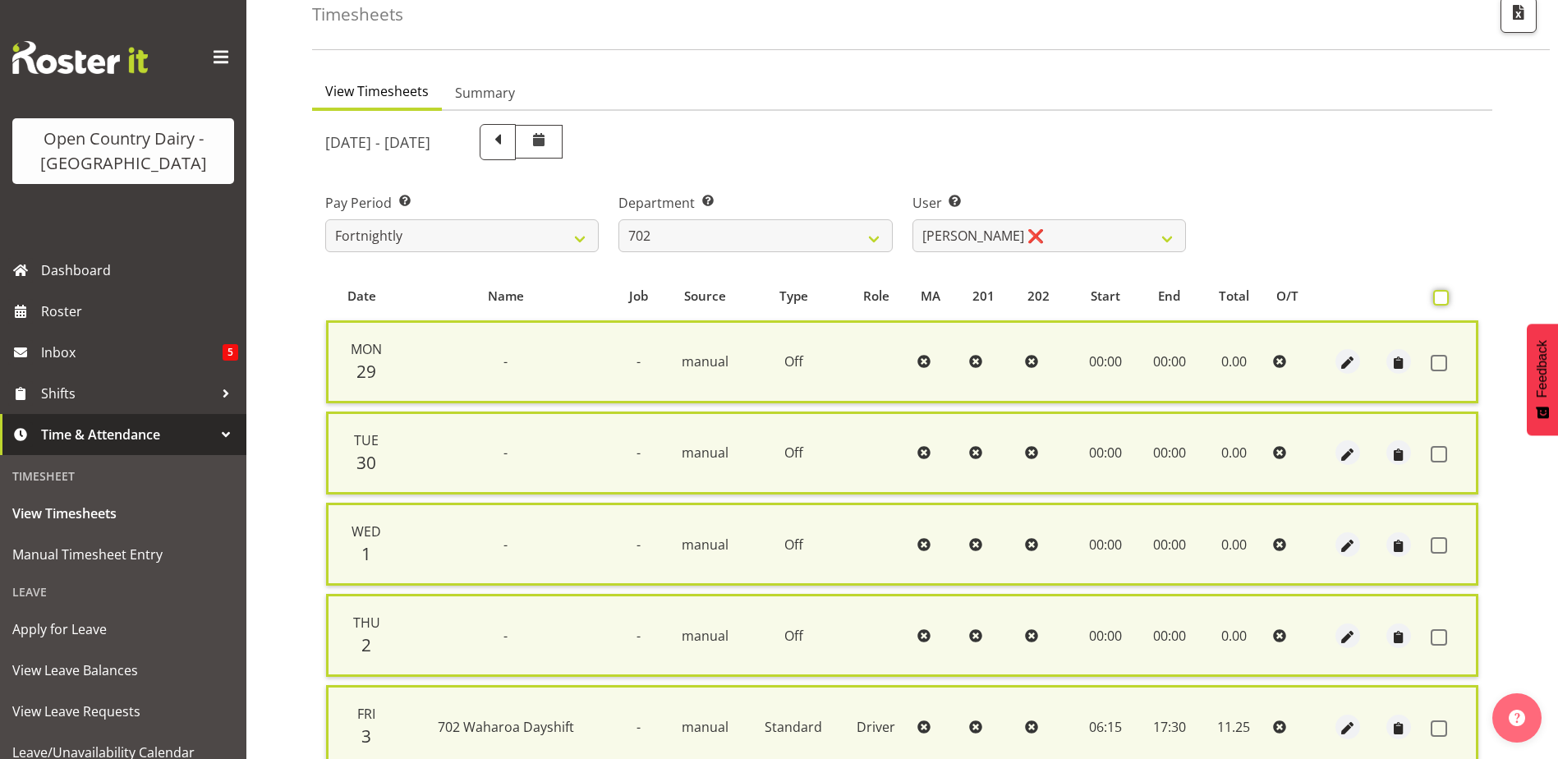
checkbox input "false"
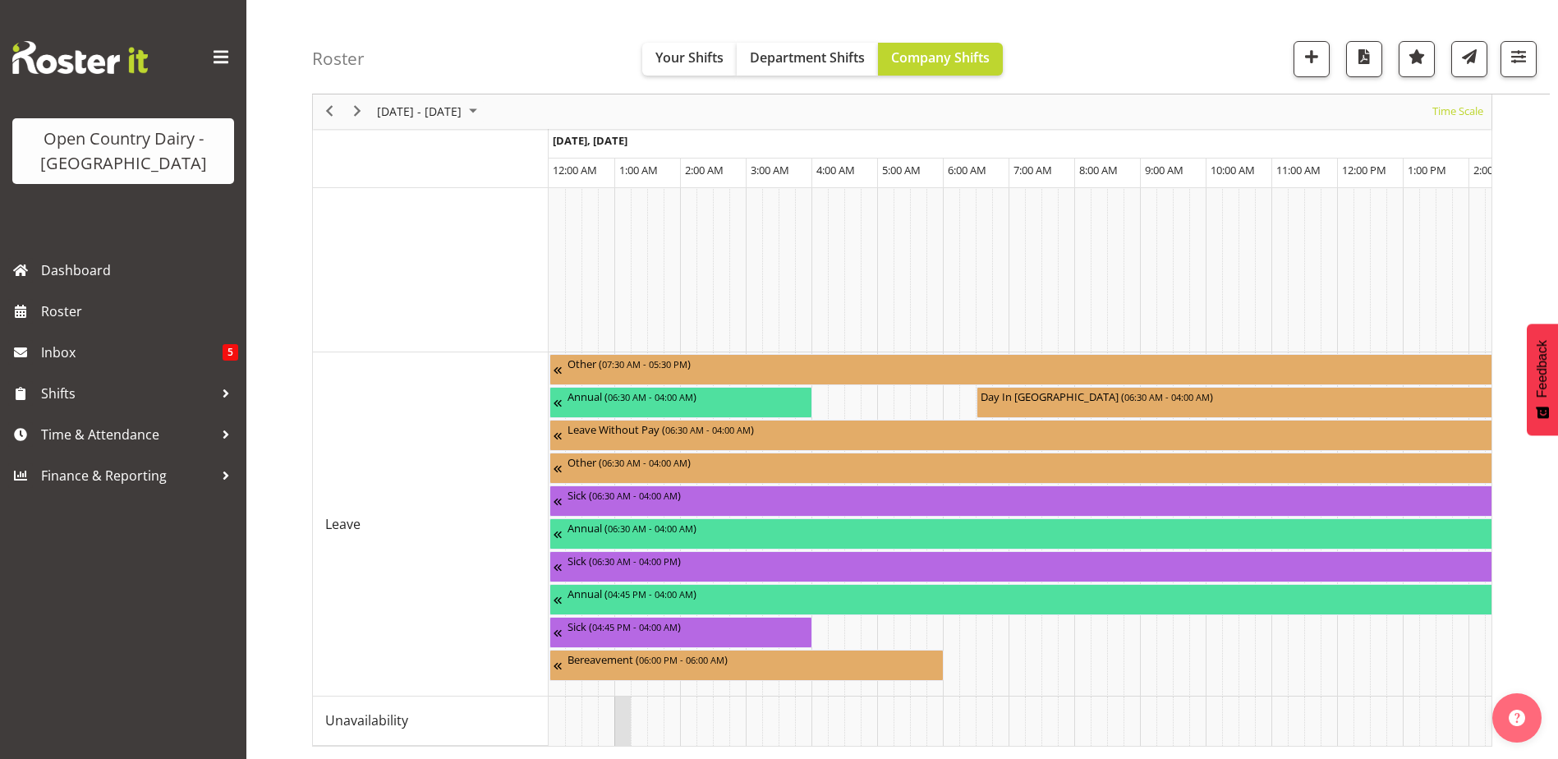
drag, startPoint x: 614, startPoint y: 730, endPoint x: 630, endPoint y: 727, distance: 16.8
